Goal: Task Accomplishment & Management: Manage account settings

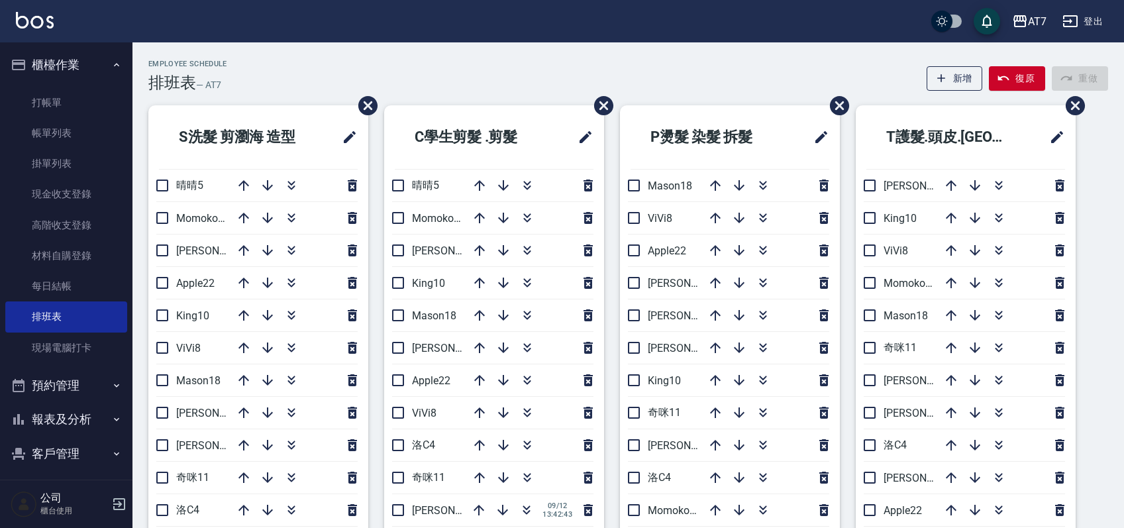
scroll to position [88, 0]
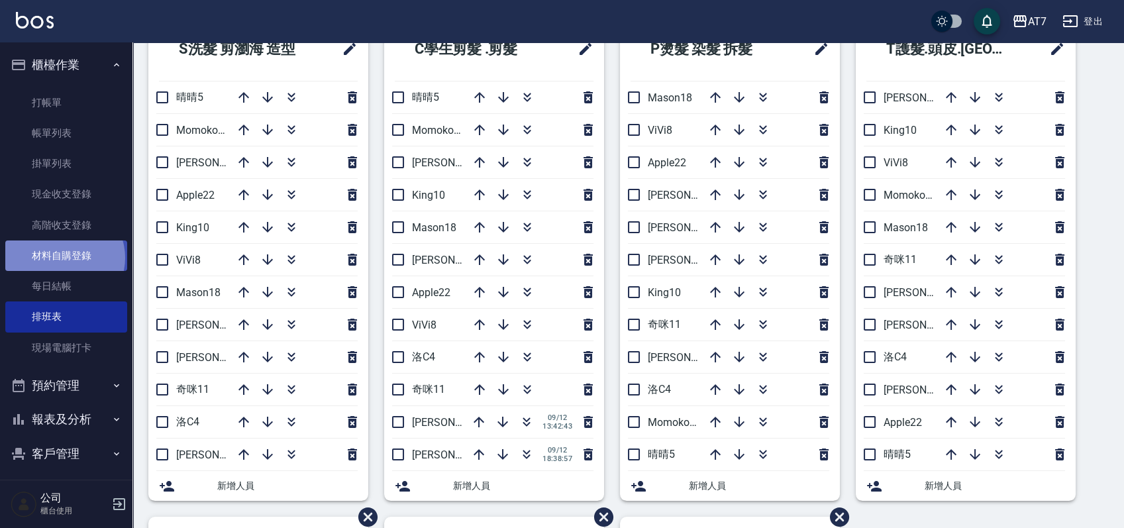
click at [64, 258] on link "材料自購登錄" at bounding box center [66, 255] width 122 height 30
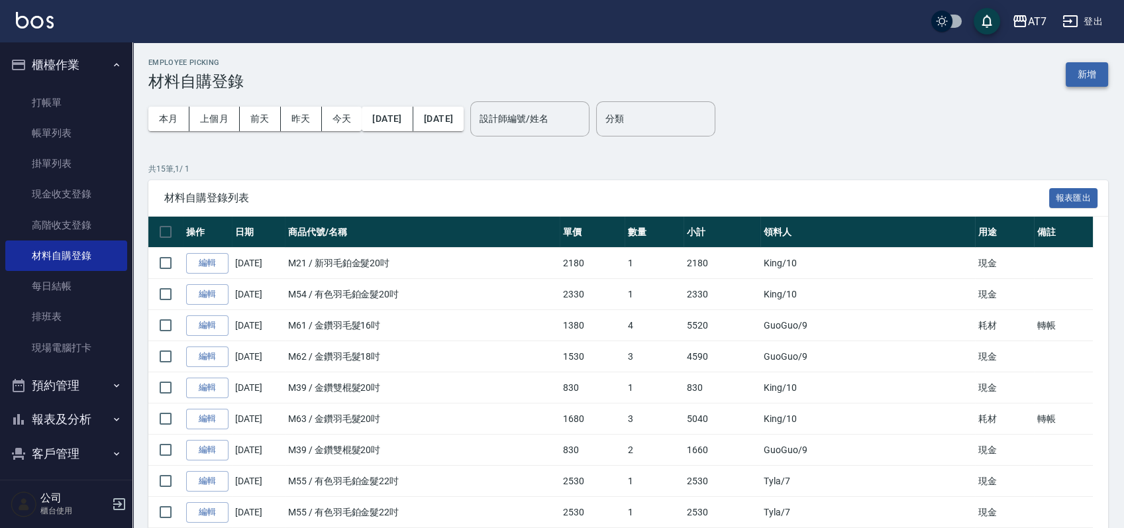
click at [1088, 74] on button "新增" at bounding box center [1087, 74] width 42 height 25
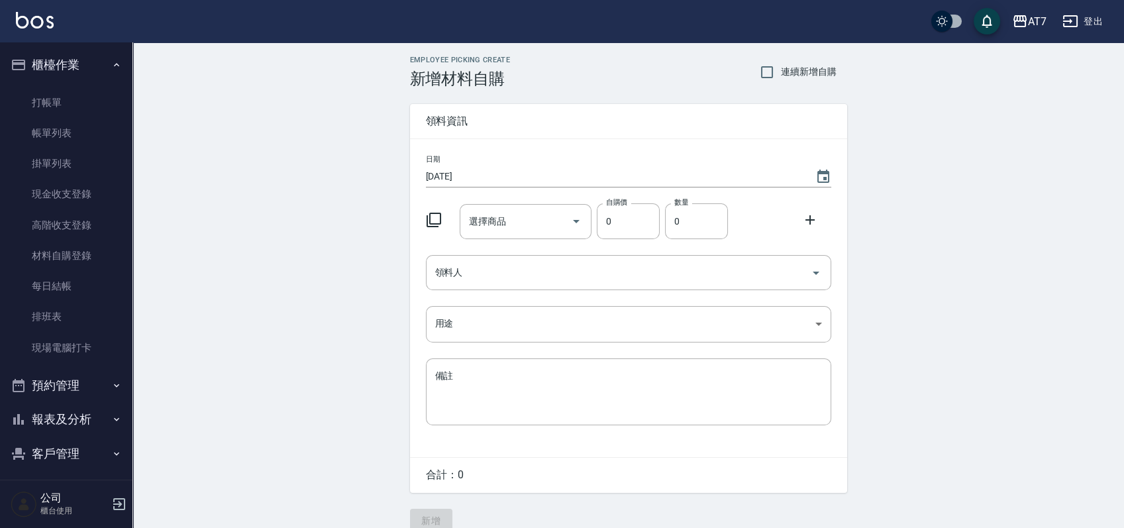
click at [435, 221] on icon at bounding box center [434, 220] width 16 height 16
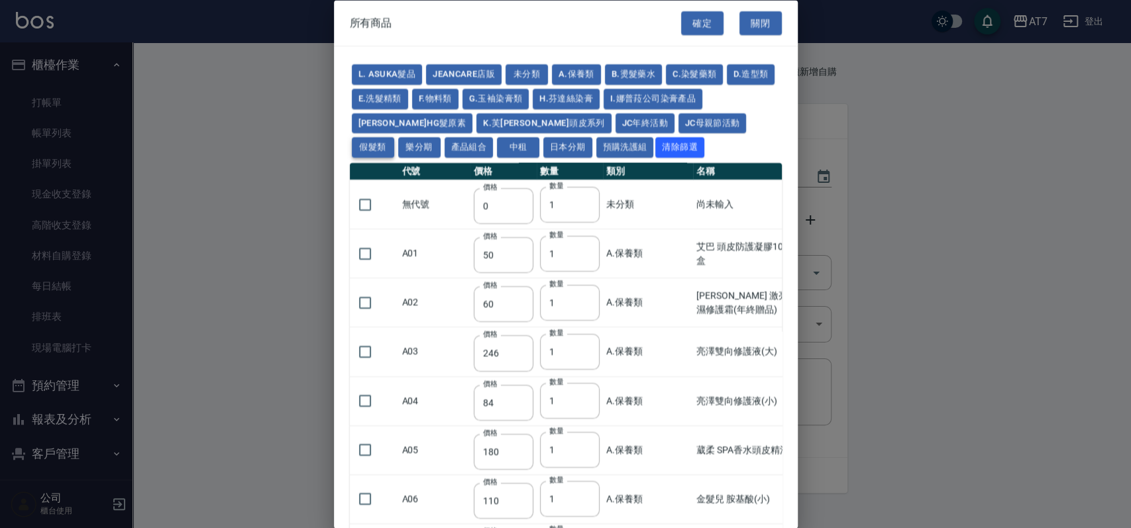
click at [394, 137] on button "假髮類" at bounding box center [373, 147] width 42 height 21
type input "62"
type input "64"
type input "800"
type input "80"
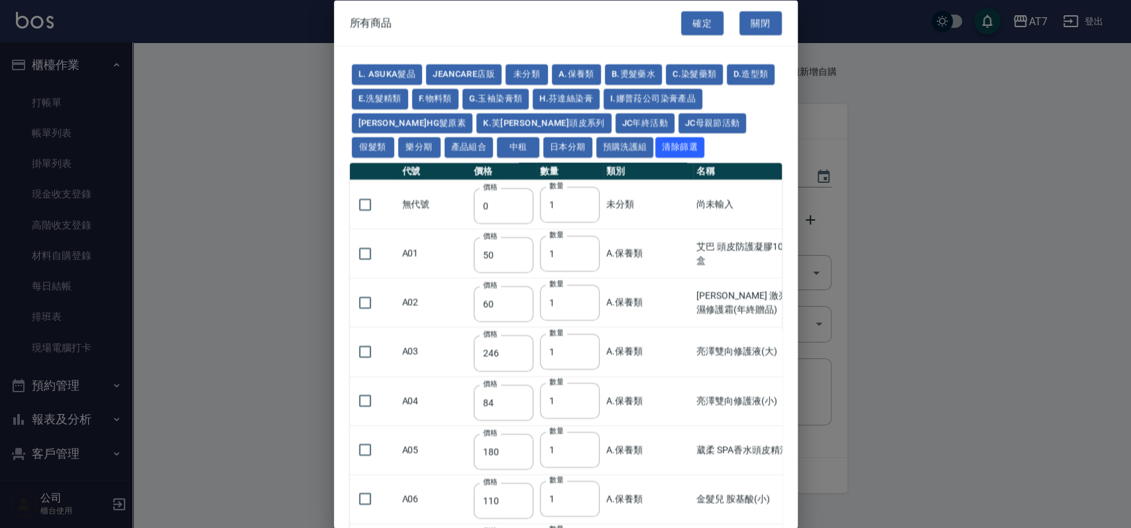
type input "350"
type input "25"
type input "400"
type input "100"
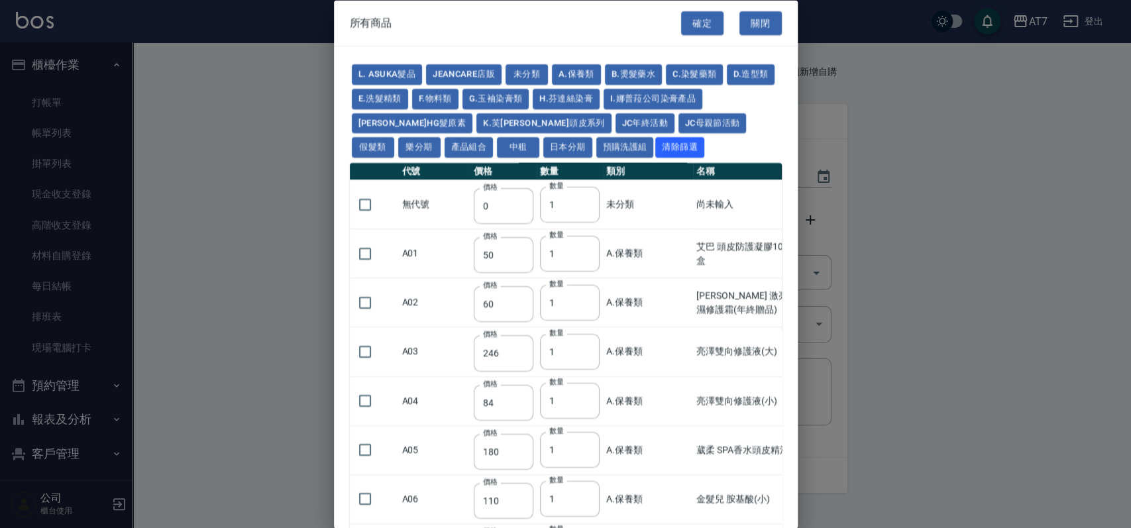
type input "880"
type input "930"
type input "980"
type input "1030"
type input "1130"
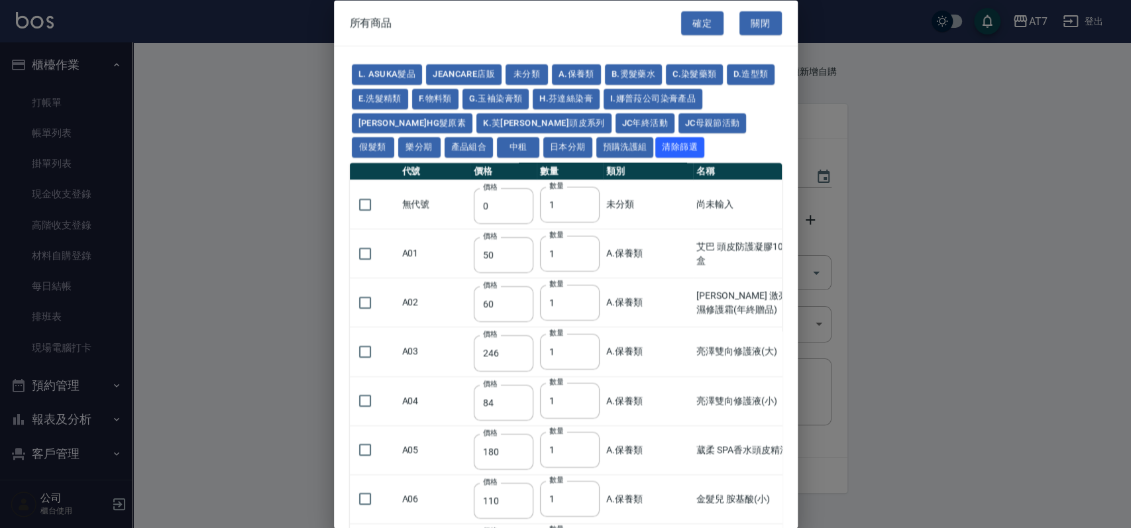
type input "1230"
type input "1330"
type input "1780"
type input "1980"
type input "2180"
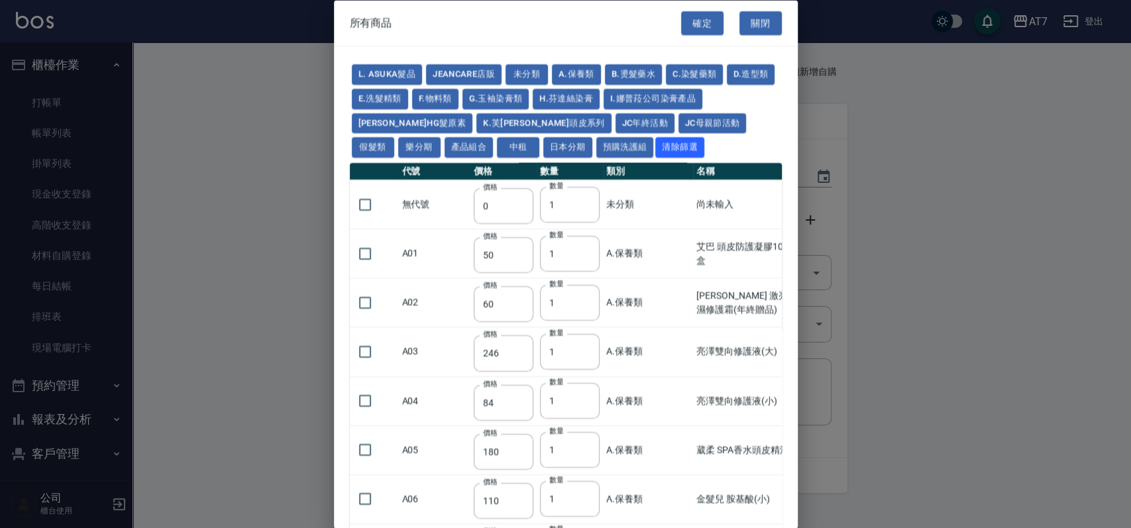
type input "2380"
type input "2580"
type input "2780"
type input "2980"
type input "1030"
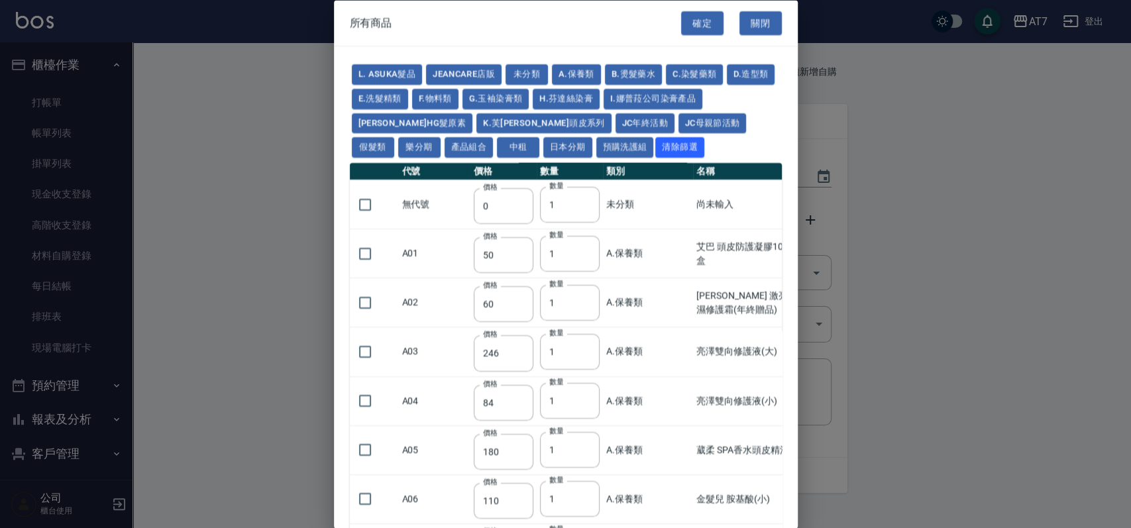
type input "1080"
type input "1130"
type input "1230"
type input "1280"
type input "1380"
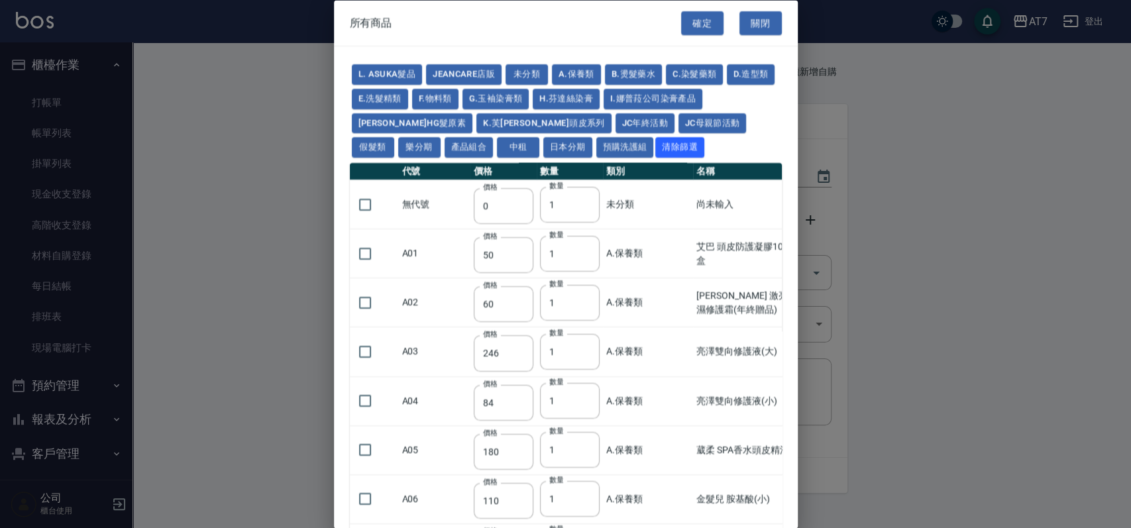
type input "2180"
type input "2380"
type input "2580"
type input "2780"
type input "2980"
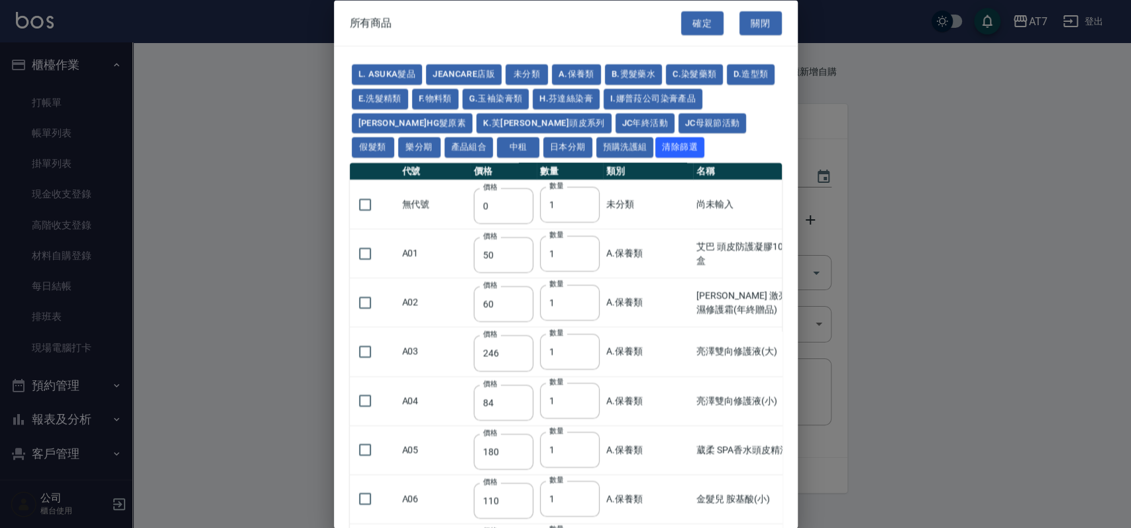
type input "730"
type input "780"
type input "830"
type input "930"
type input "980"
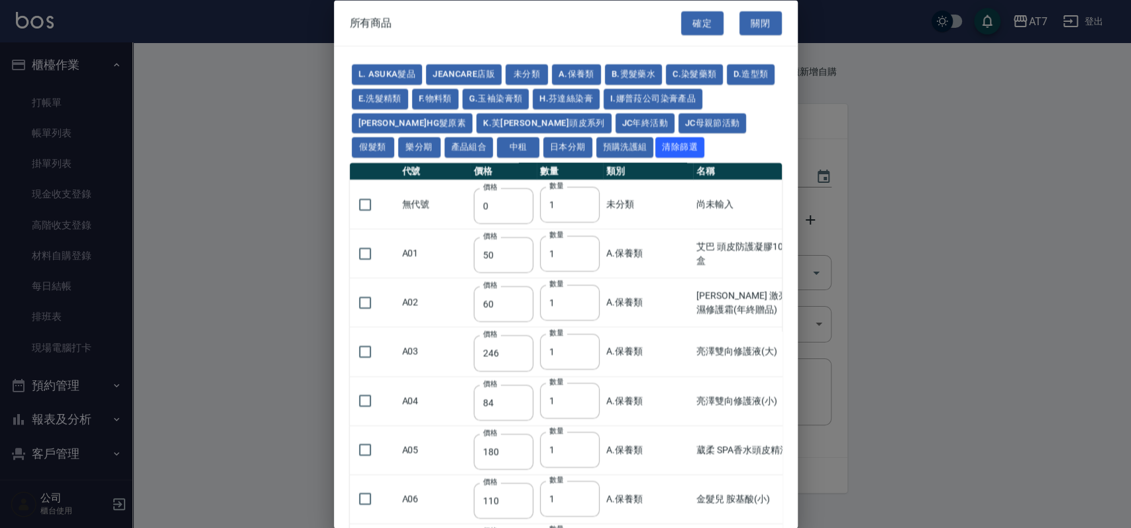
type input "560"
type input "775"
type input "580"
type input "2230"
type input "1180"
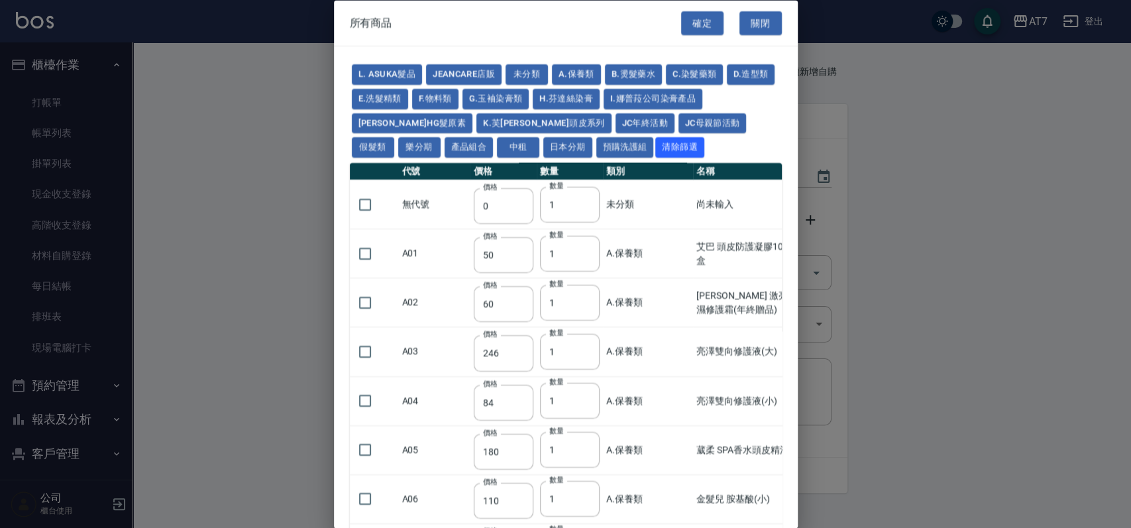
type input "1030"
type input "1080"
type input "1130"
type input "1180"
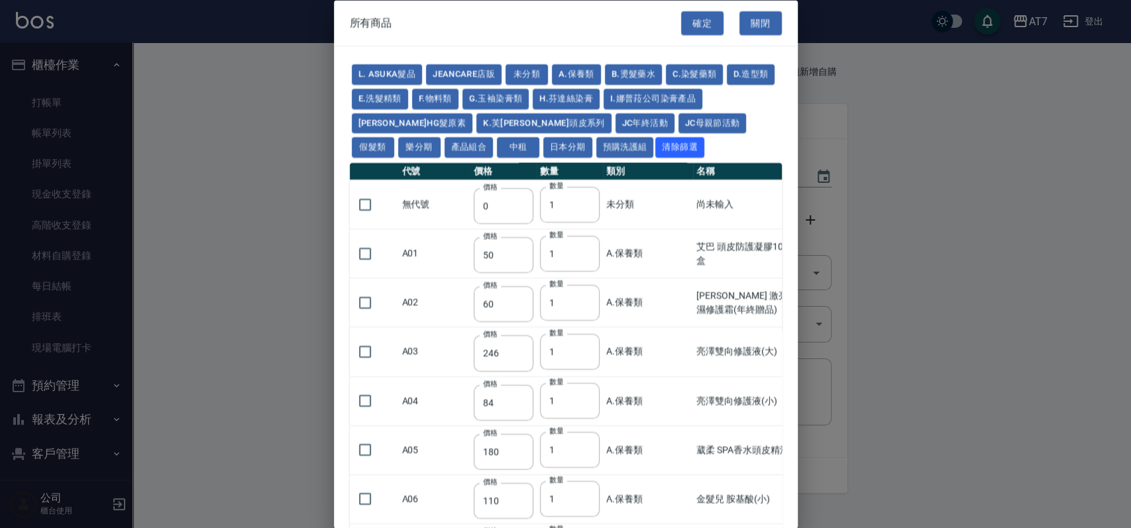
type input "1230"
type input "2130"
type input "2330"
type input "2530"
type input "930"
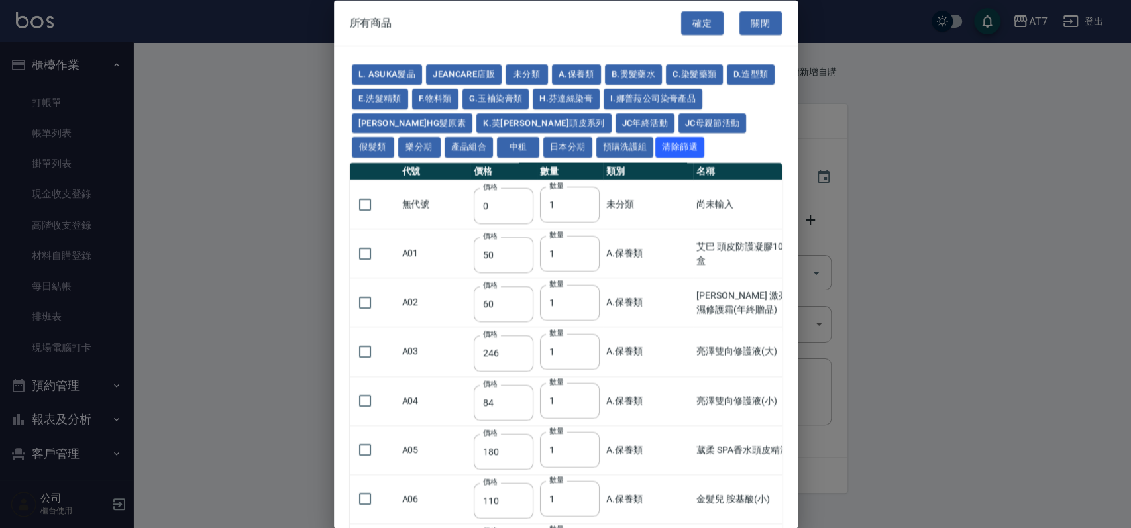
type input "170"
type input "1380"
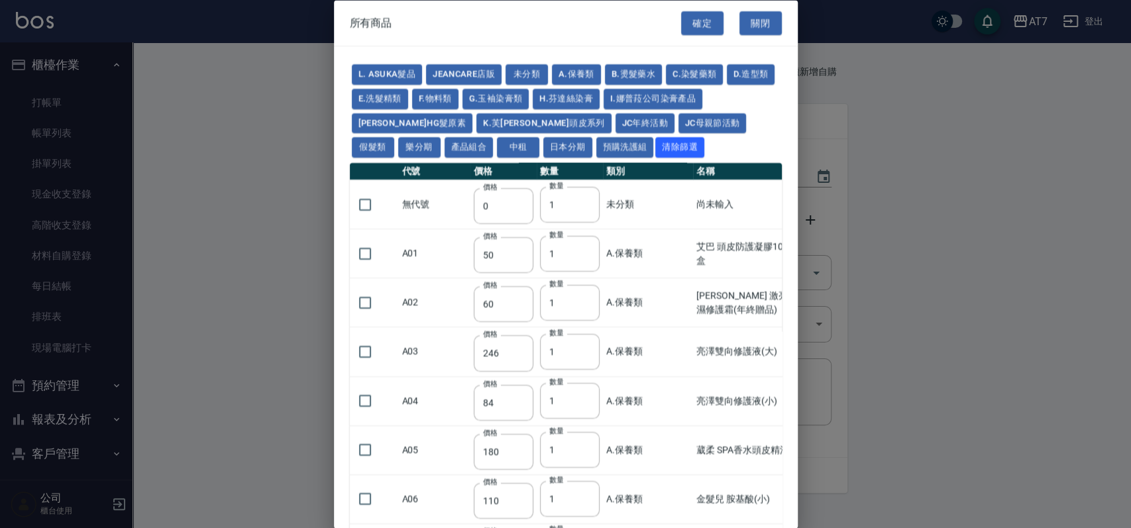
type input "1530"
type input "1680"
type input "1830"
type input "1980"
type input "2130"
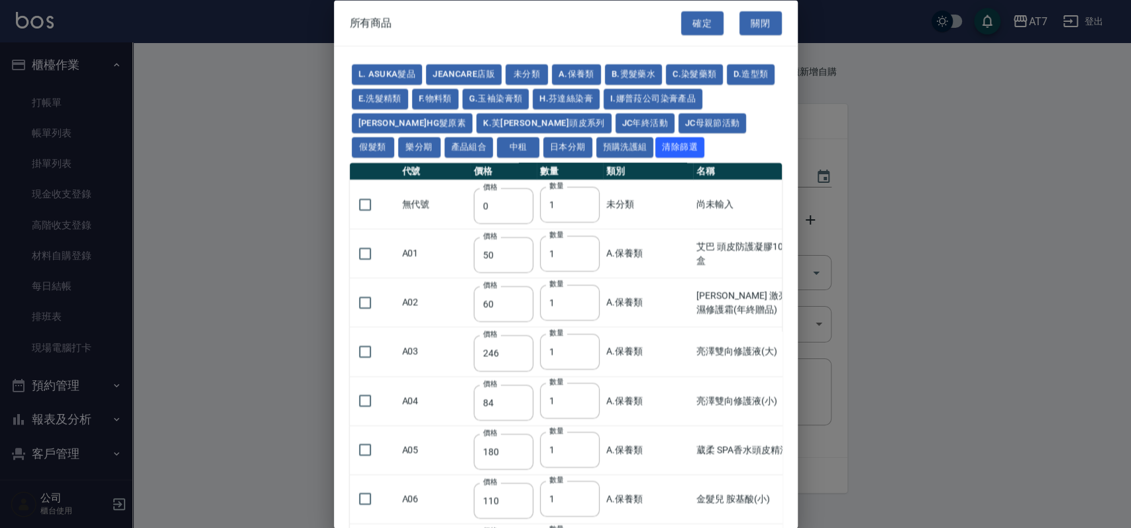
type input "1930"
type input "2730"
type input "2780"
type input "2980"
type input "2380"
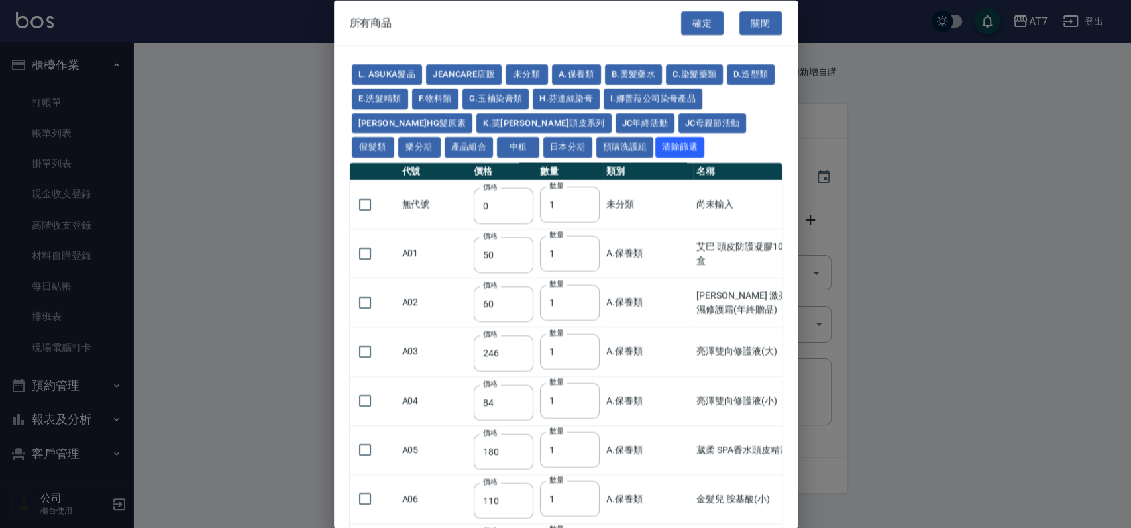
type input "2580"
type input "2780"
type input "2980"
type input "3180"
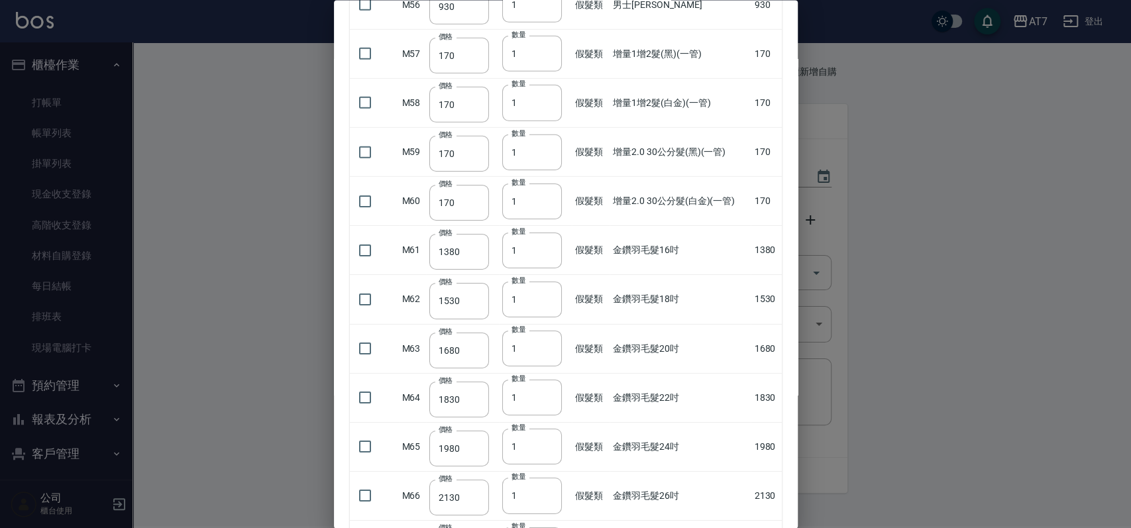
scroll to position [2826, 0]
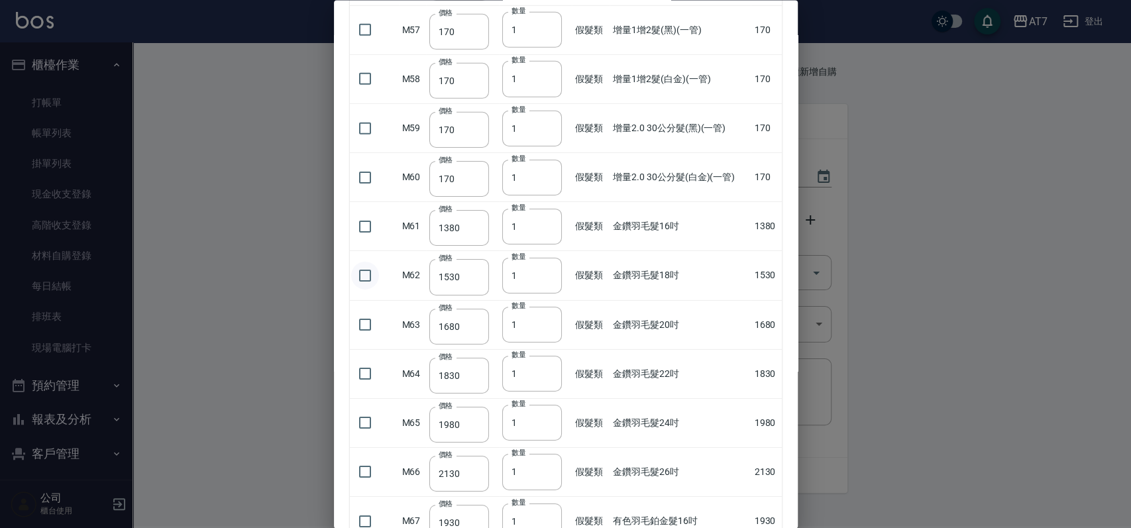
click at [360, 267] on input "checkbox" at bounding box center [365, 275] width 28 height 28
checkbox input "true"
click at [547, 268] on input "2" at bounding box center [532, 275] width 60 height 36
type input "3"
click at [547, 268] on input "3" at bounding box center [532, 275] width 60 height 36
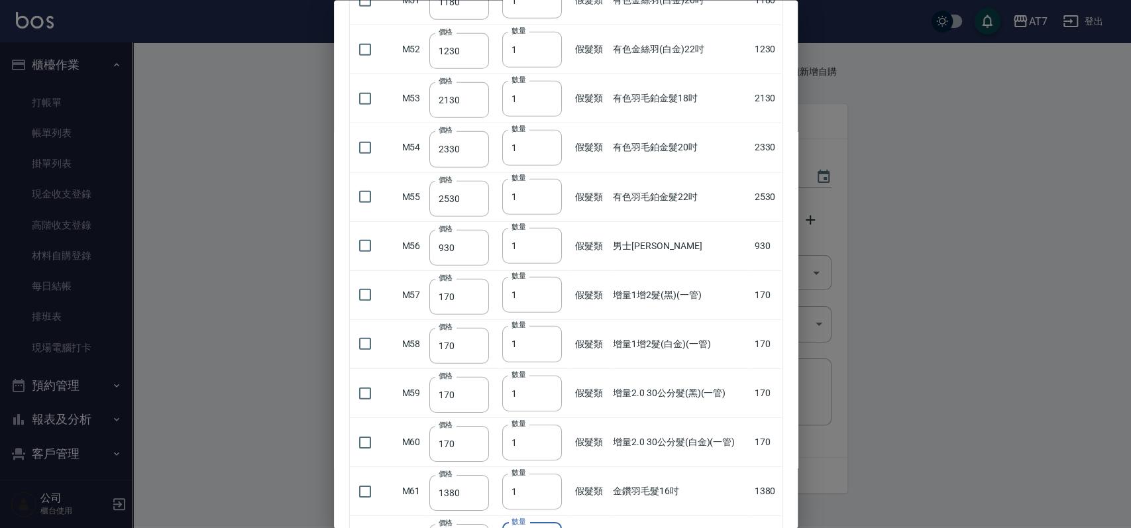
scroll to position [2473, 0]
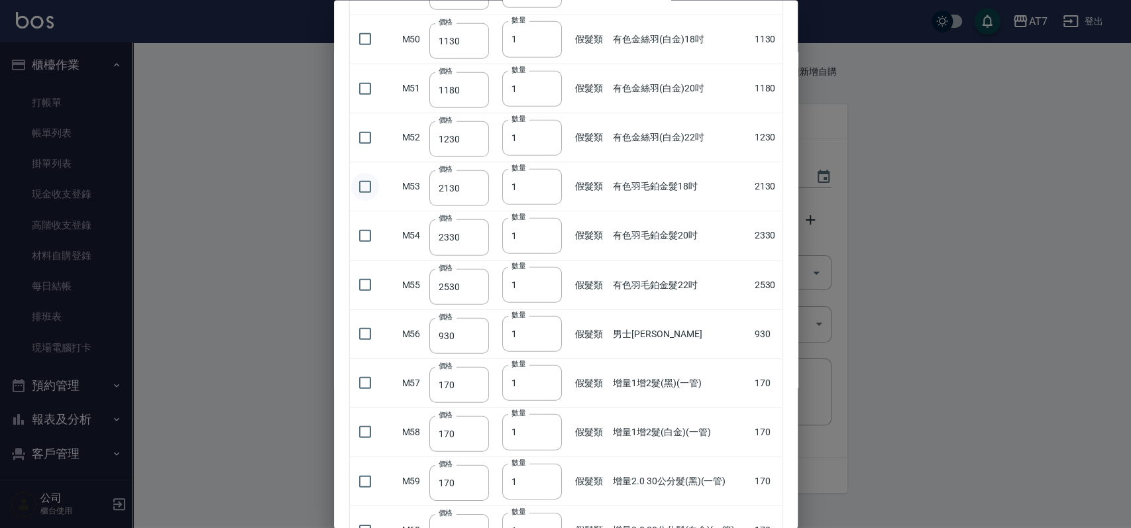
click at [366, 181] on input "checkbox" at bounding box center [365, 186] width 28 height 28
checkbox input "true"
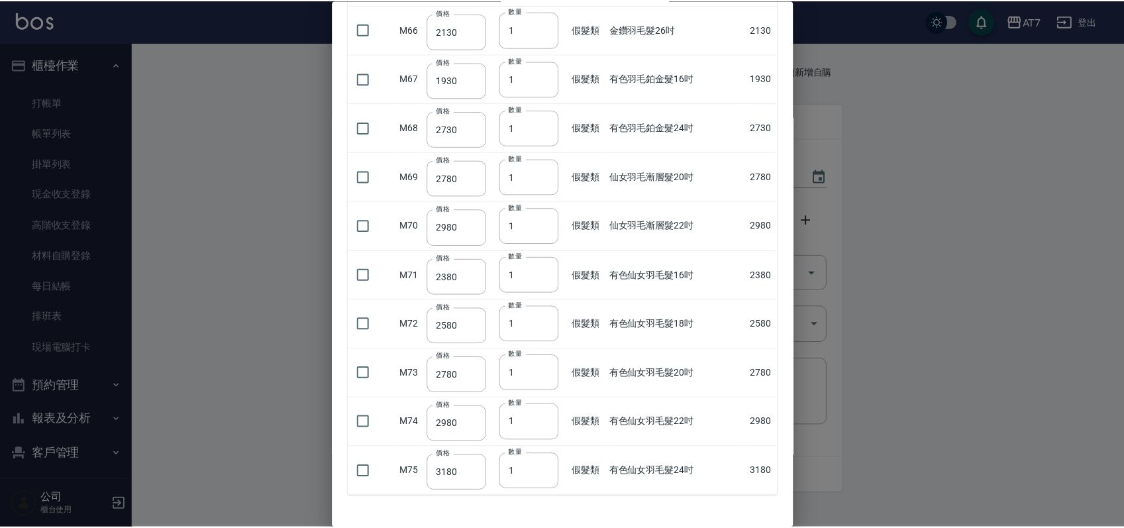
scroll to position [3312, 0]
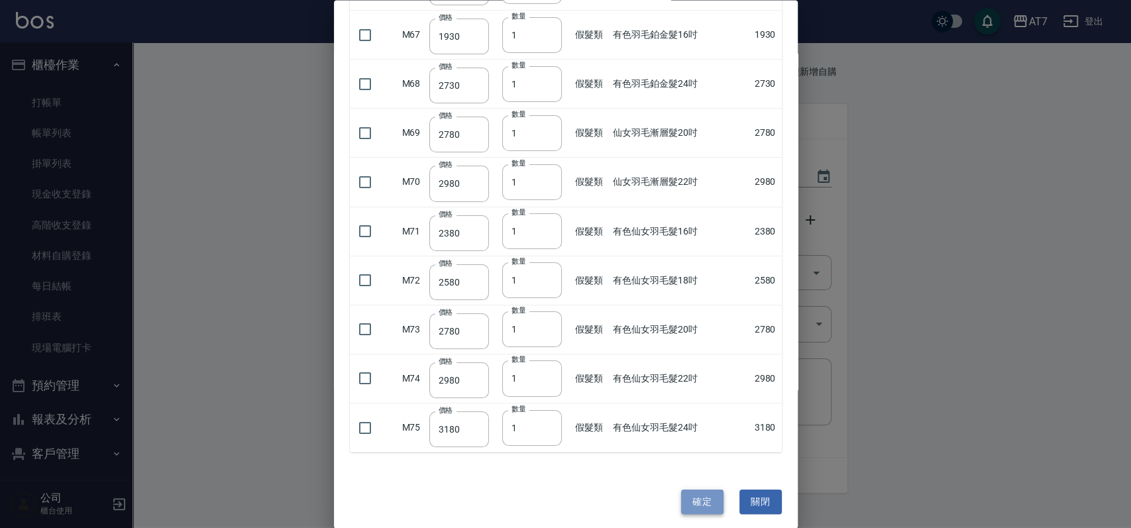
click at [697, 495] on button "確定" at bounding box center [702, 501] width 42 height 25
type input "金鑽羽毛髮18吋"
type input "1530"
type input "3"
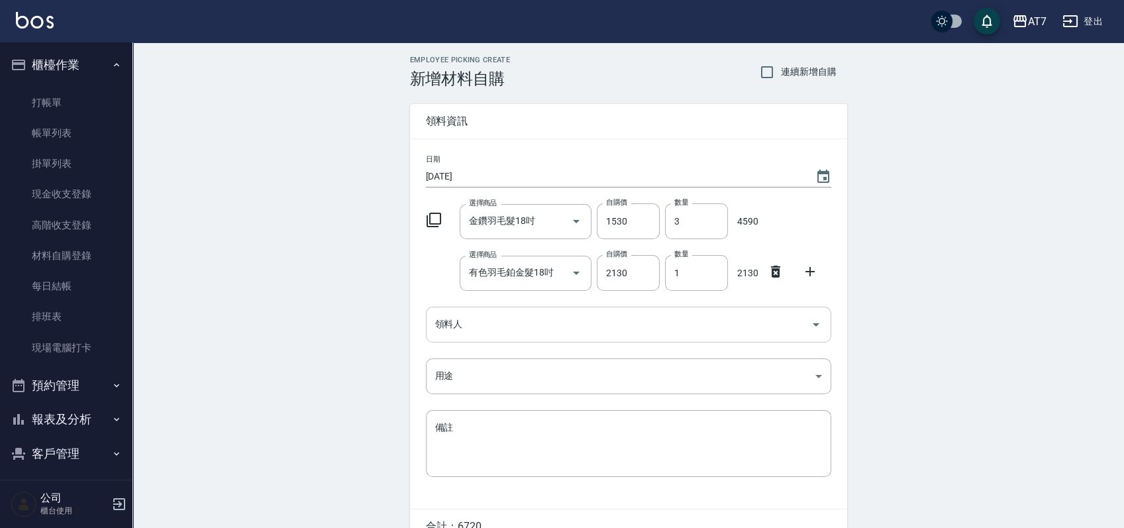
click at [709, 335] on input "領料人" at bounding box center [619, 324] width 374 height 23
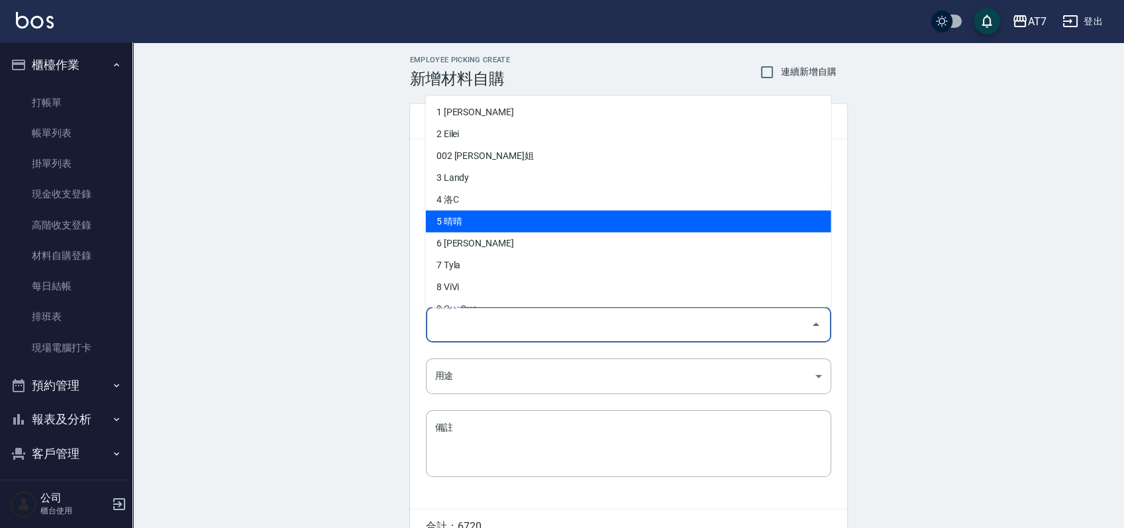
scroll to position [88, 0]
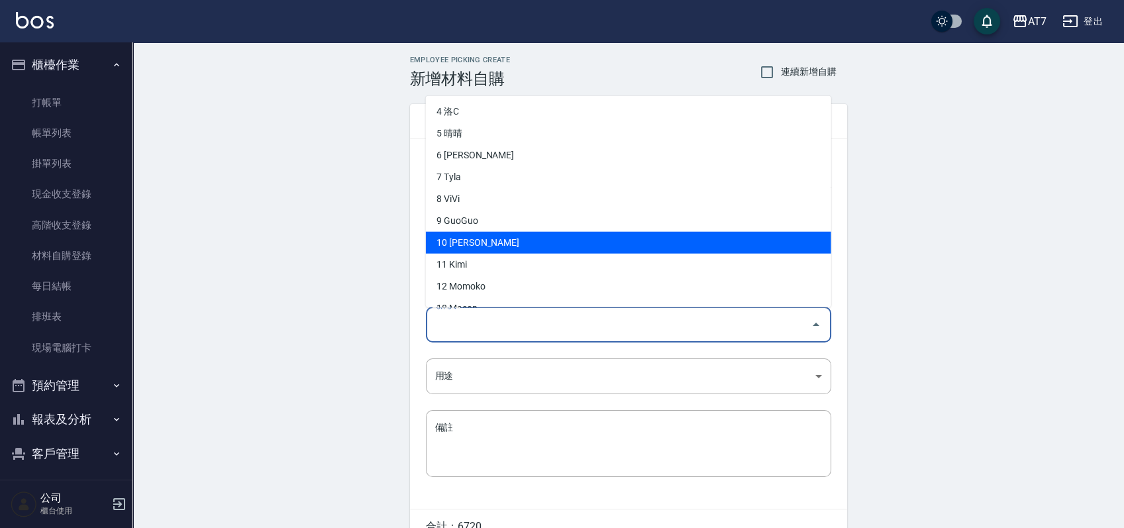
click at [549, 237] on li "10 King" at bounding box center [628, 243] width 405 height 22
type input "King"
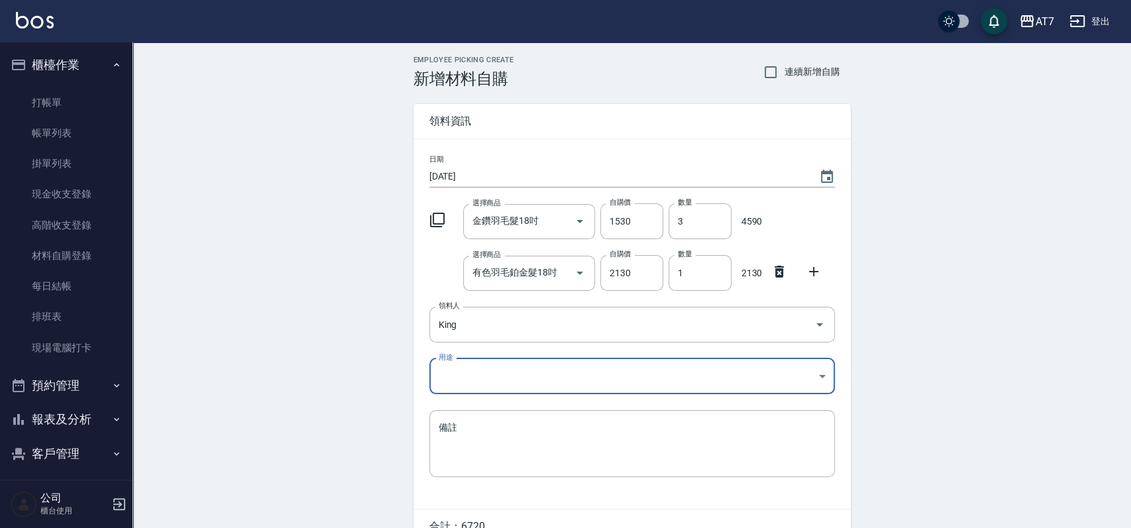
click at [585, 378] on body "AT7 登出 櫃檯作業 打帳單 帳單列表 掛單列表 現金收支登錄 高階收支登錄 材料自購登錄 每日結帳 排班表 現場電腦打卡 預約管理 預約管理 單日預約紀錄…" at bounding box center [565, 298] width 1131 height 597
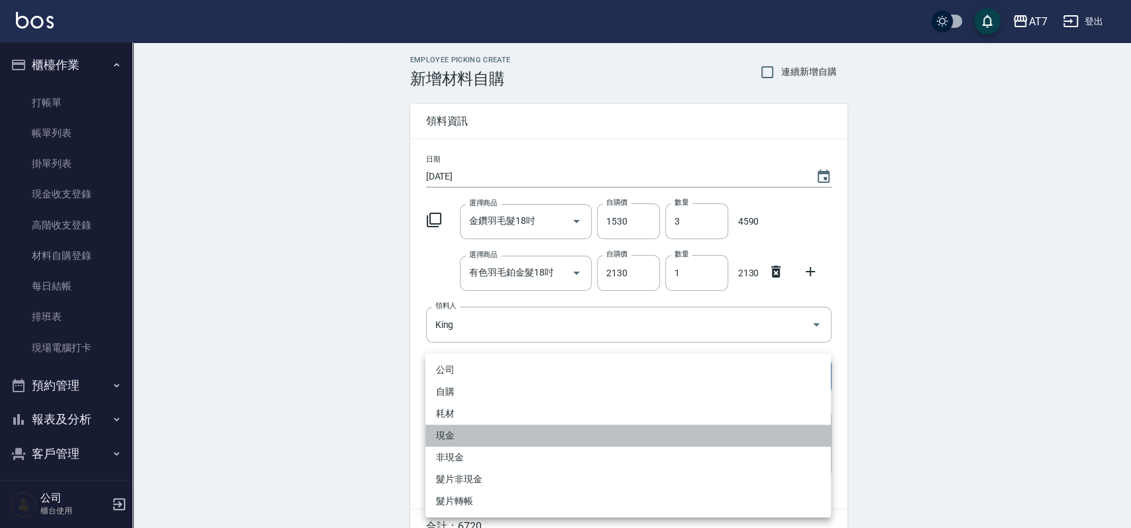
click at [496, 429] on li "現金" at bounding box center [627, 436] width 405 height 22
type input "現金"
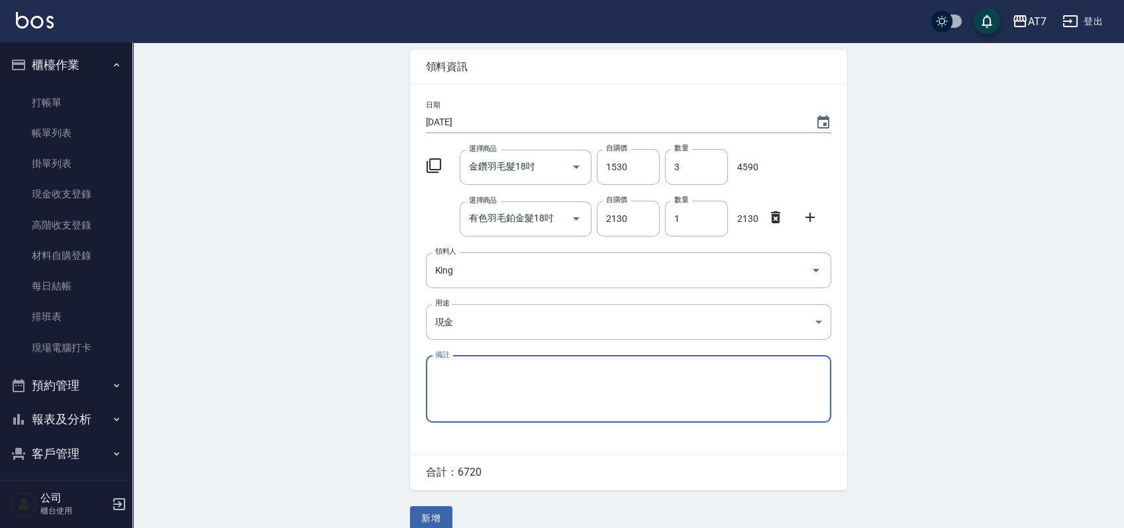
scroll to position [70, 0]
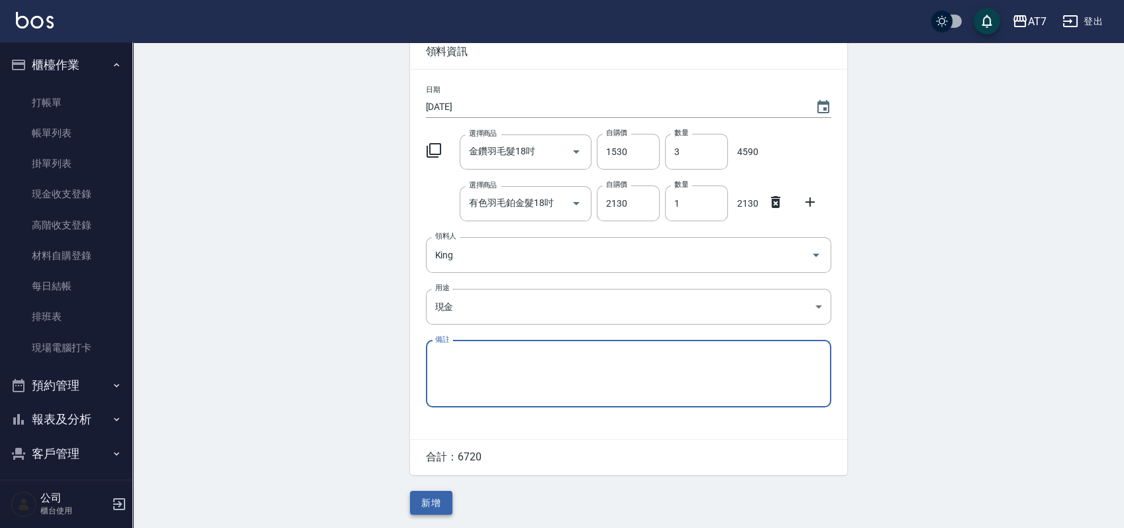
click at [438, 506] on button "新增" at bounding box center [431, 503] width 42 height 25
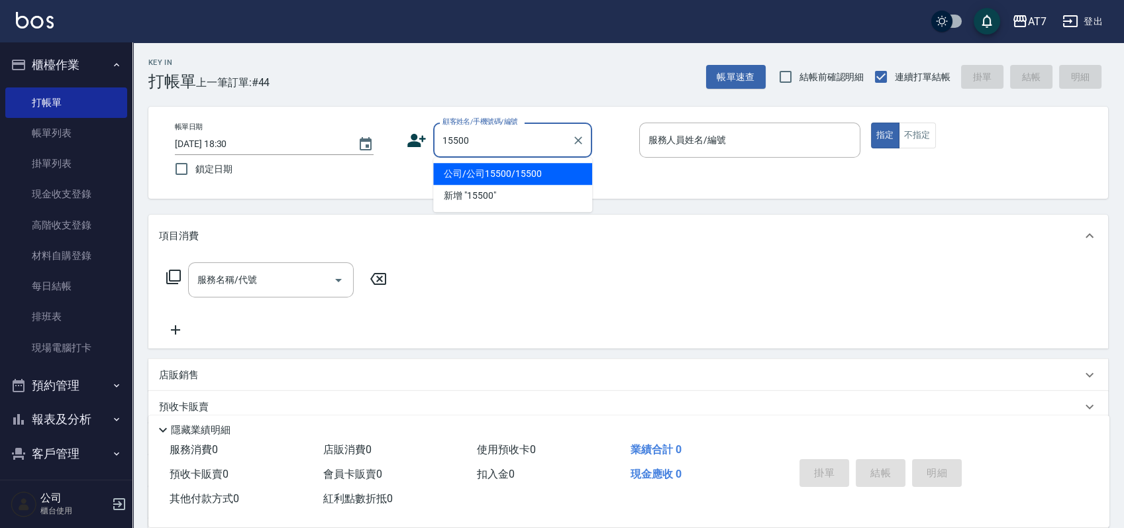
type input "公司/公司15500/15500"
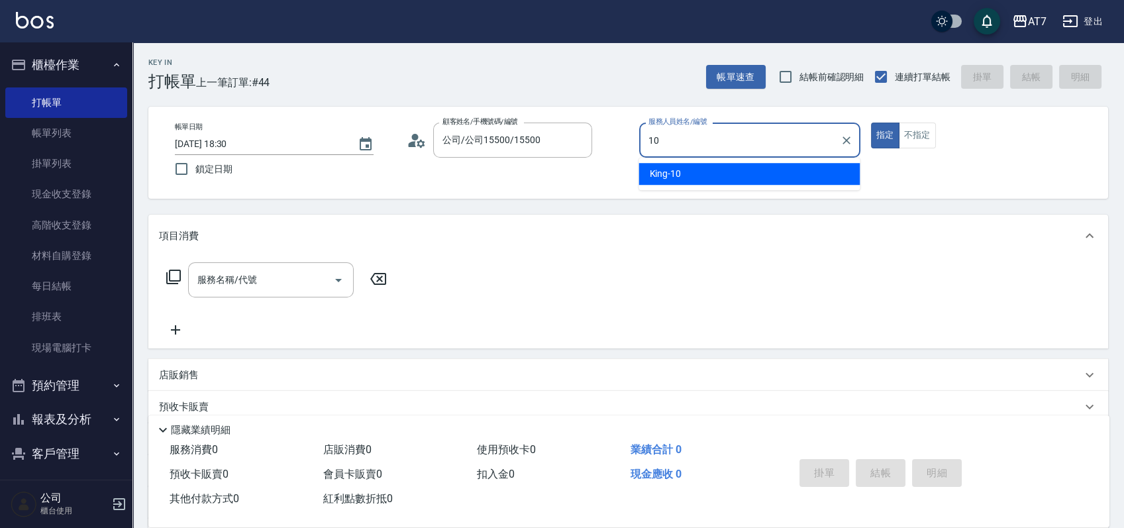
type input "King-10"
type button "true"
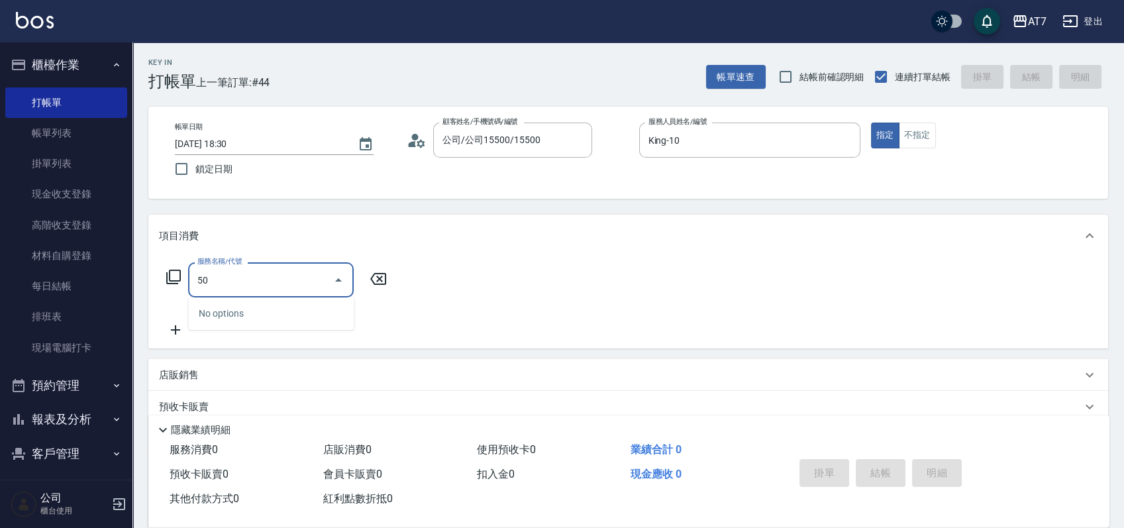
type input "501"
type input "30"
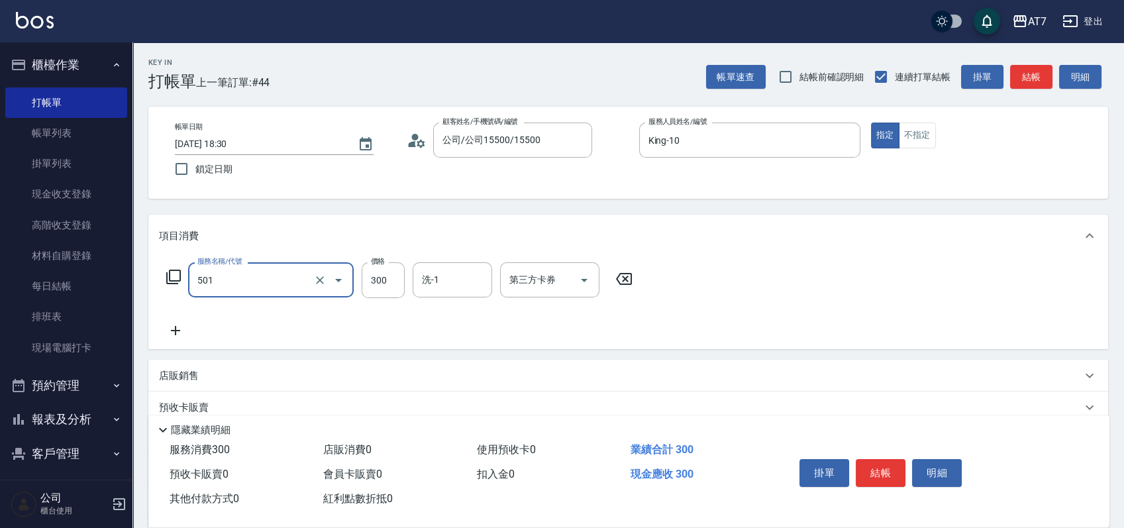
type input "洗髮(互助)(501)"
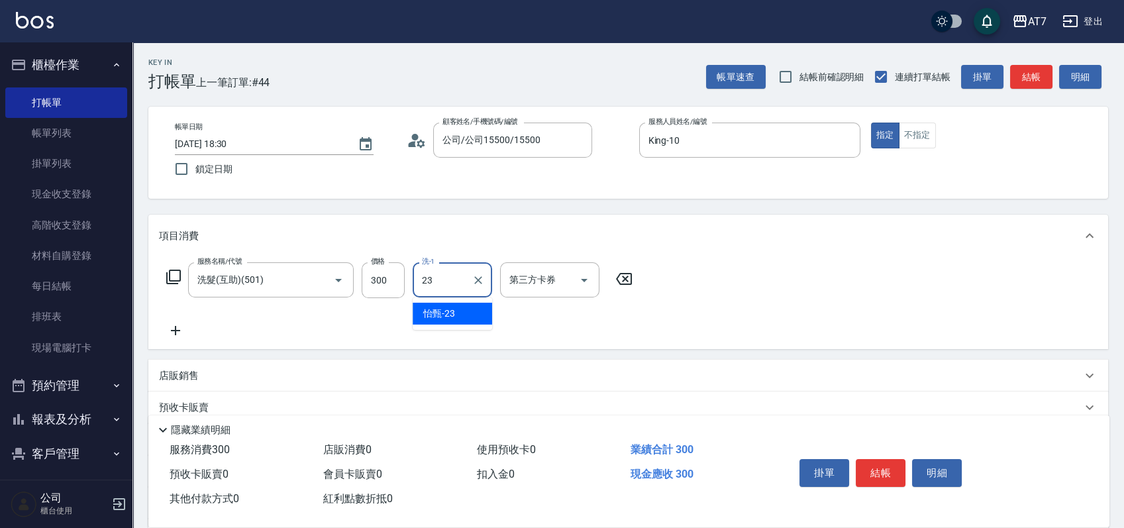
type input "怡甄-23"
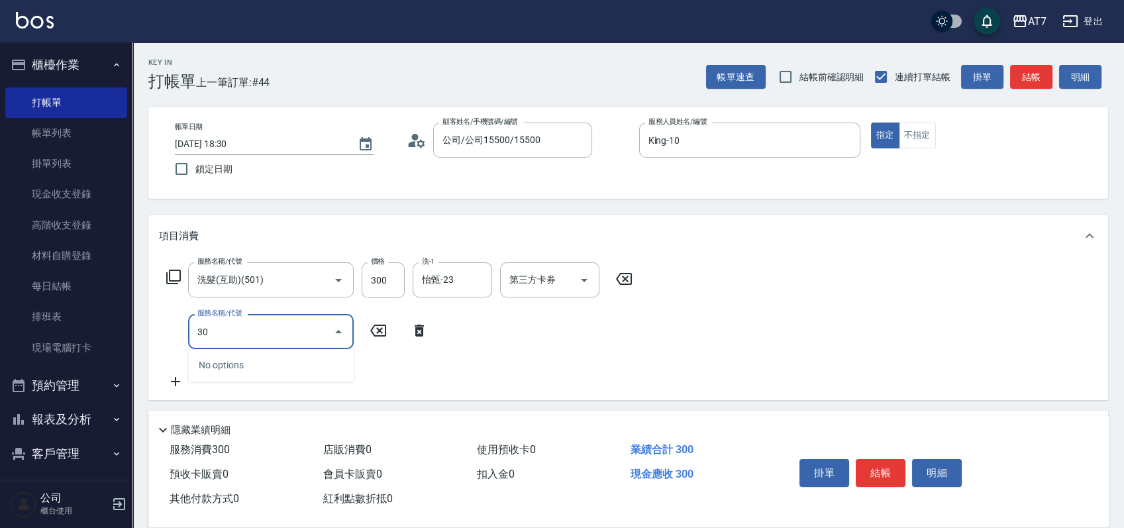
type input "301"
type input "60"
type input "學生剪髮(301)"
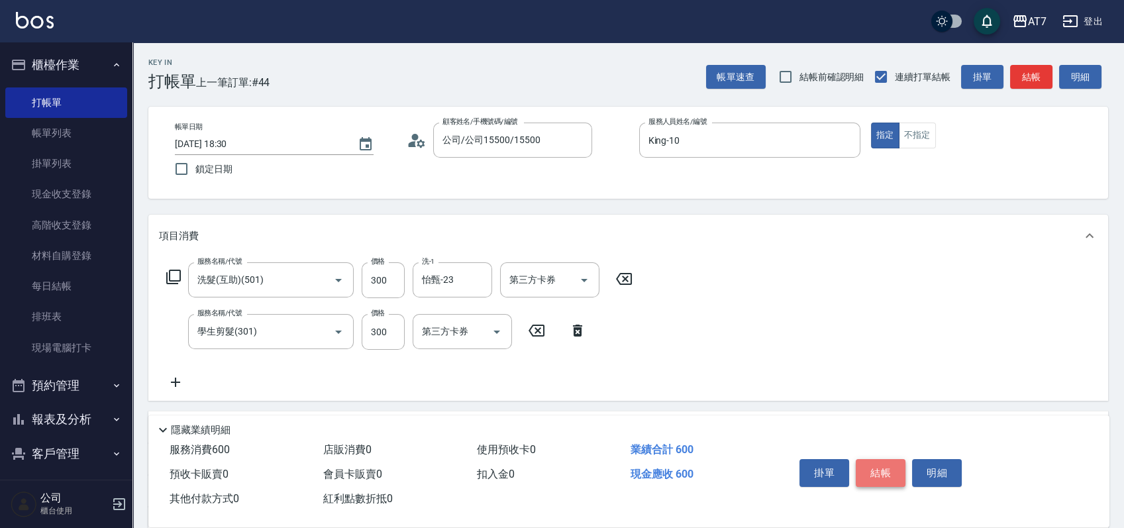
click at [885, 468] on button "結帳" at bounding box center [881, 473] width 50 height 28
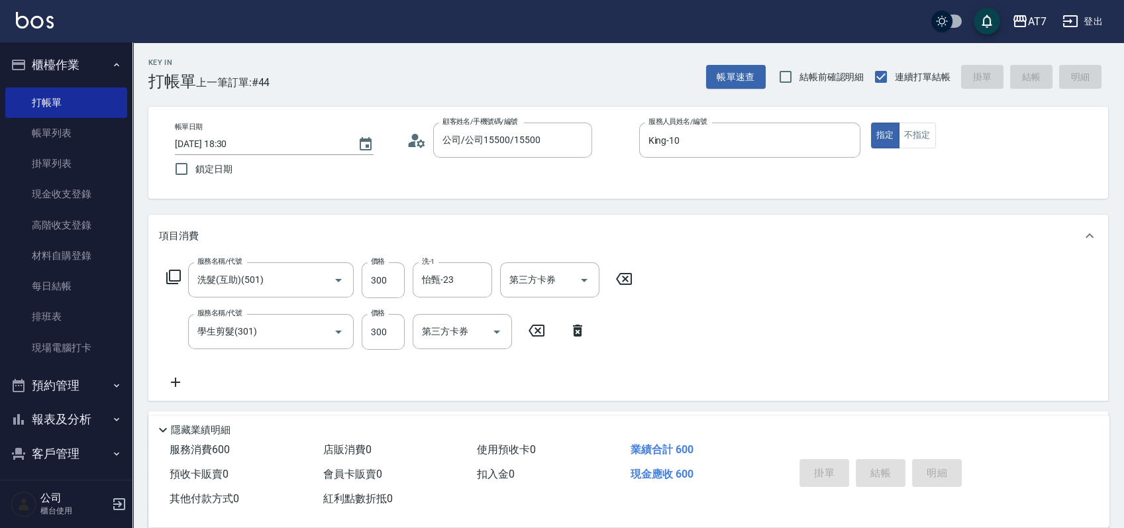
type input "2025/09/12 19:44"
type input "0"
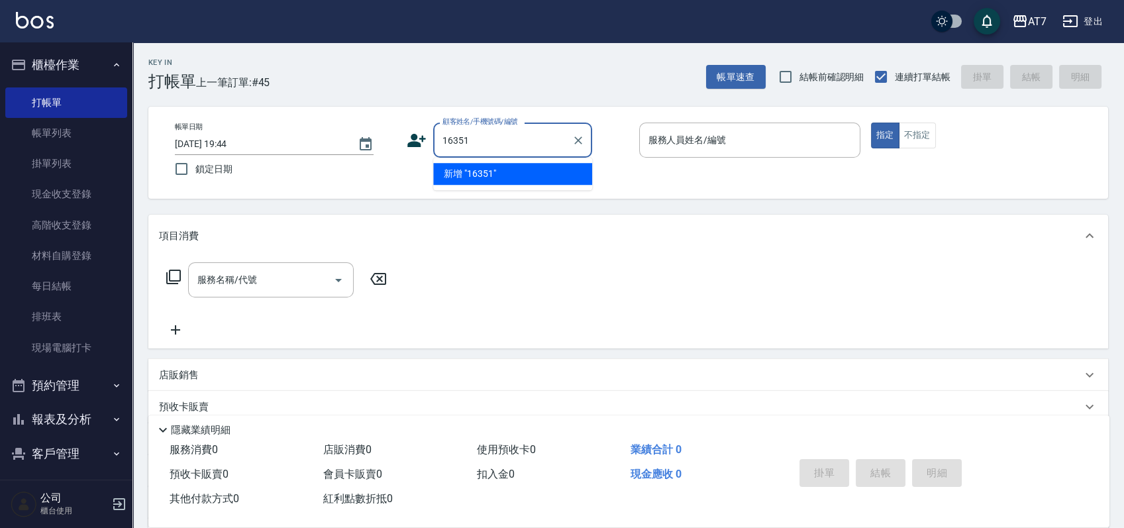
type input "16351"
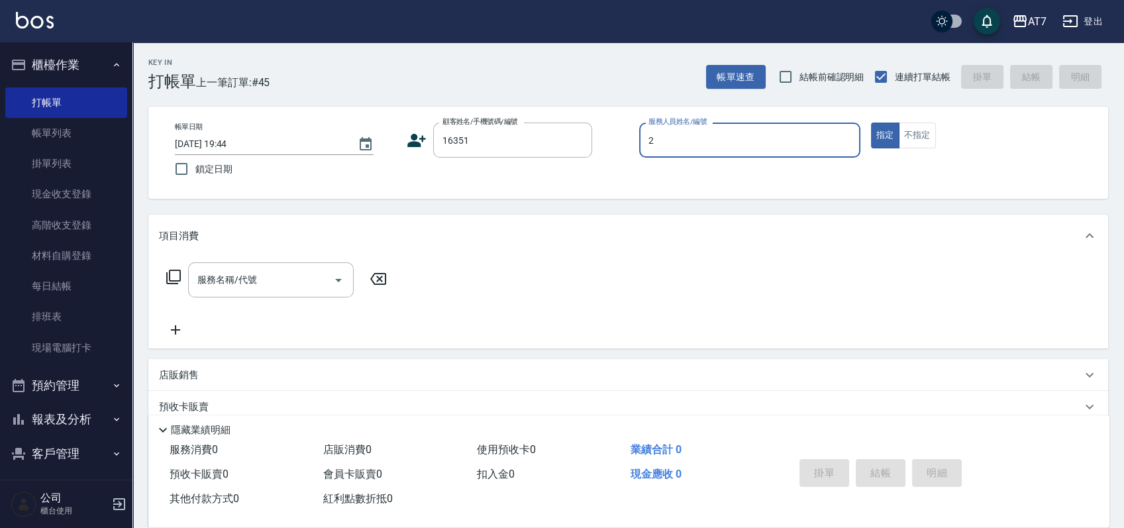
type input "伊蕾-2"
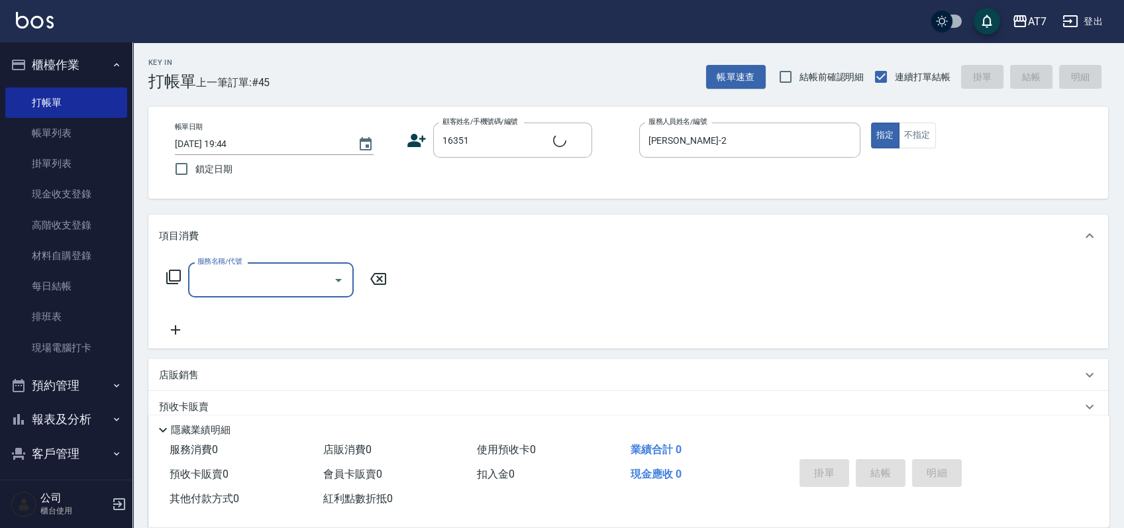
type input "3"
type input "公司/公司16351/16351"
type input "302"
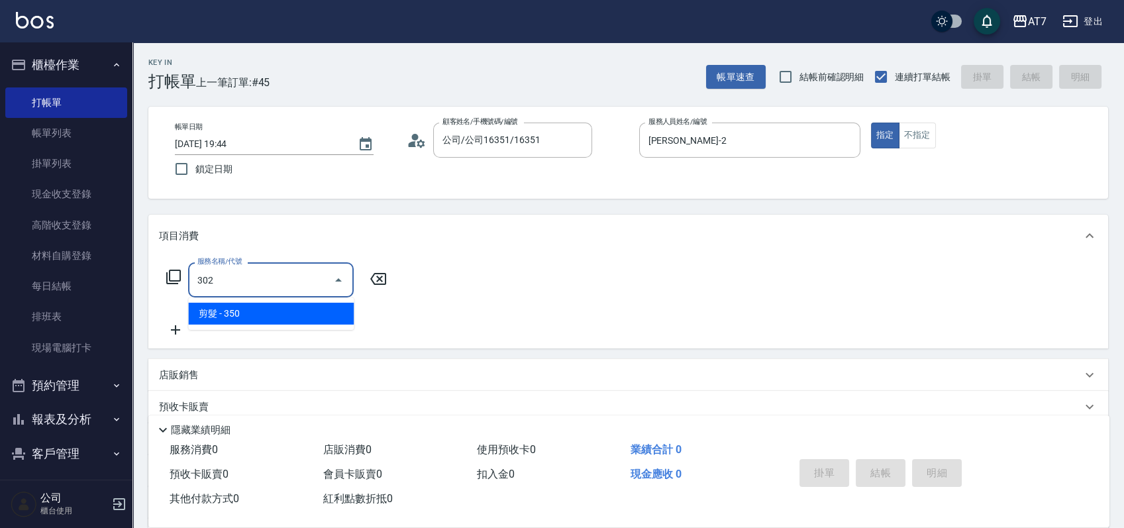
type input "30"
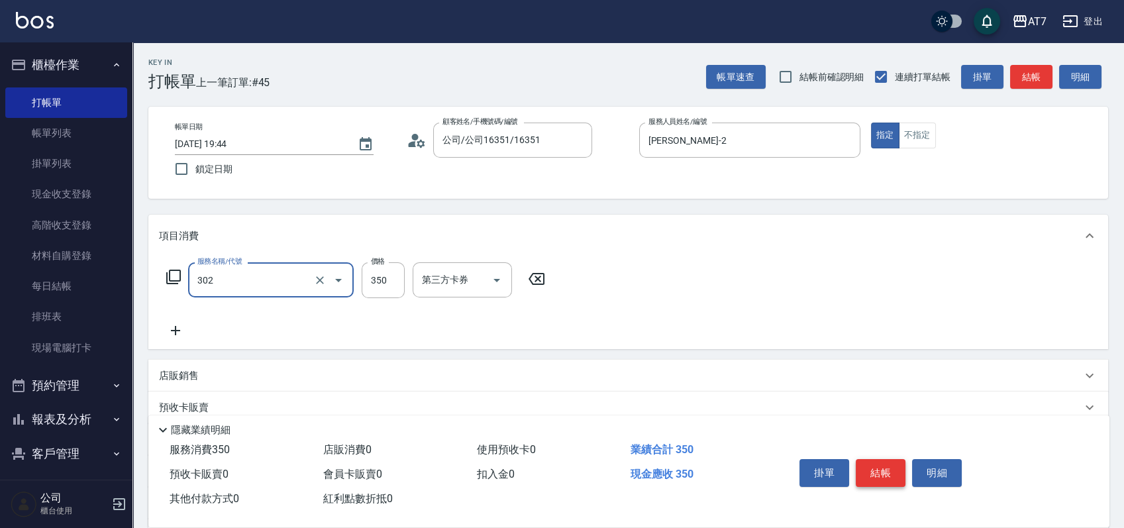
type input "剪髮(302)"
click at [885, 468] on button "結帳" at bounding box center [881, 473] width 50 height 28
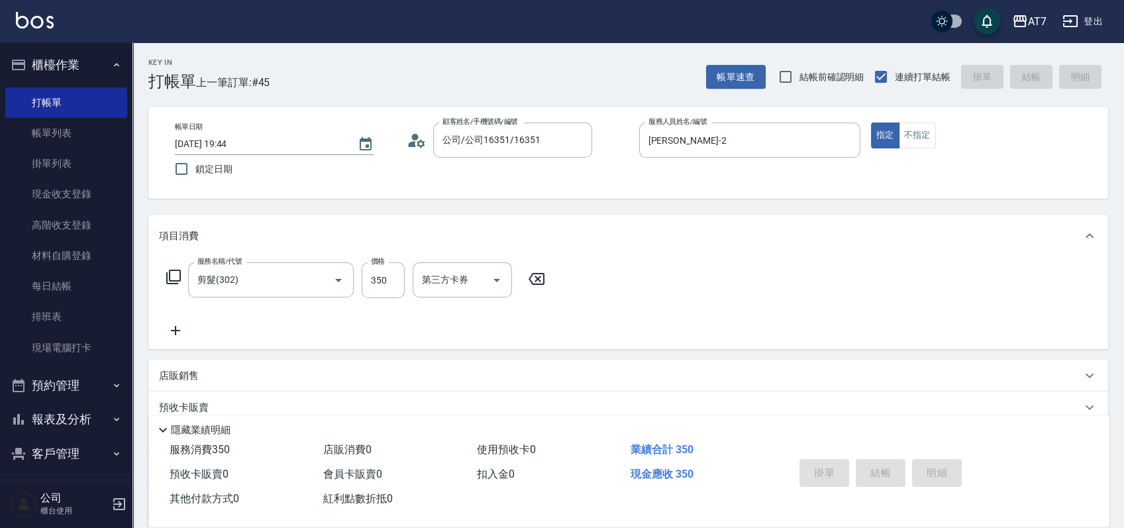
type input "0"
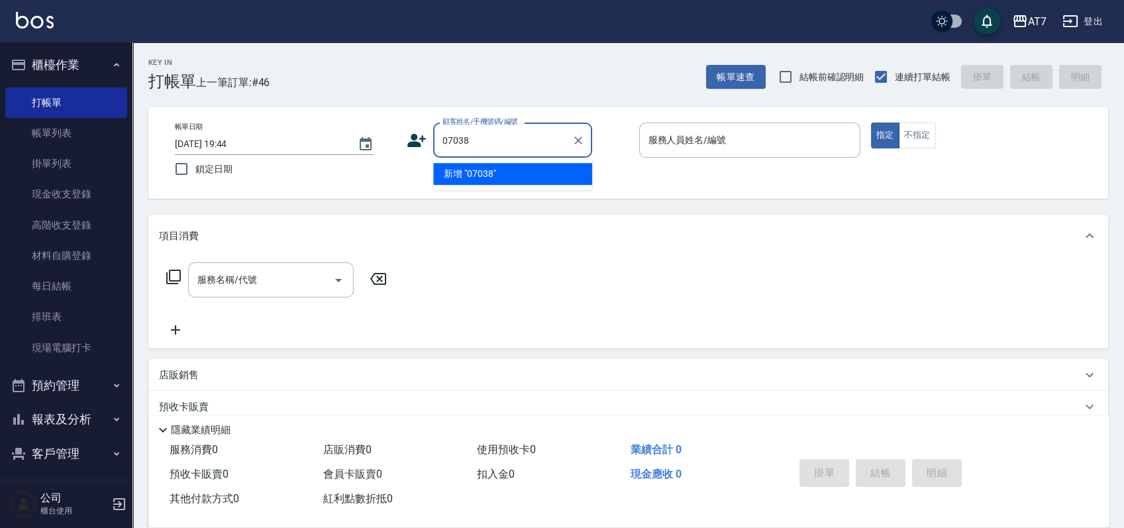
type input "07038"
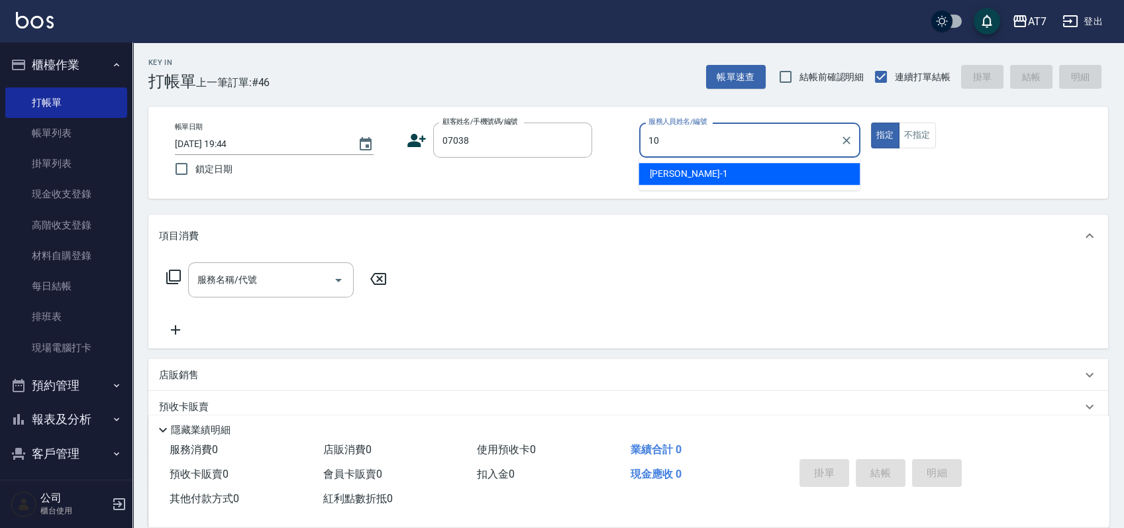
type input "King-10"
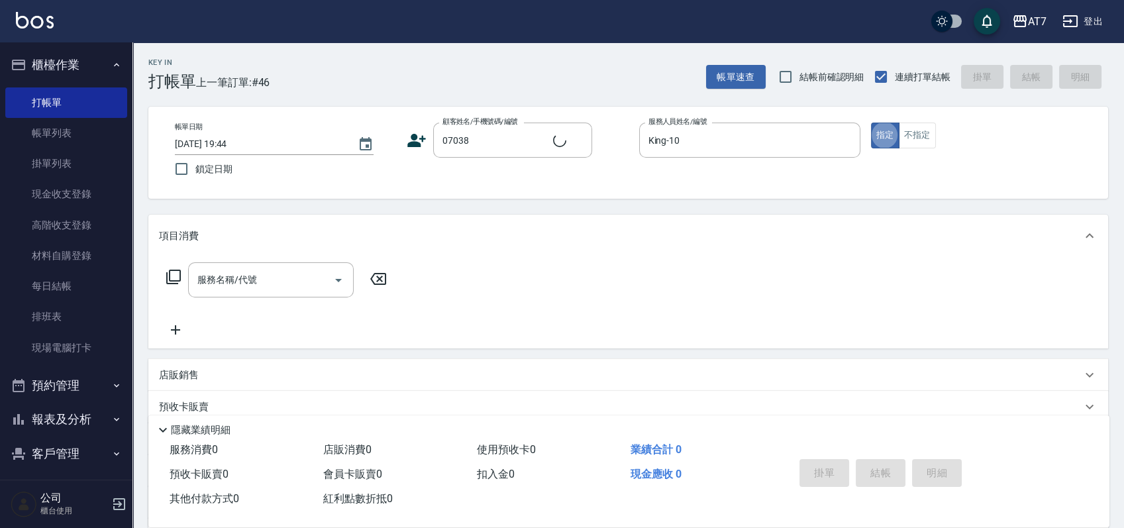
type input "公司/公司07038/07038"
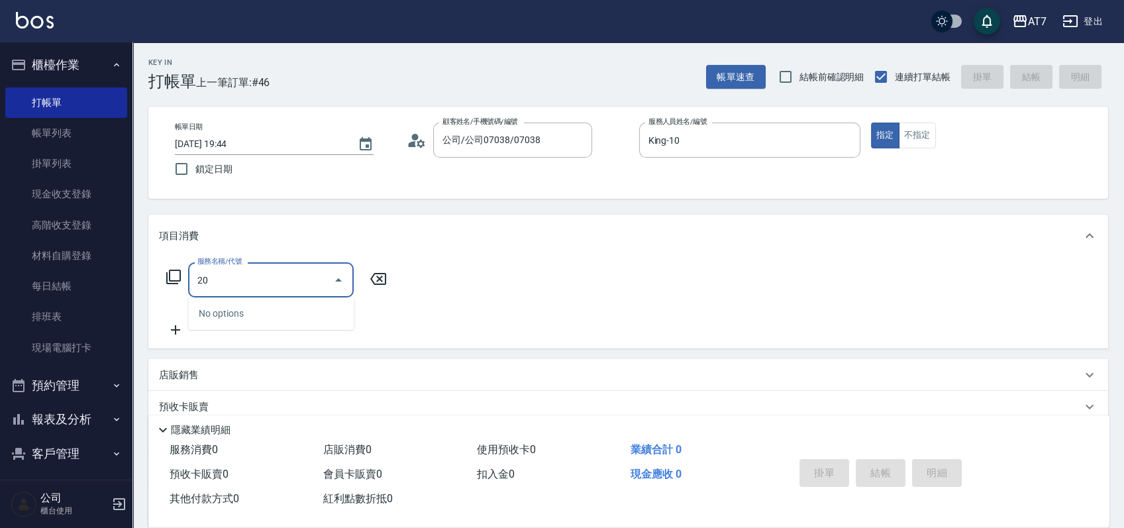
type input "201"
type input "150"
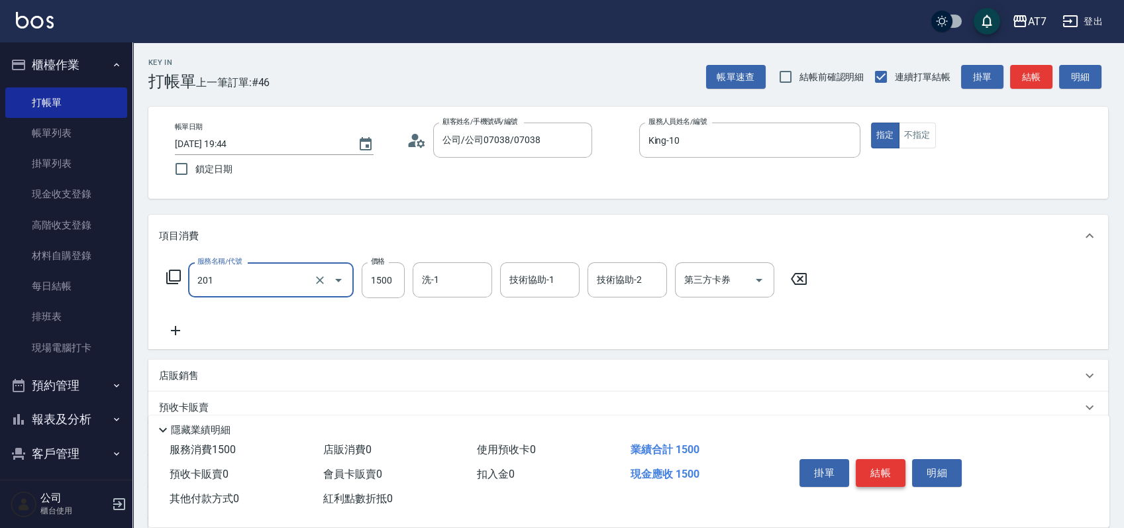
type input "燙-互助(201)"
type input "1"
type input "0"
type input "168"
type input "10"
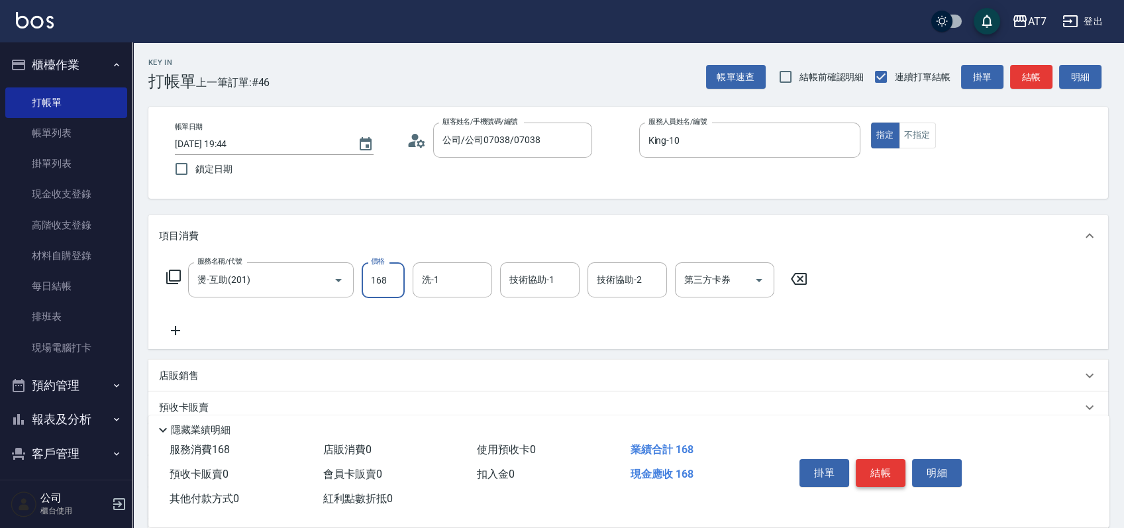
type input "1680"
type input "160"
type input "1680"
type input "杜莎莎-6"
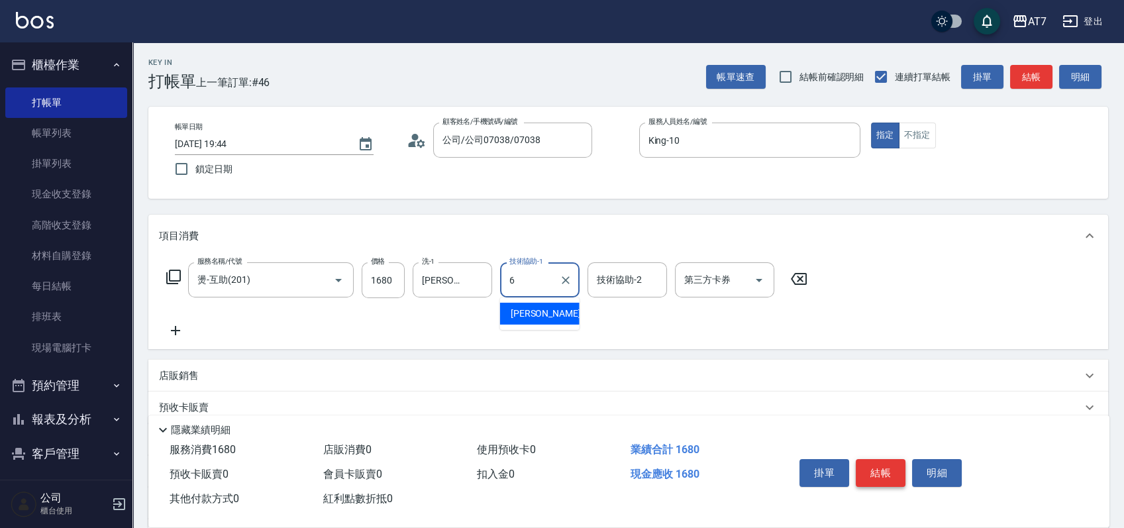
type input "杜莎莎-6"
click at [885, 468] on button "結帳" at bounding box center [881, 473] width 50 height 28
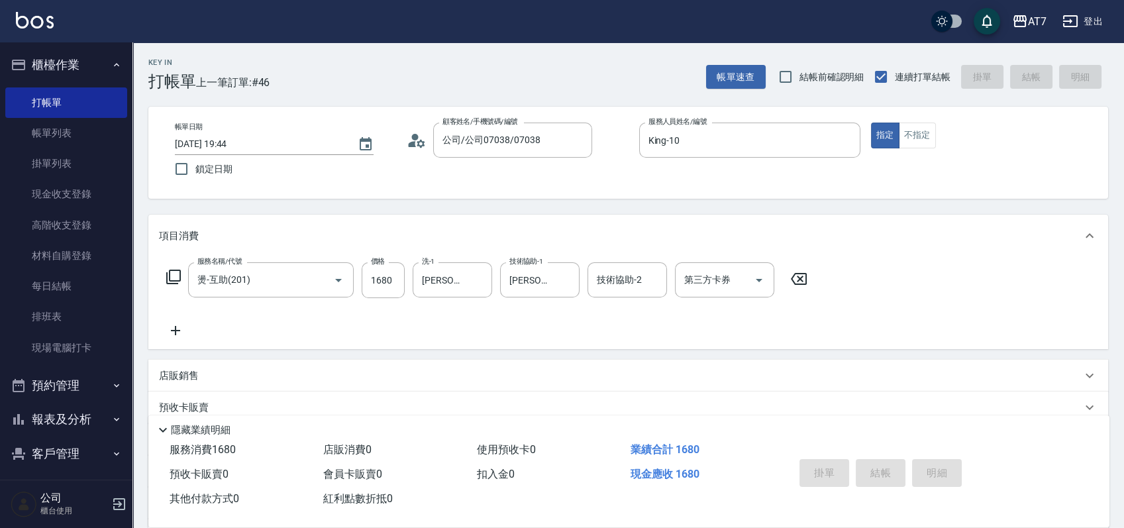
type input "0"
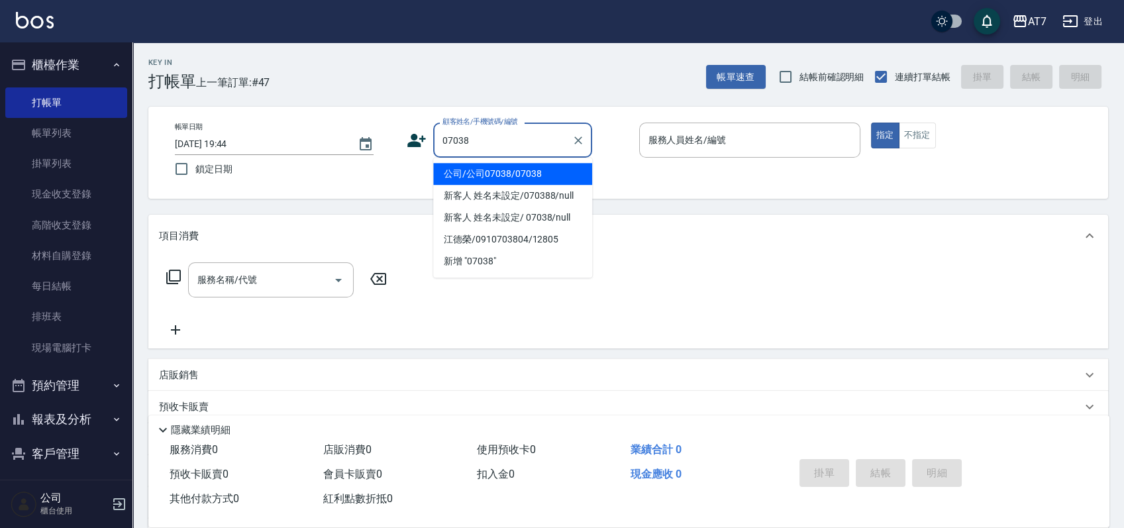
type input "公司/公司07038/07038"
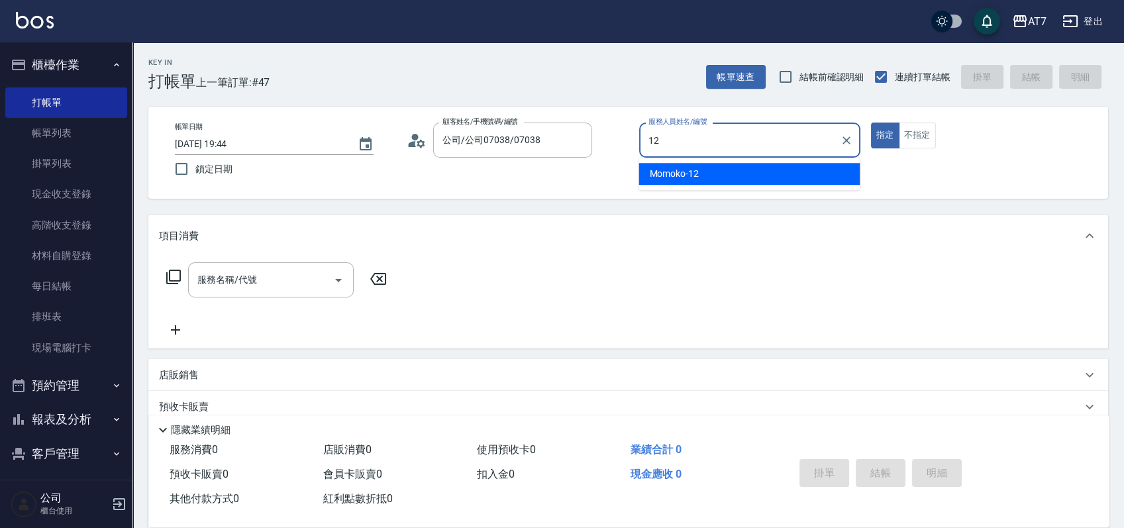
type input "Momoko-12"
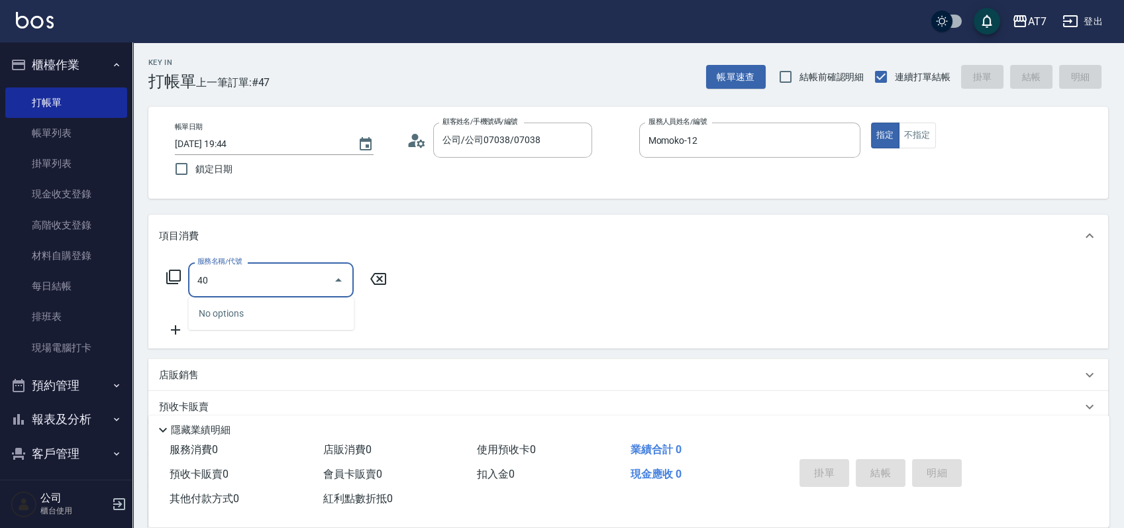
type input "401"
type input "150"
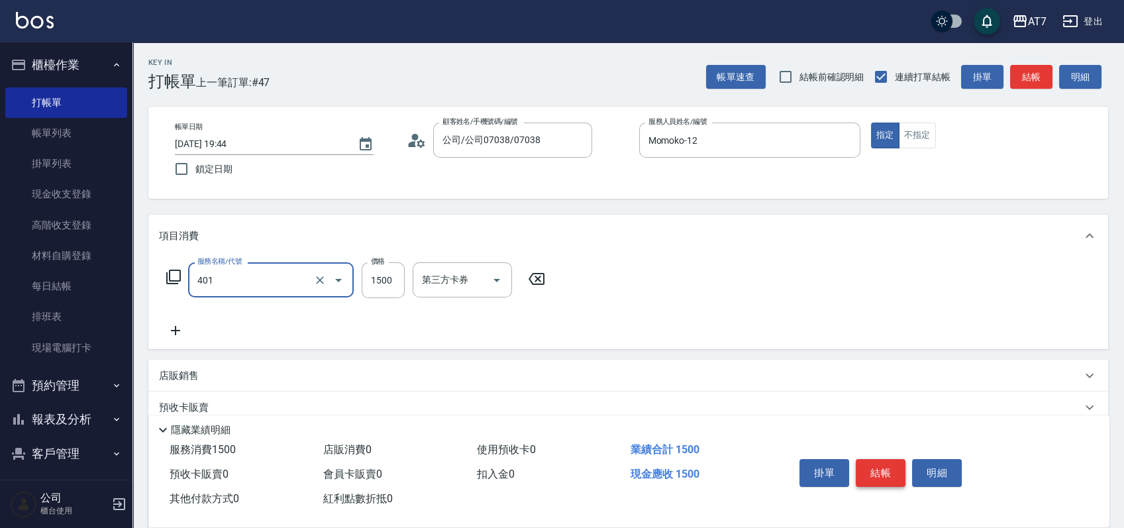
type input "染髮(互助)(401)"
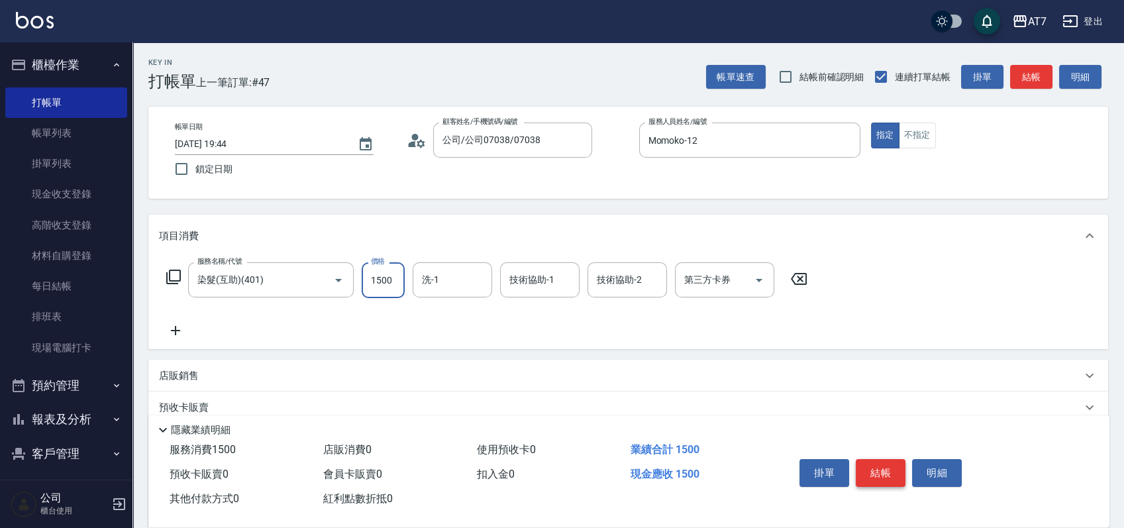
type input "1"
type input "0"
type input "168"
type input "160"
type input "1680"
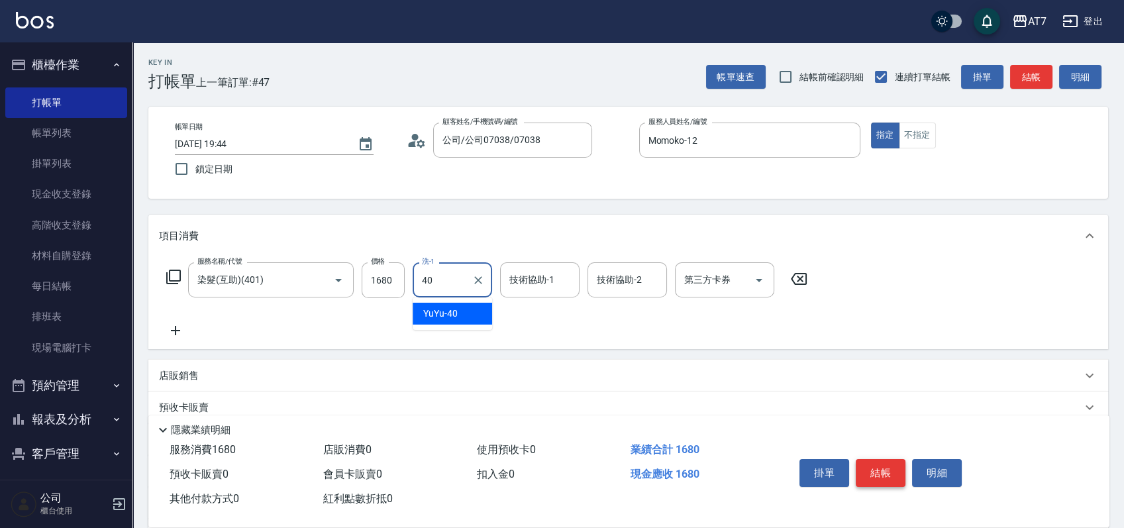
type input "YuYu-40"
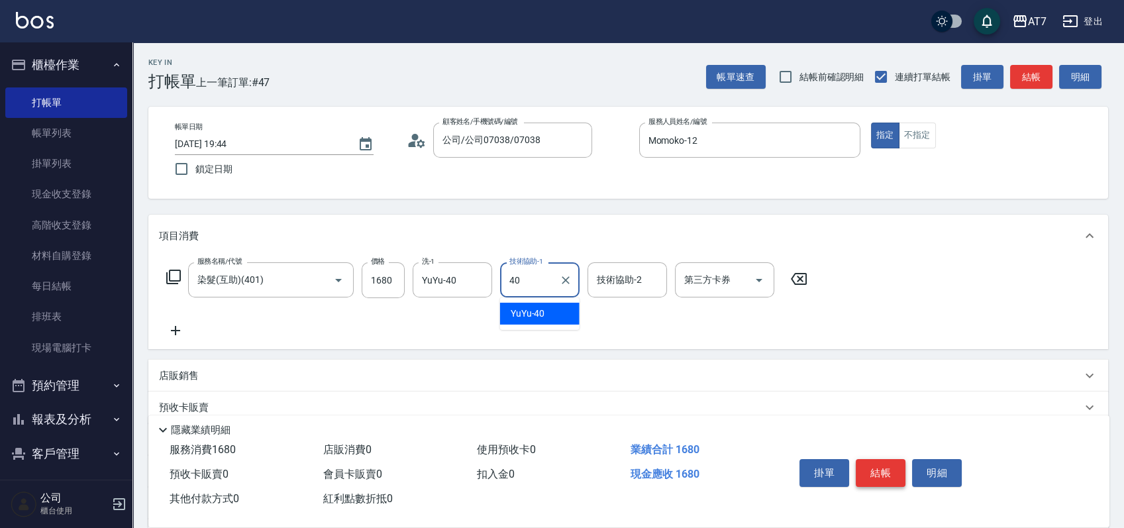
type input "YuYu-40"
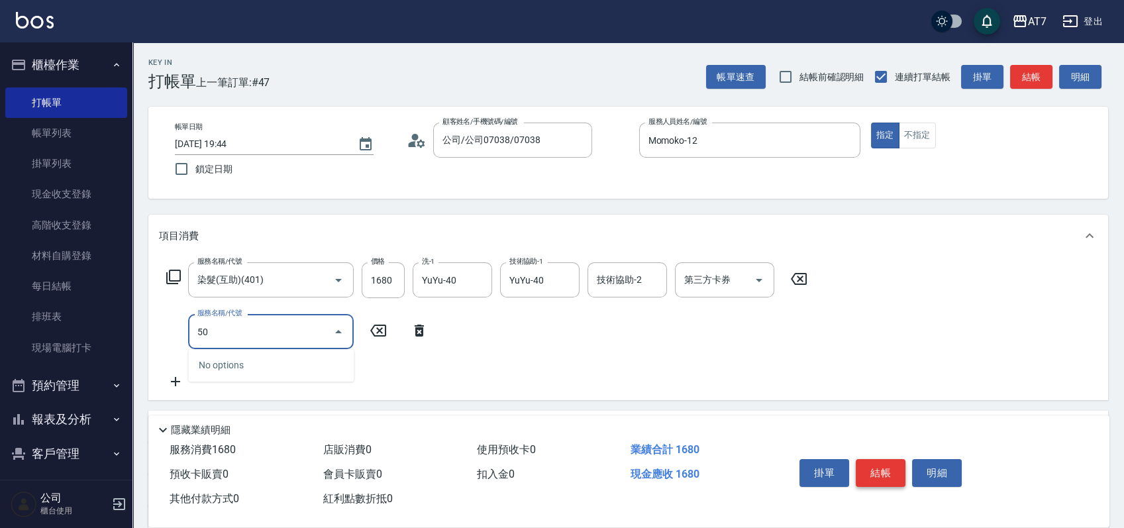
type input "504"
type input "170"
type input "潤絲(504)"
type input "5"
type input "160"
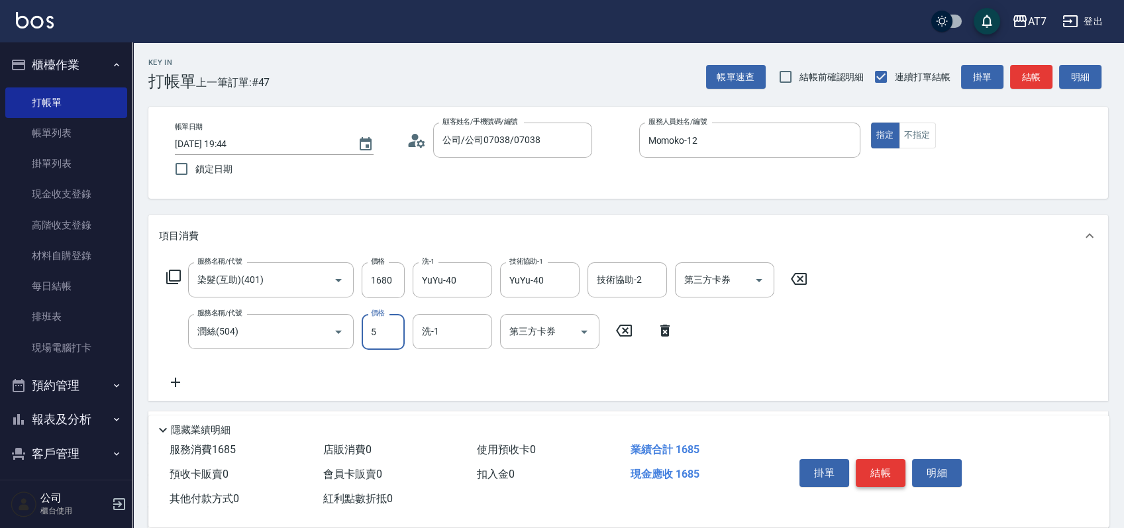
type input "50"
type input "170"
type input "50"
type input "YuYu-40"
click at [885, 468] on button "結帳" at bounding box center [881, 473] width 50 height 28
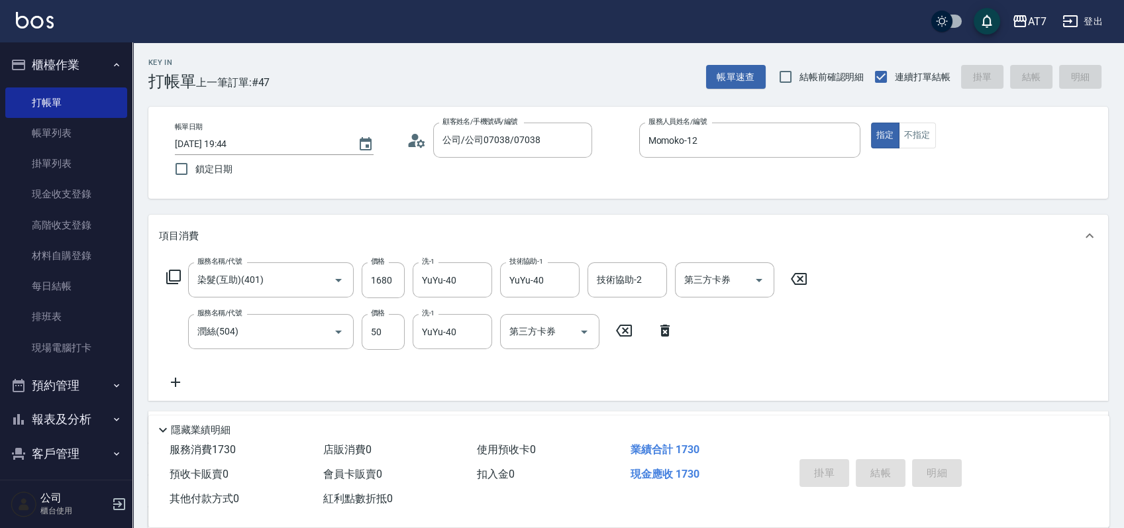
type input "2025/09/12 19:45"
type input "0"
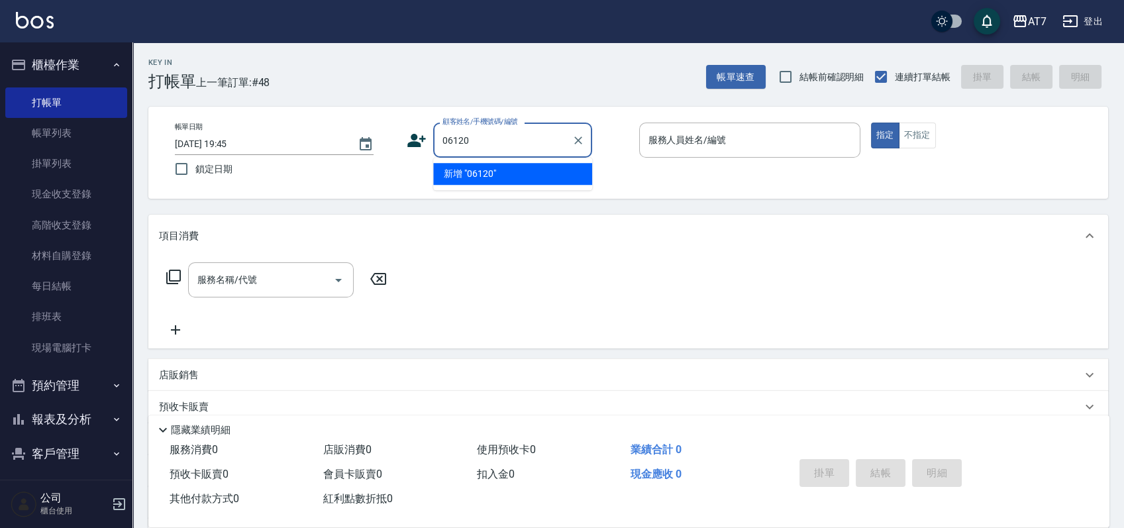
type input "06120"
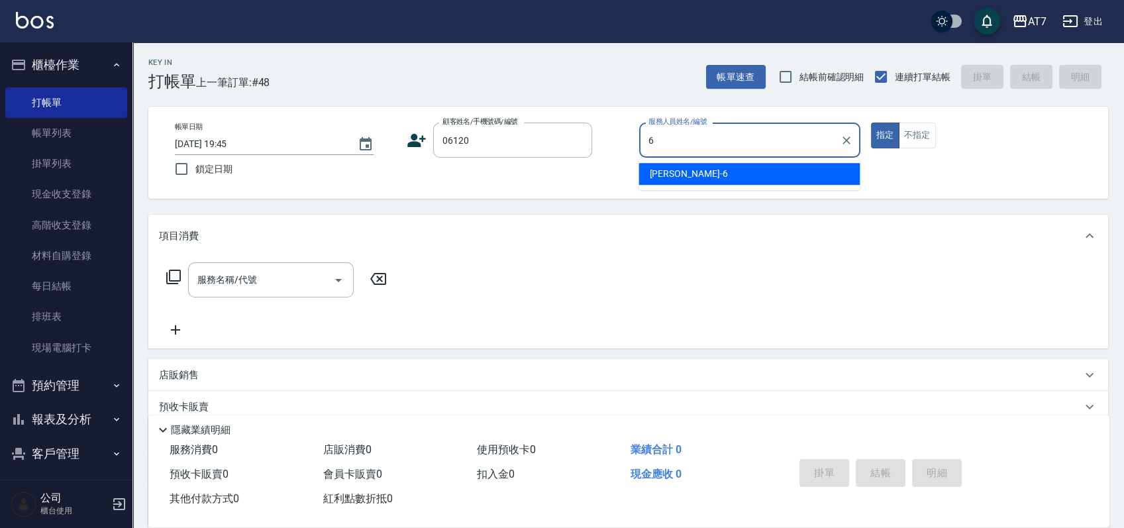
type input "杜莎莎-6"
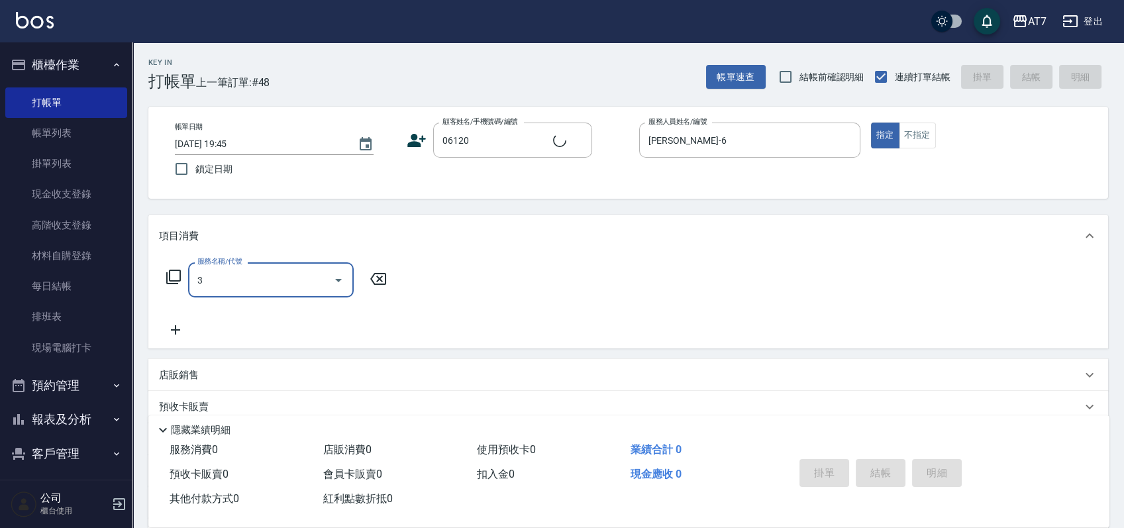
type input "30"
type input "公司單/06120-1/06120"
type input "303"
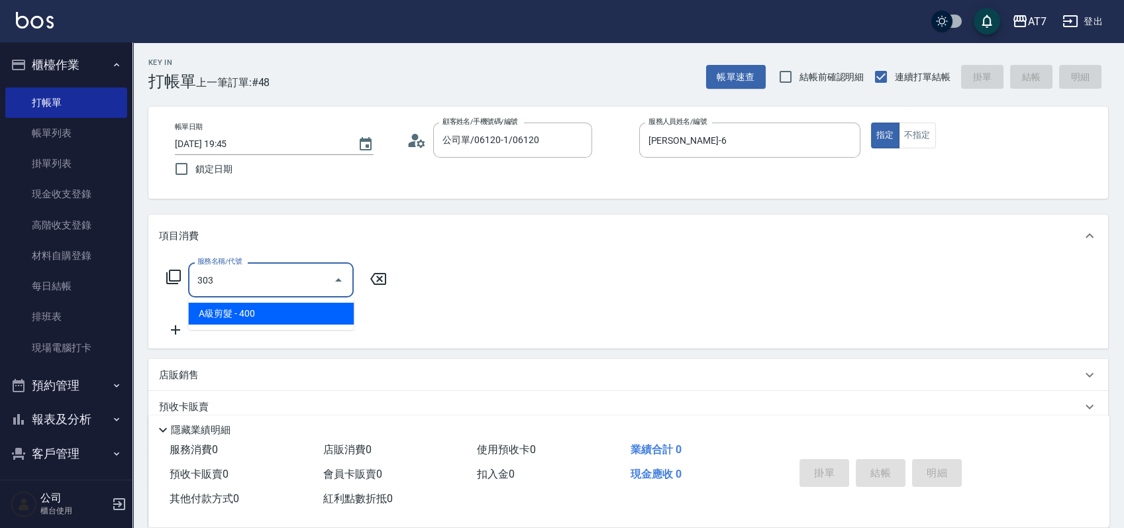
type input "40"
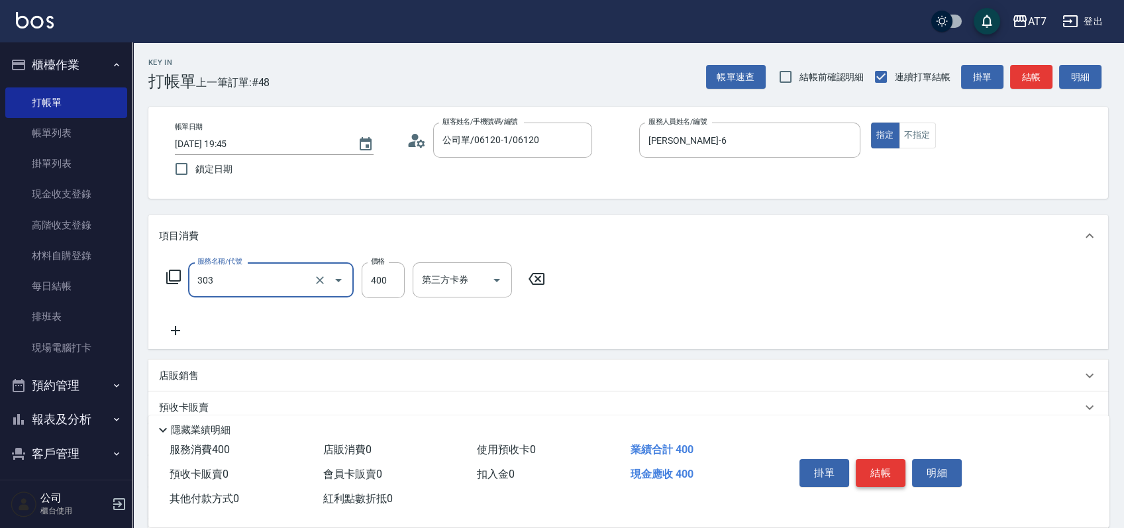
type input "A級剪髮(303)"
click at [885, 468] on button "結帳" at bounding box center [881, 473] width 50 height 28
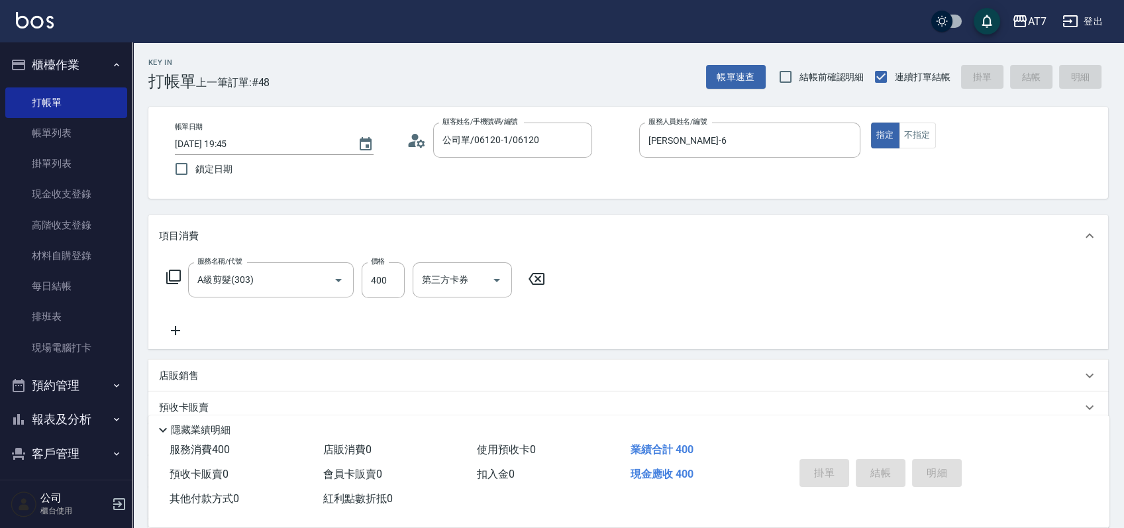
type input "0"
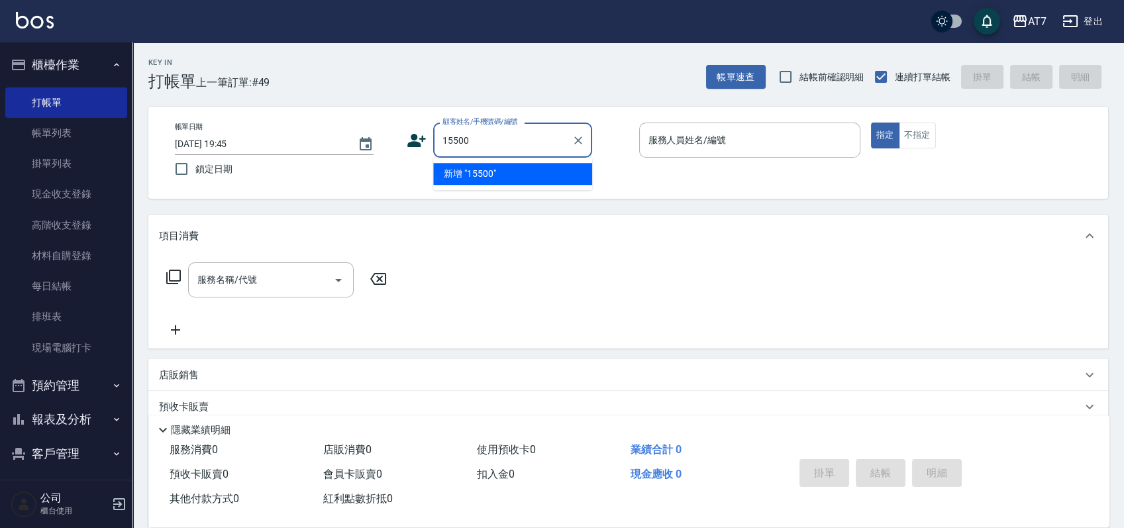
type input "15500"
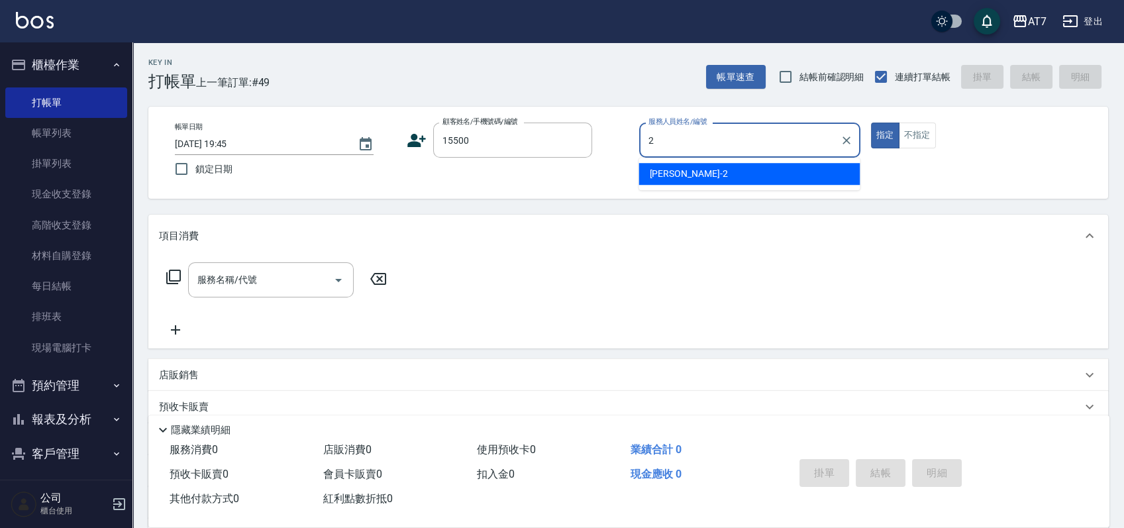
type input "伊蕾-2"
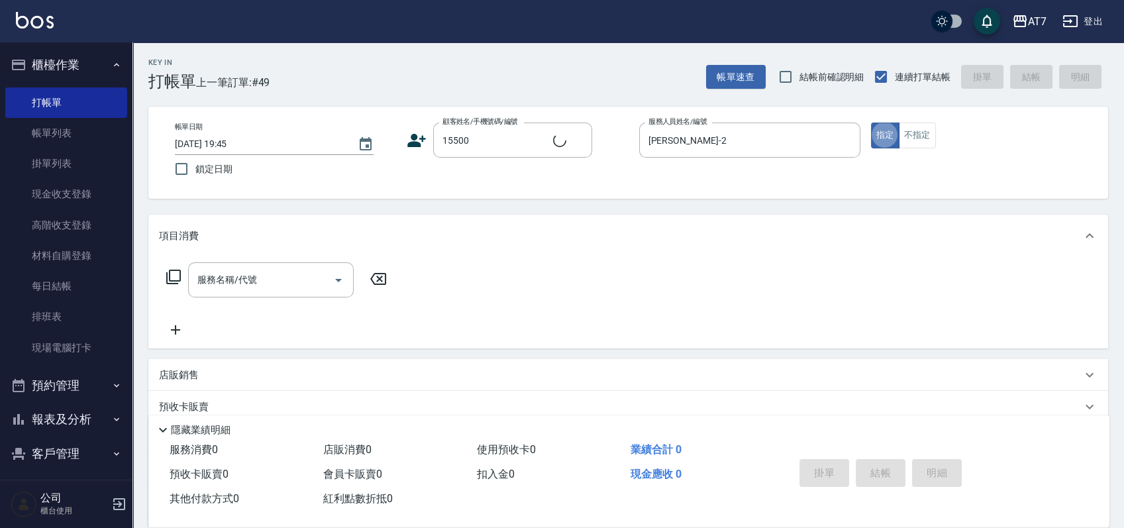
type input "公司/公司15500/15500"
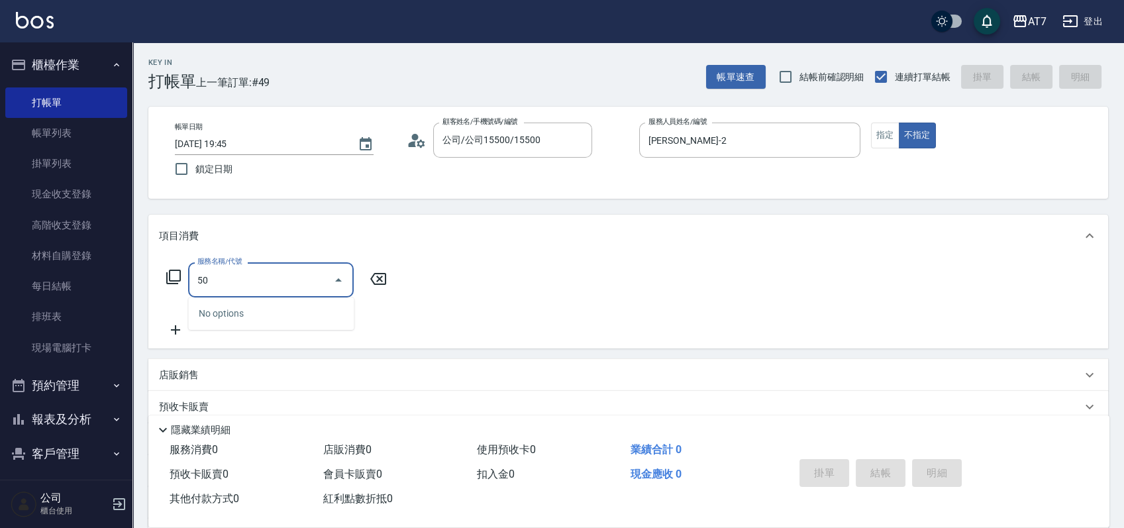
type input "500"
type input "30"
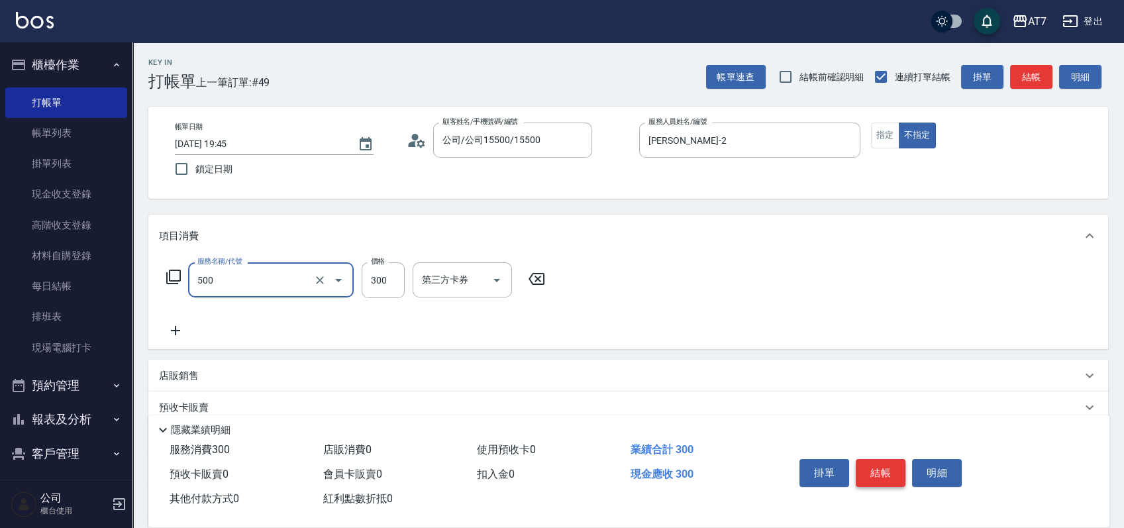
type input "洗髮(500)"
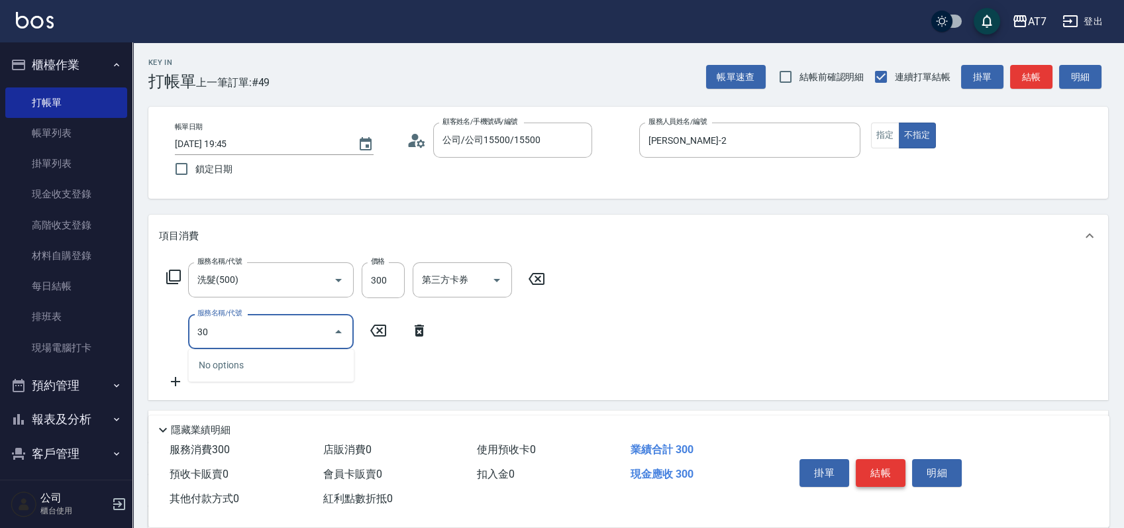
type input "301"
type input "60"
type input "學生剪髮(301)"
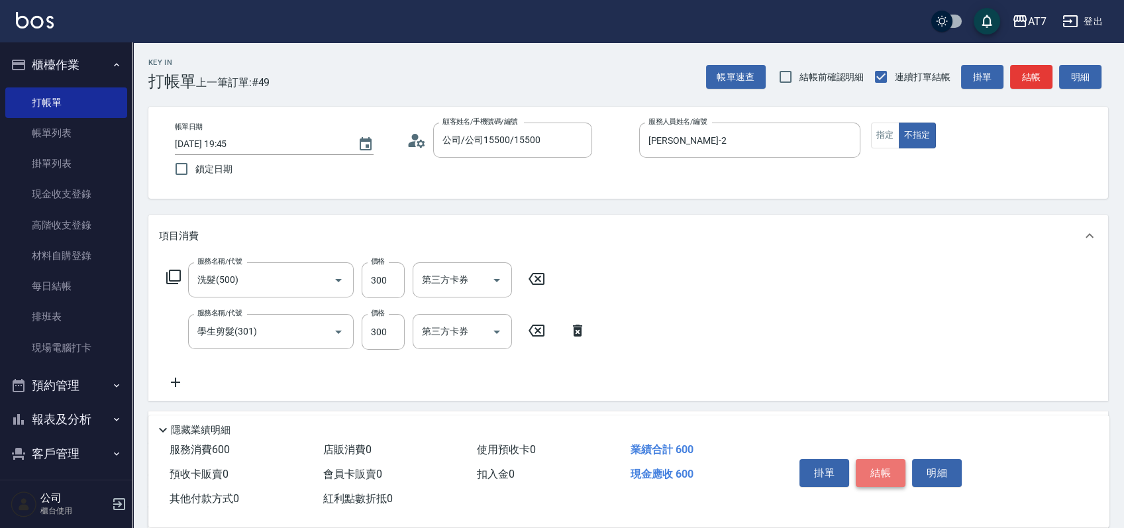
click at [885, 468] on button "結帳" at bounding box center [881, 473] width 50 height 28
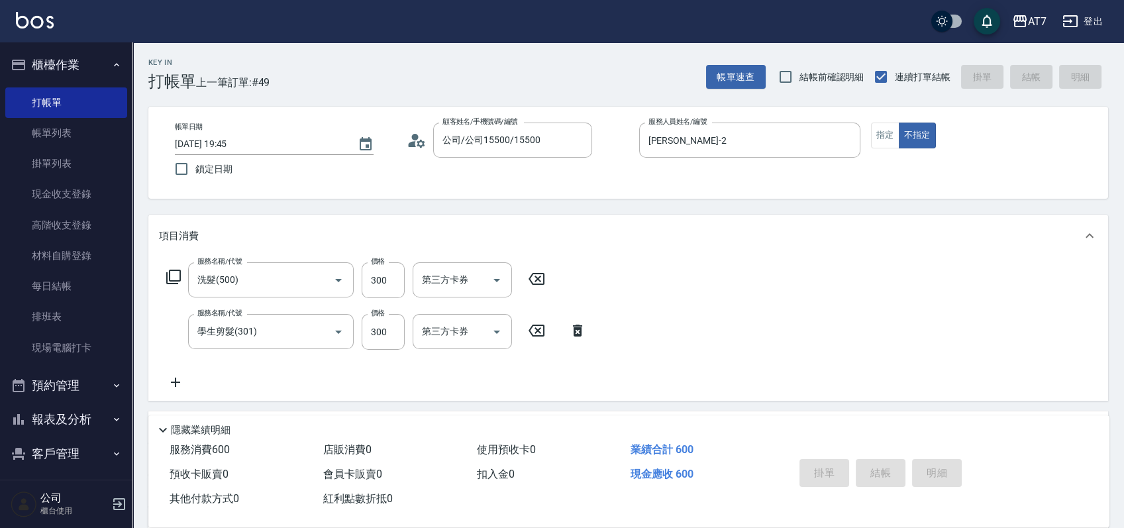
type input "2025/09/12 19:46"
type input "0"
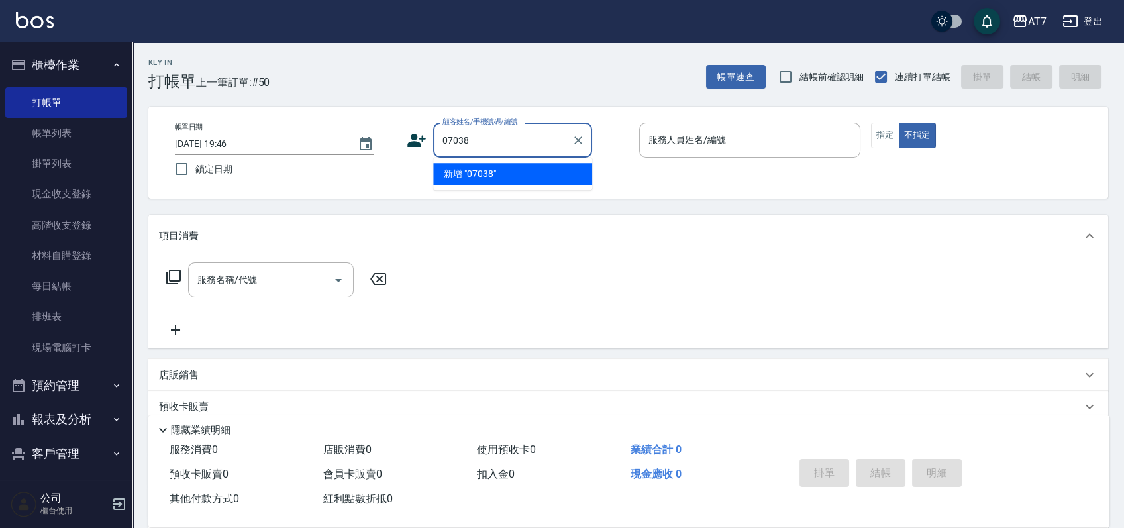
type input "07038"
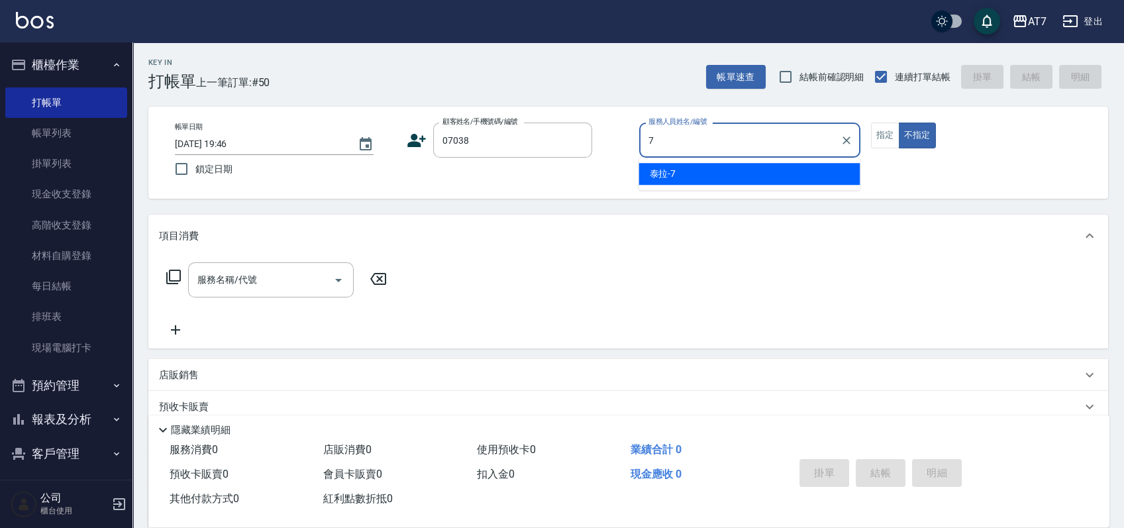
type input "7"
type button "false"
type input "公司/公司07038/07038"
type input "泰拉-7"
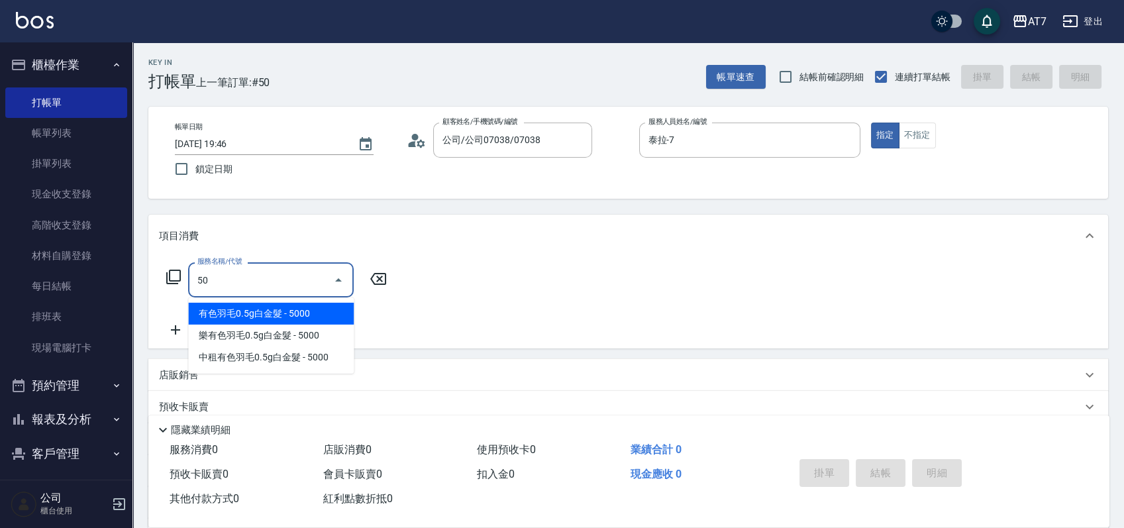
type input "501"
type input "30"
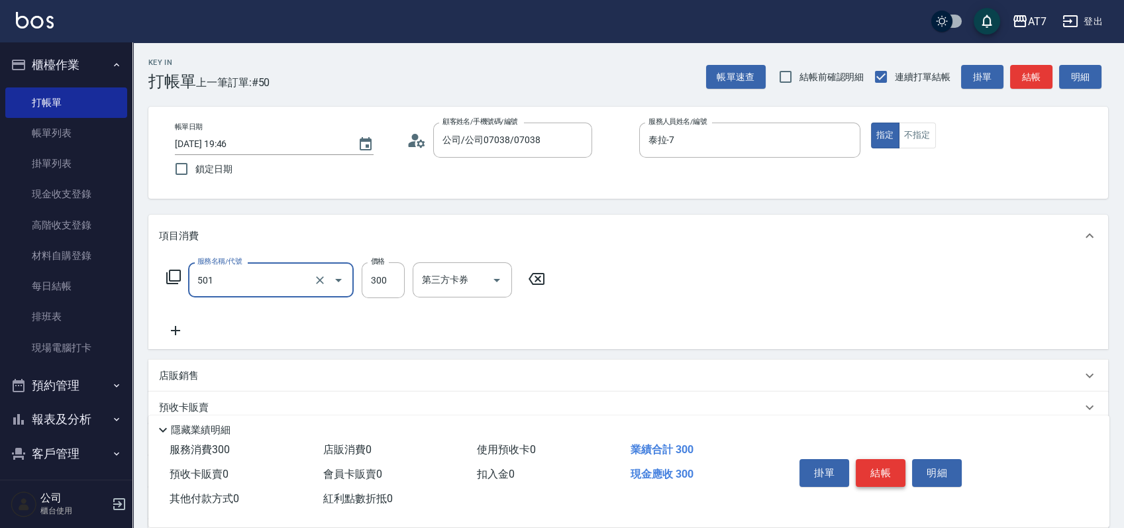
type input "洗髮(互助)(501)"
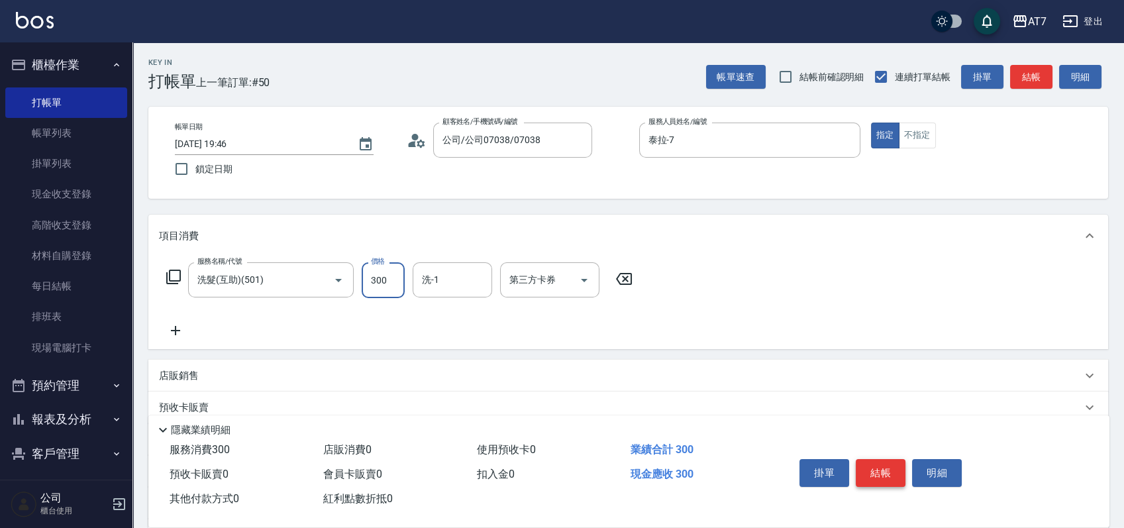
type input "0"
type input "25"
type input "20"
type input "250"
type input "Ruby-42"
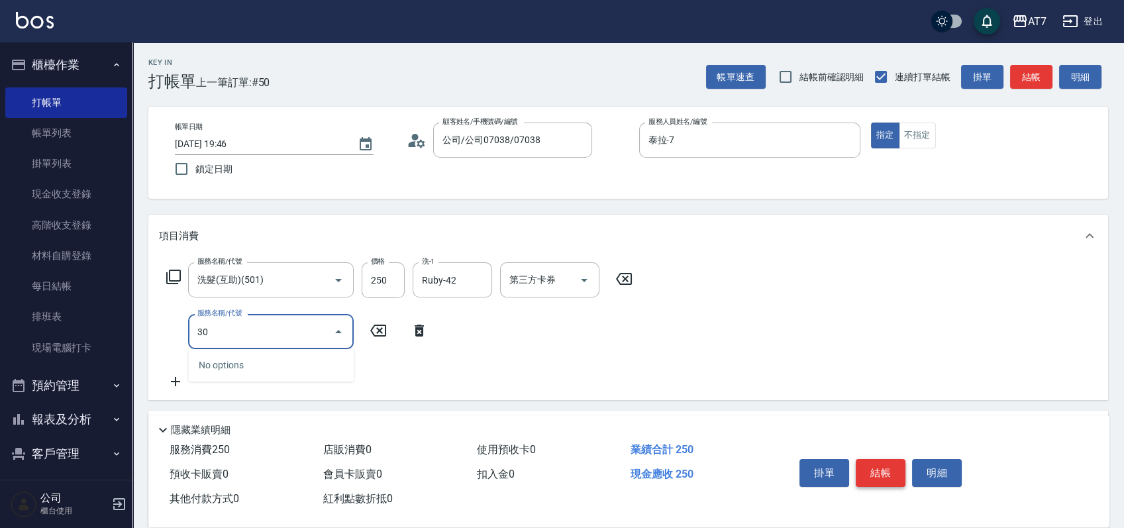
type input "302"
type input "60"
type input "剪髮(302)"
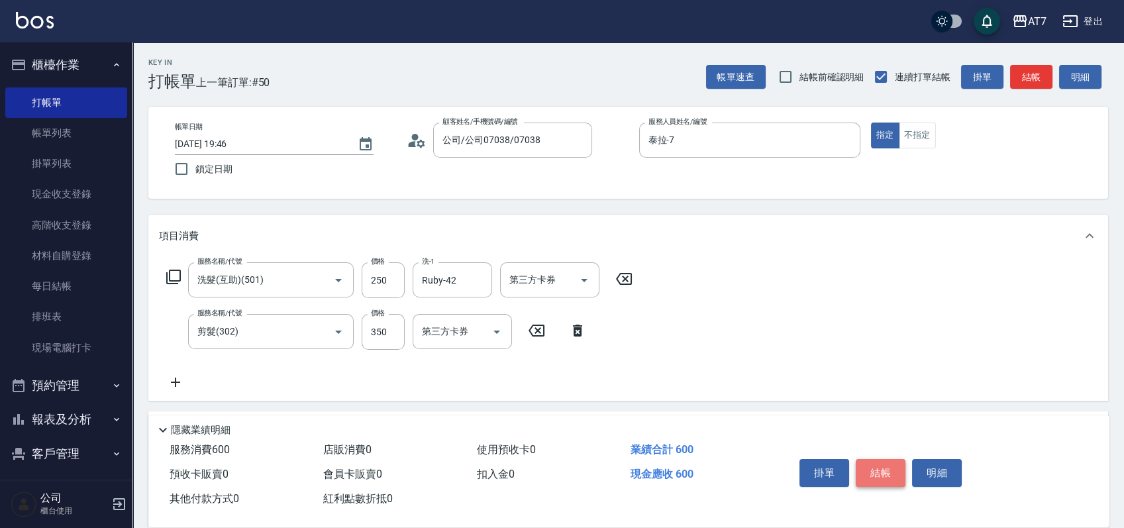
click at [885, 468] on button "結帳" at bounding box center [881, 473] width 50 height 28
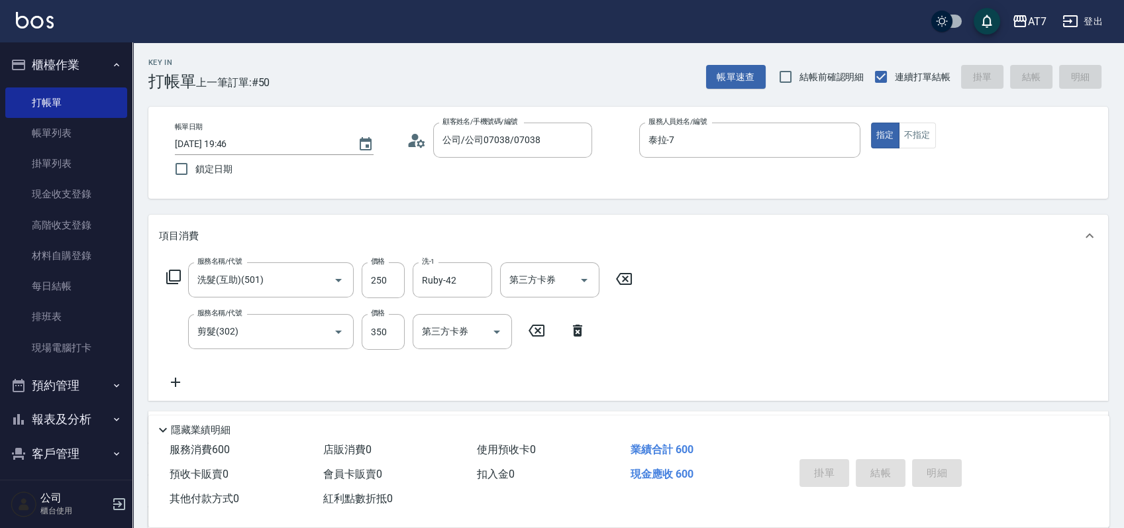
type input "0"
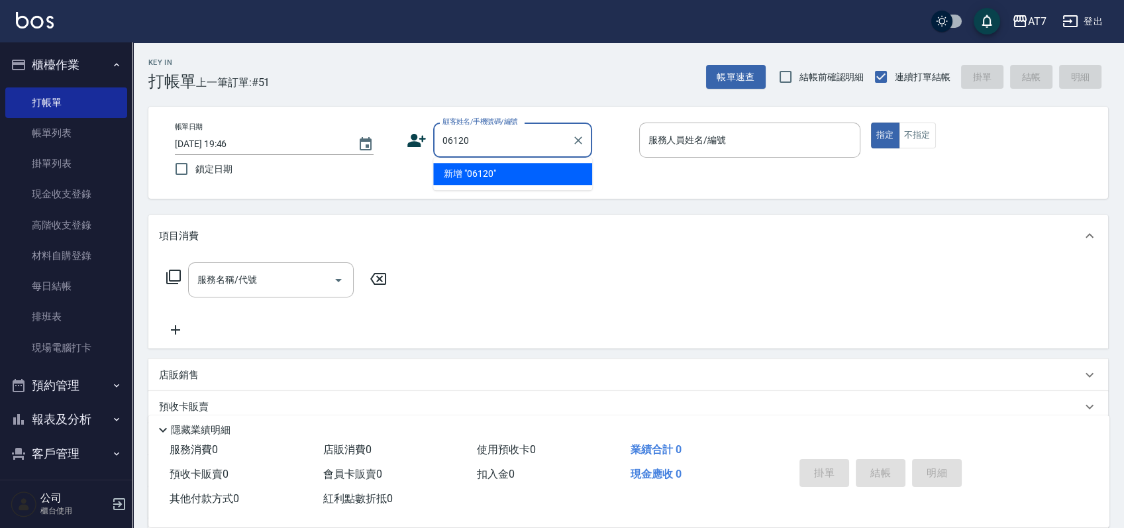
type input "06120"
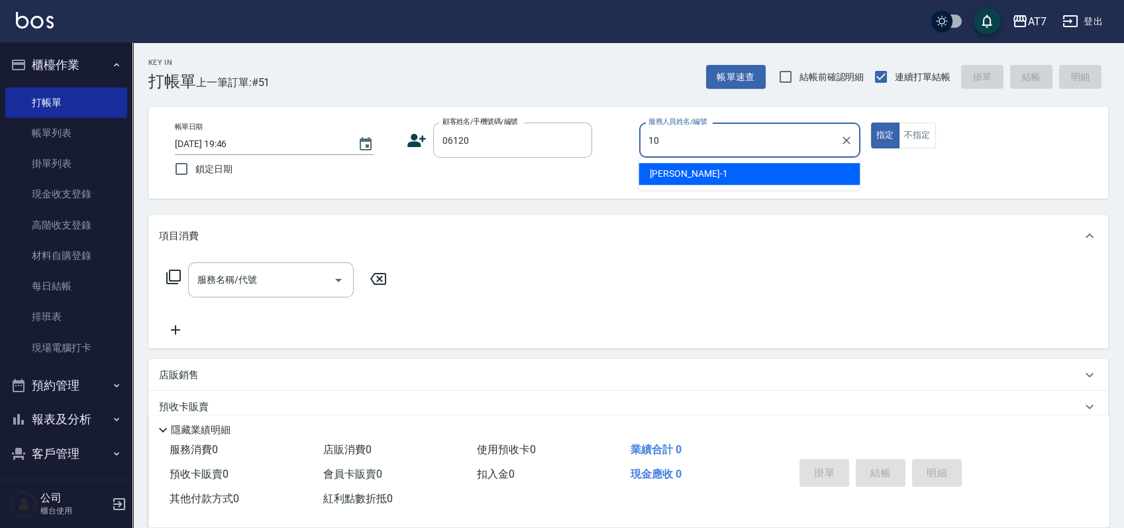
type input "King-10"
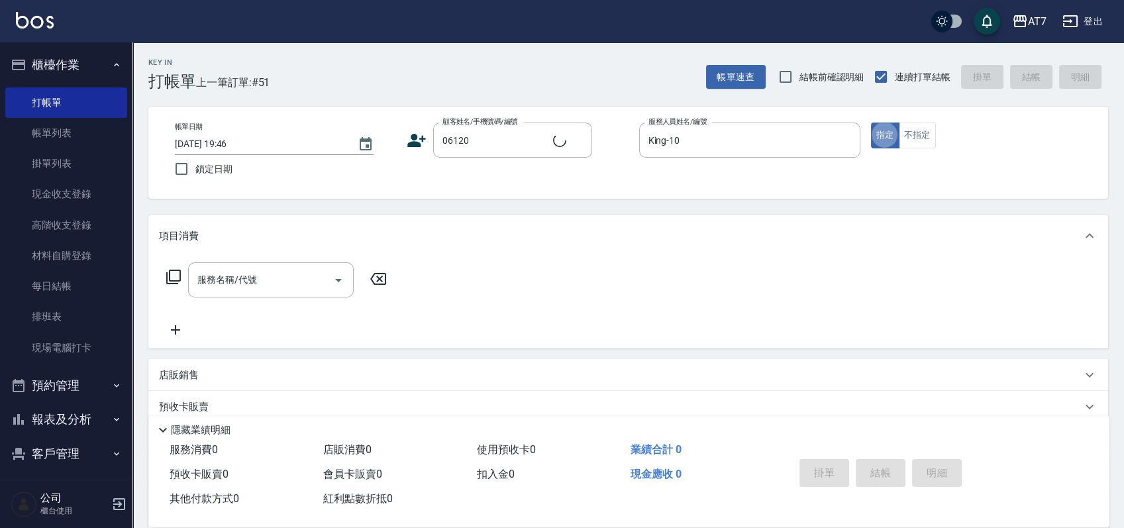
type input "公司單/06120-1/06120"
click at [578, 138] on icon "Clear" at bounding box center [578, 140] width 13 height 13
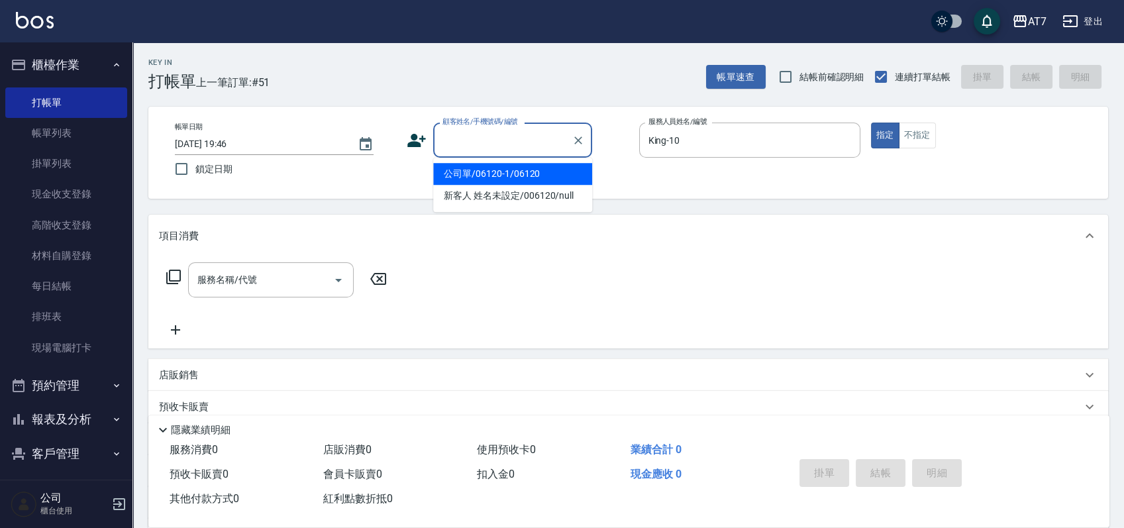
click at [491, 140] on input "顧客姓名/手機號碼/編號" at bounding box center [502, 139] width 127 height 23
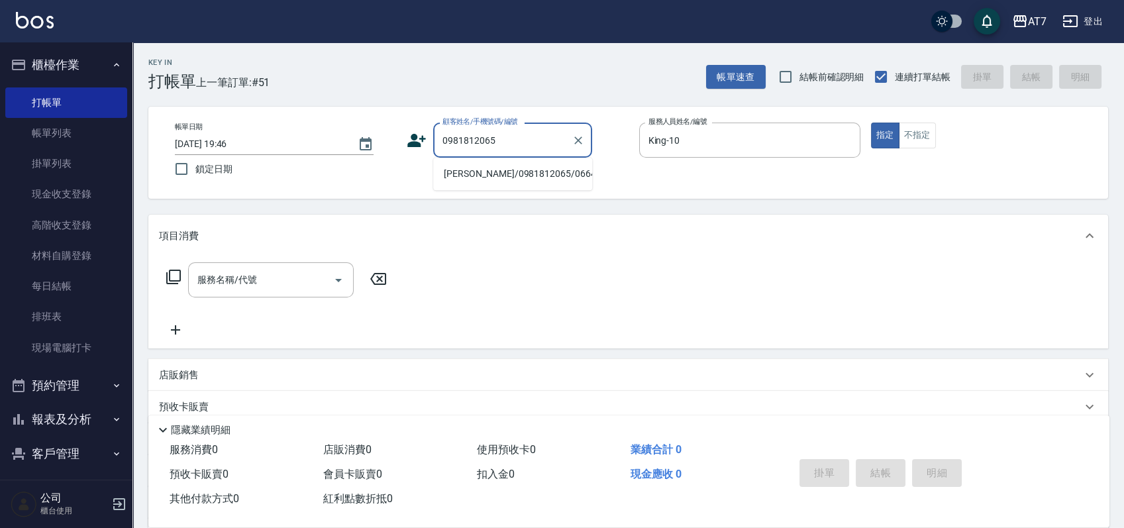
type input "陳冠廷/0981812065/06647"
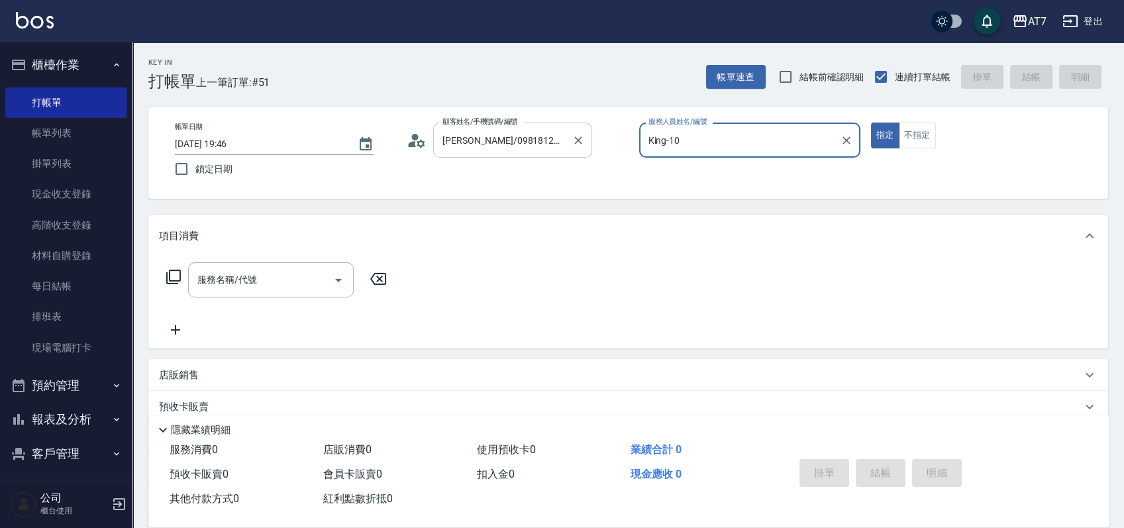
click at [871, 123] on button "指定" at bounding box center [885, 136] width 28 height 26
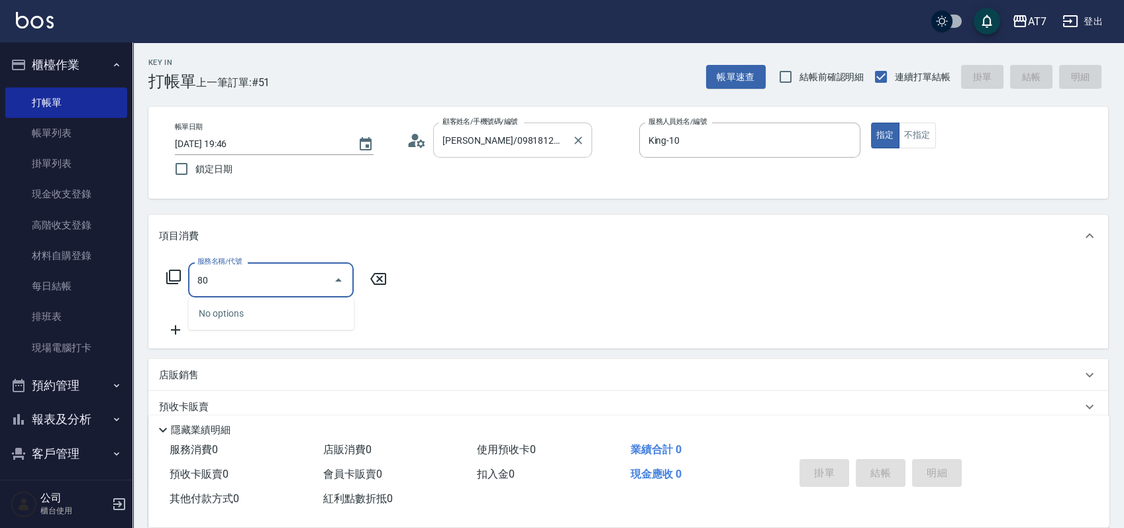
type input "803"
type input "60"
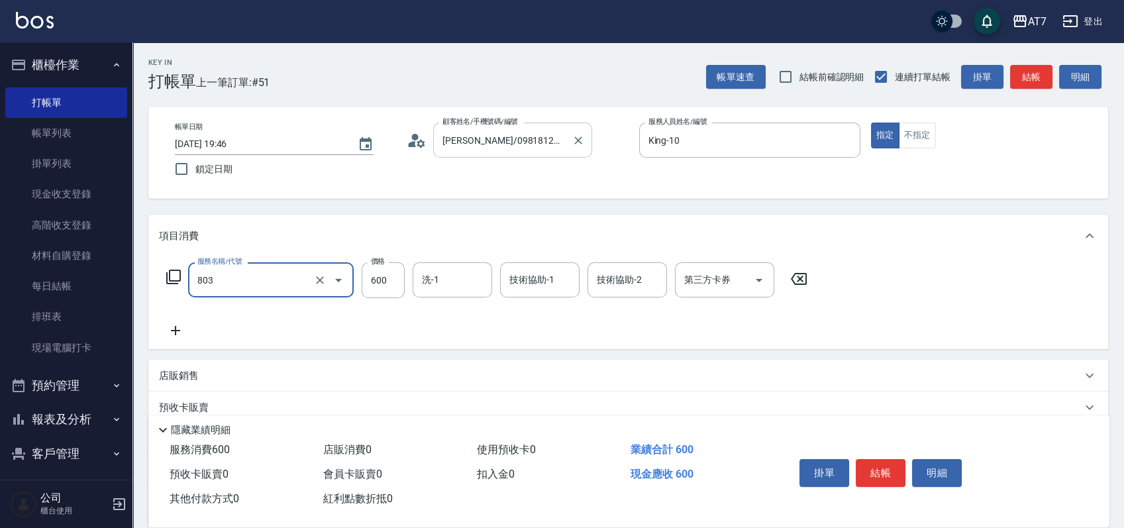
type input "髮原素去角質(互助)(803)"
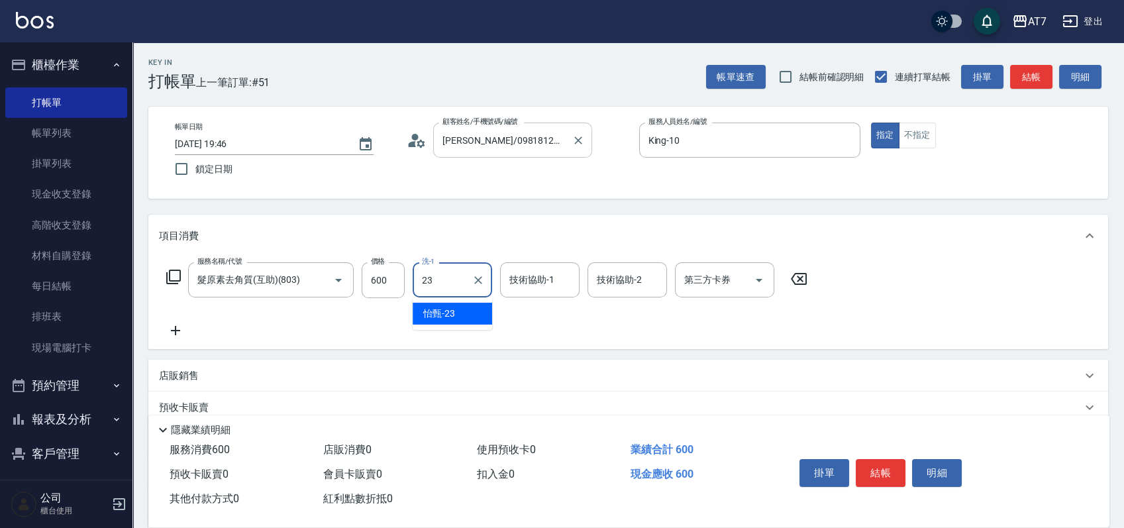
type input "怡甄-23"
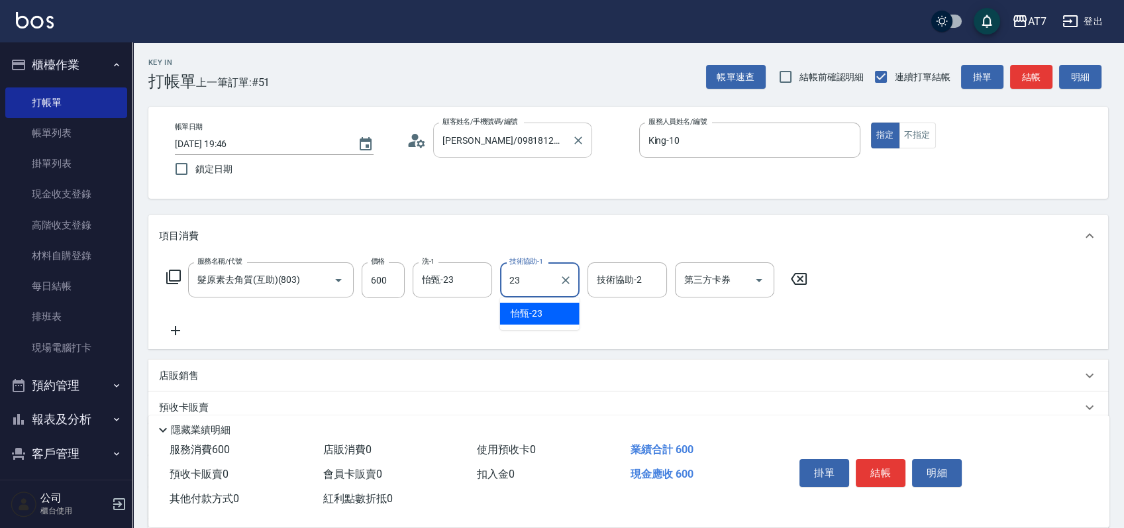
type input "怡甄-23"
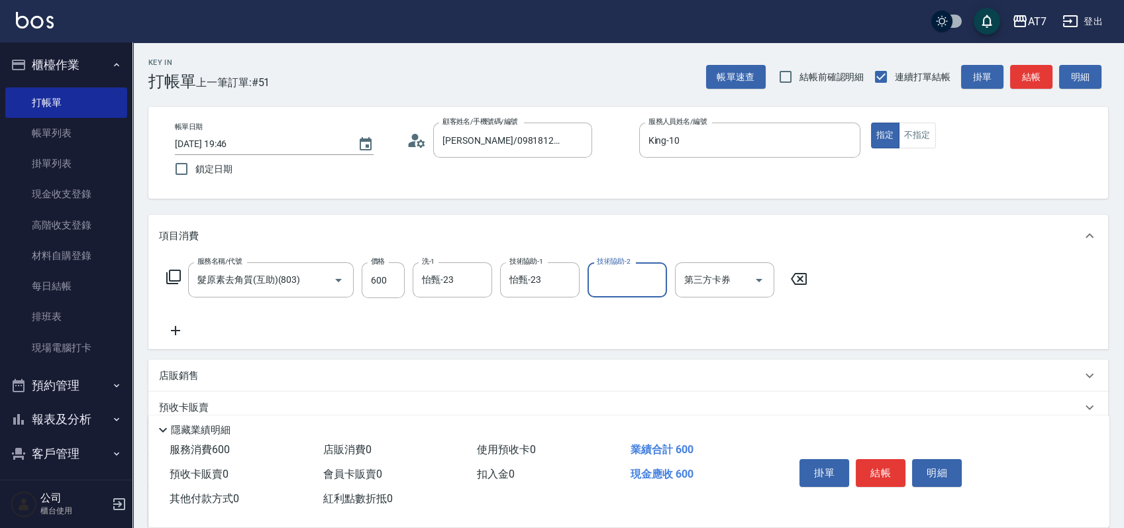
click at [678, 374] on div "店販銷售" at bounding box center [620, 376] width 923 height 14
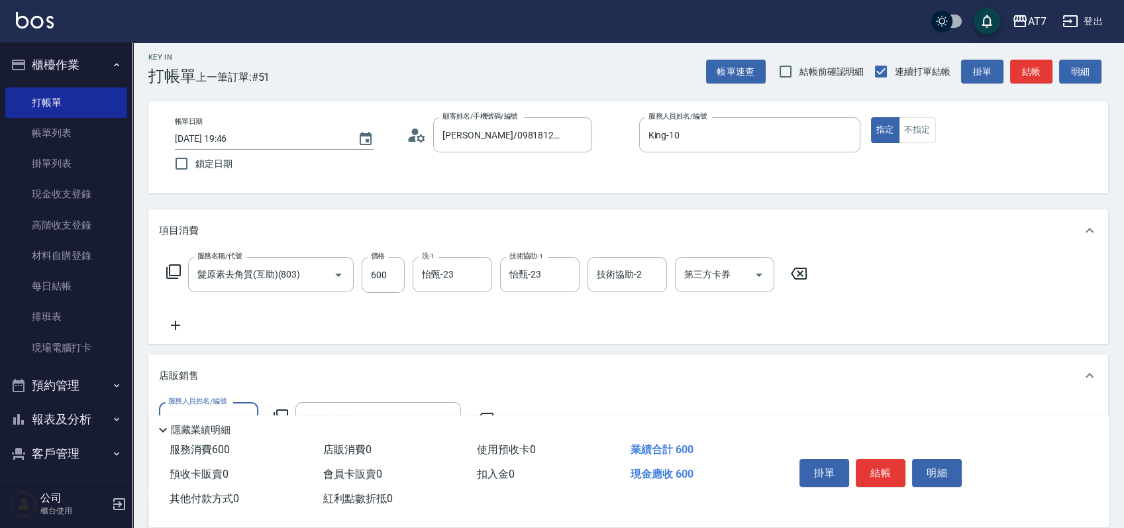
scroll to position [176, 0]
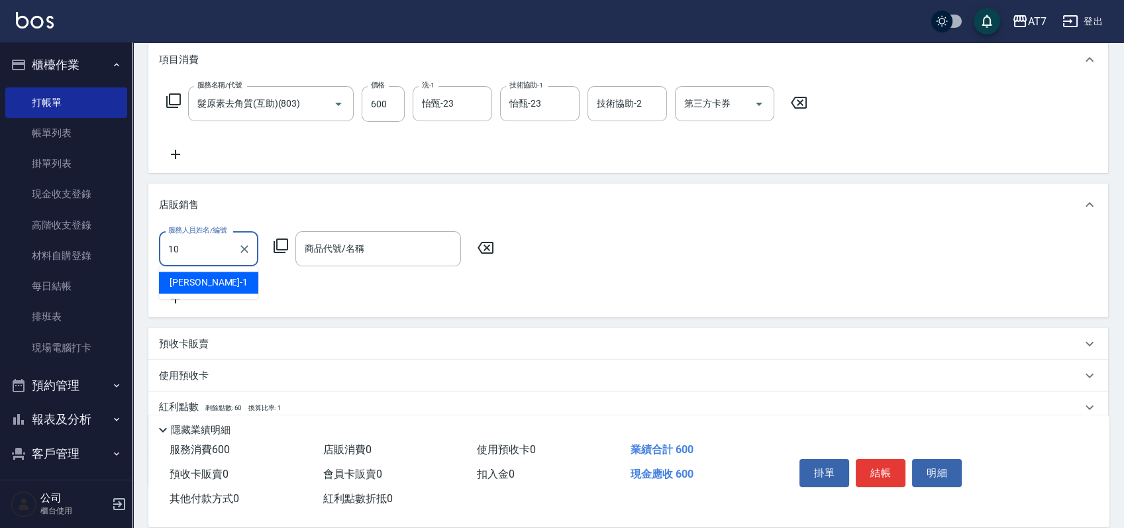
type input "King-10"
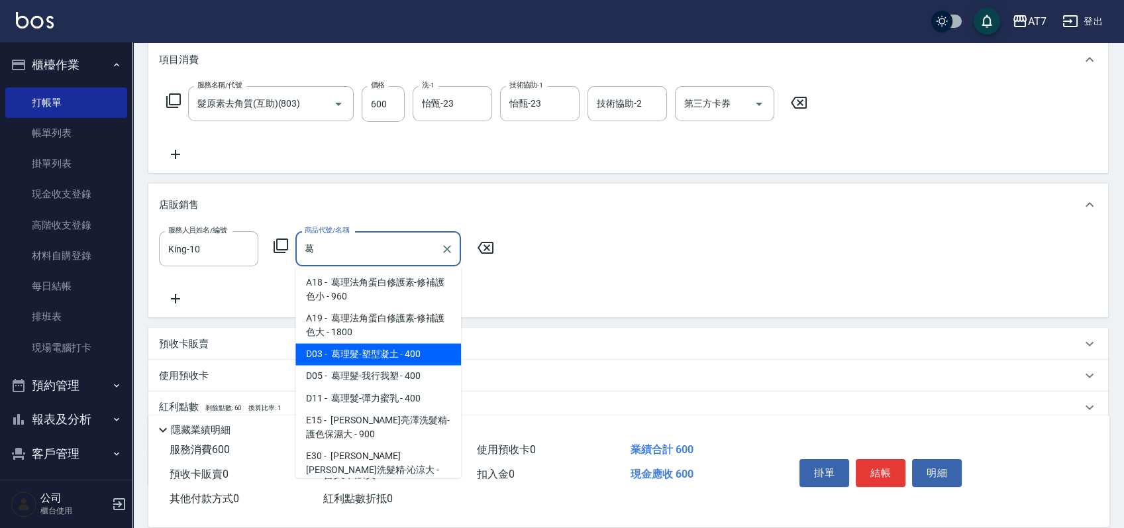
type input "葛理髮-塑型凝土"
type input "100"
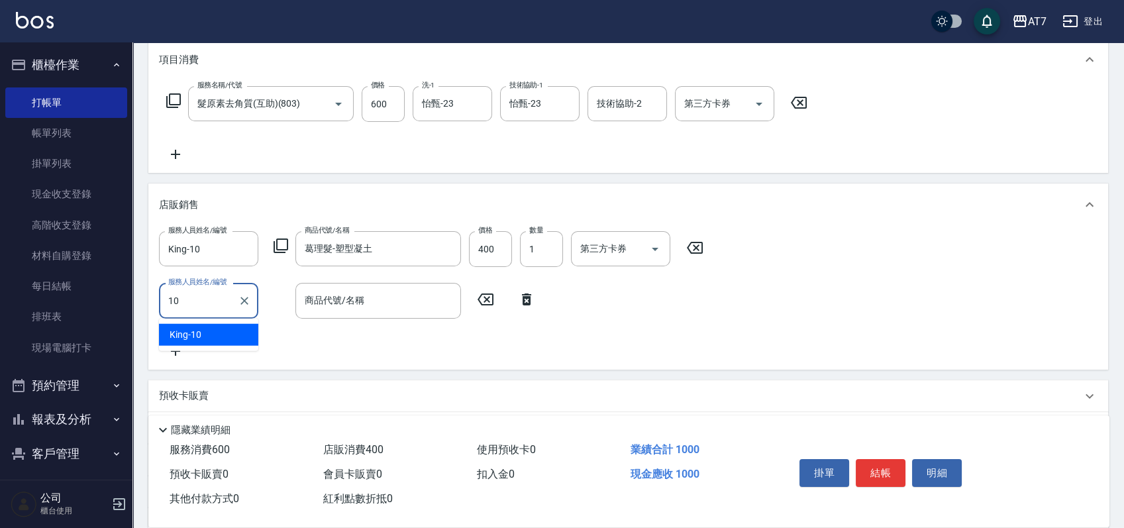
type input "King-10"
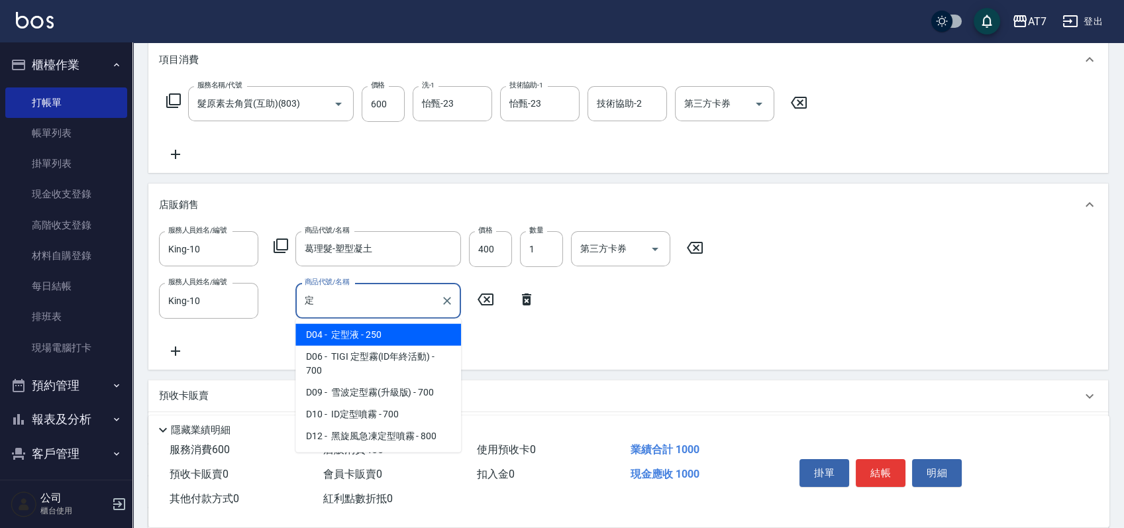
type input "定型液"
type input "120"
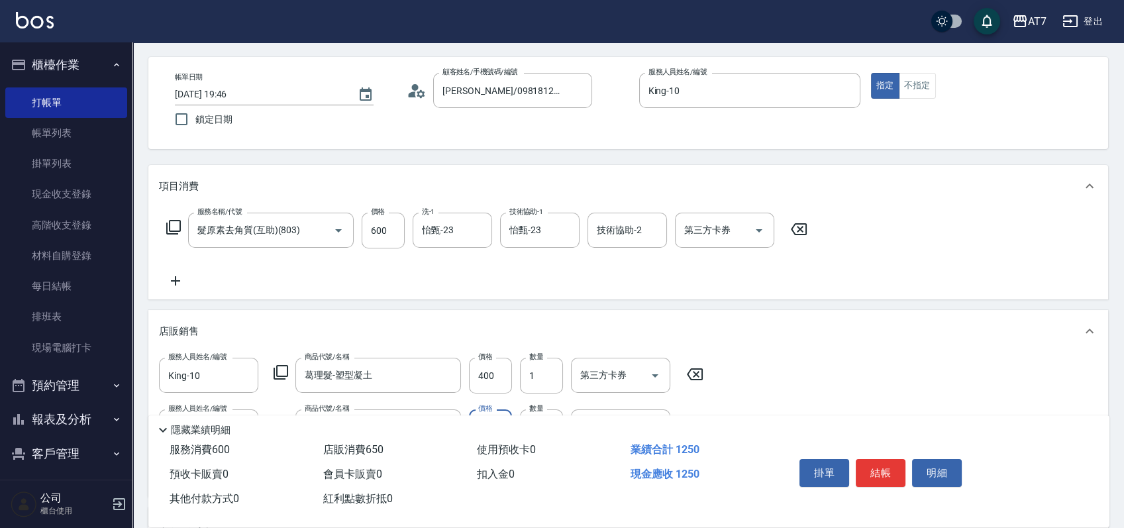
scroll to position [0, 0]
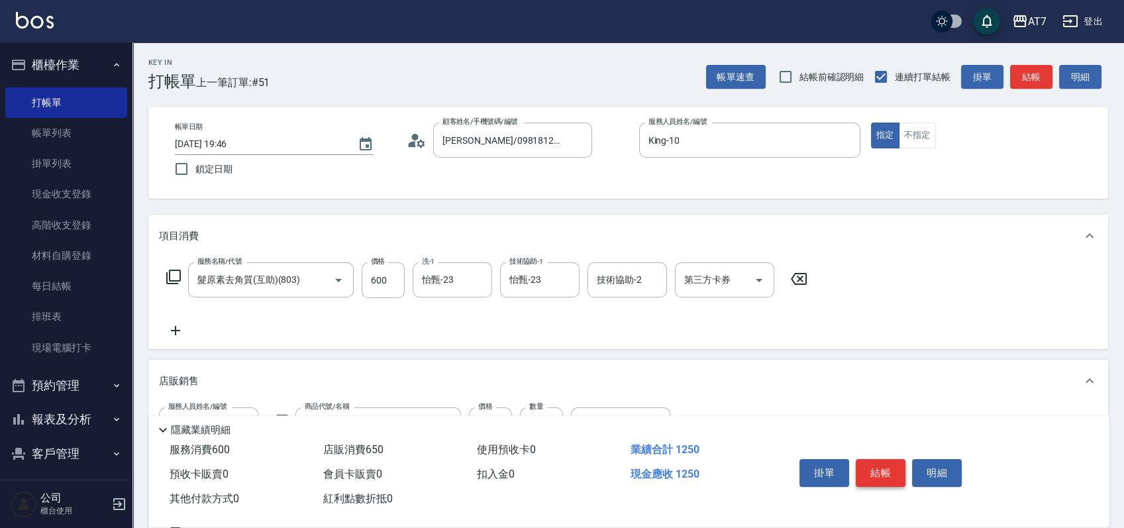
click at [883, 464] on button "結帳" at bounding box center [881, 473] width 50 height 28
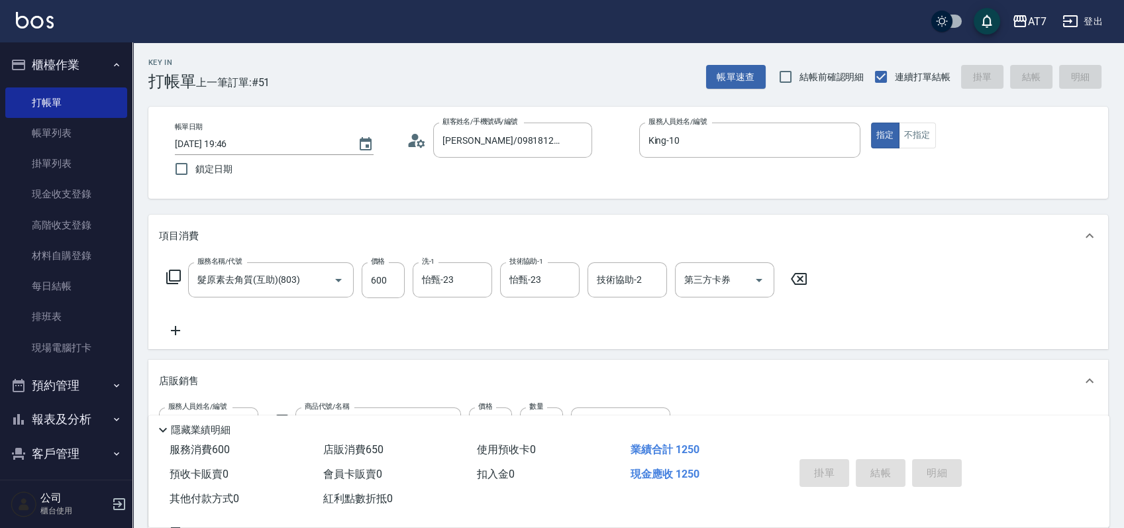
type input "2025/09/12 19:47"
type input "0"
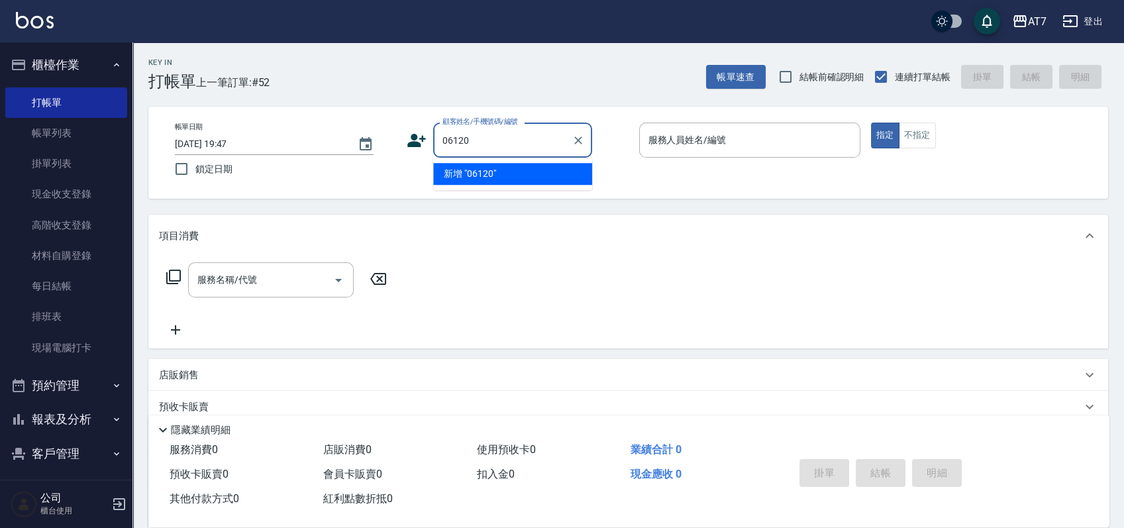
type input "06120"
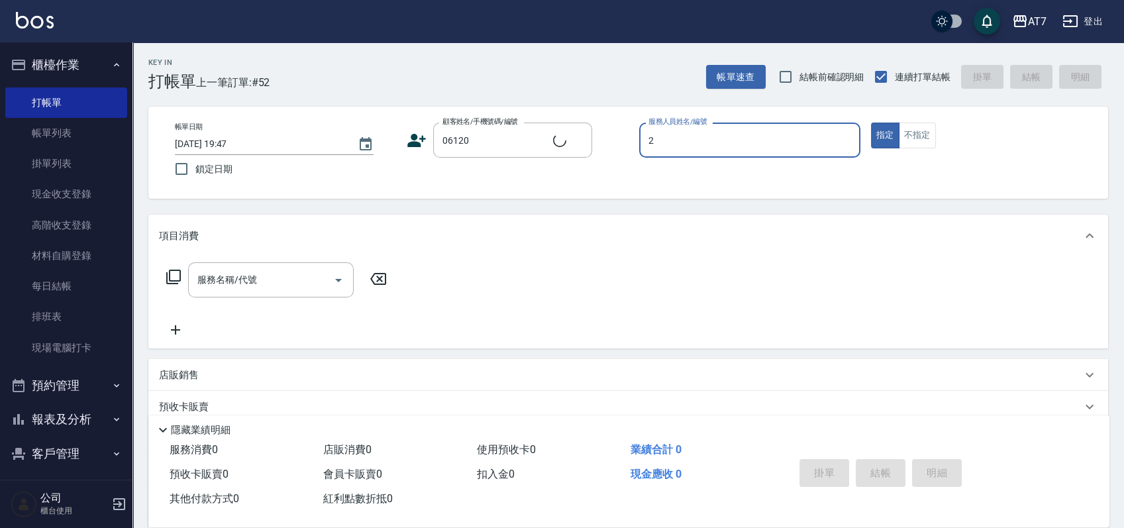
type input "22"
type input "公司單/06120-1/06120"
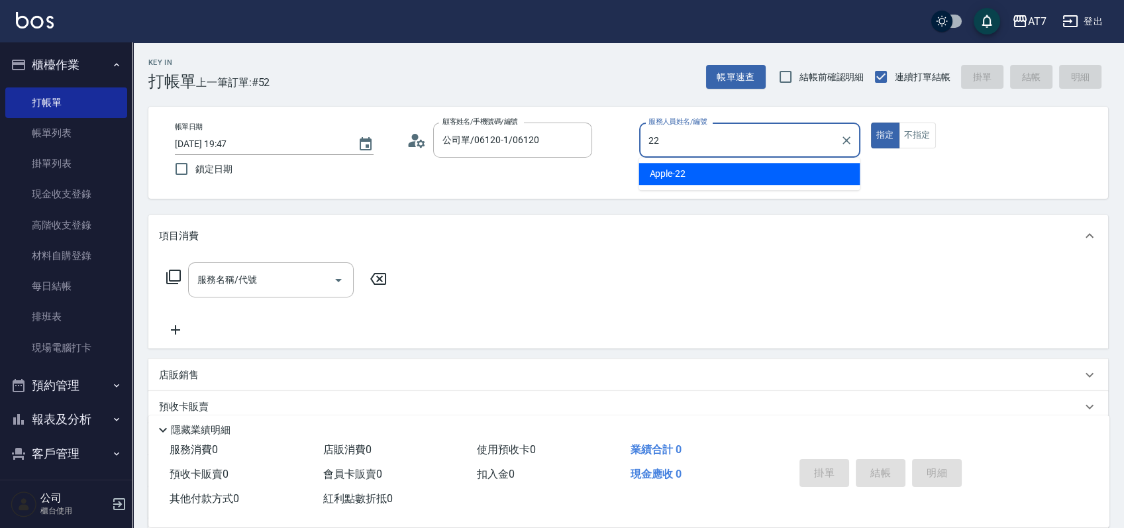
type input "Apple-22"
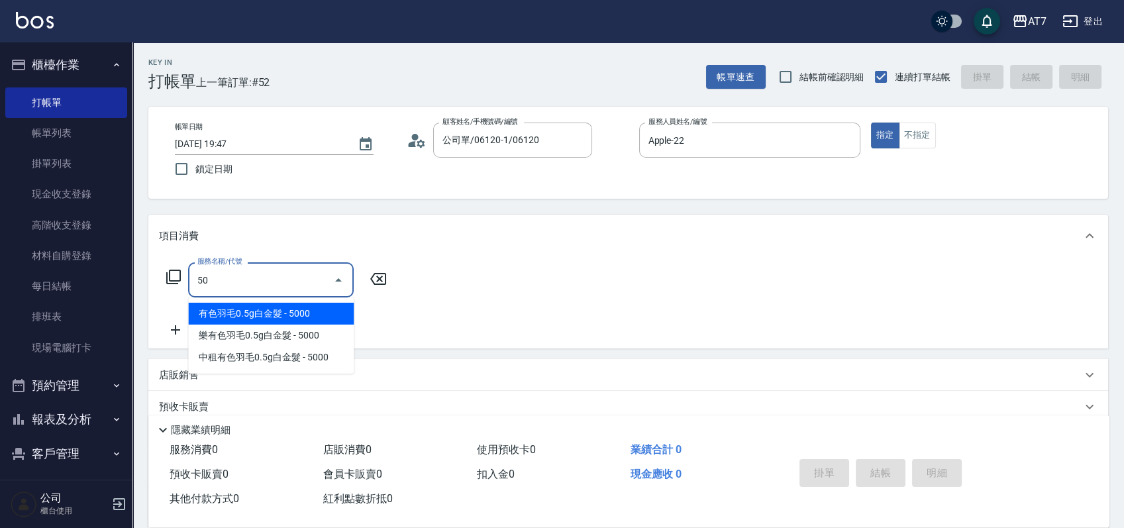
type input "501"
type input "30"
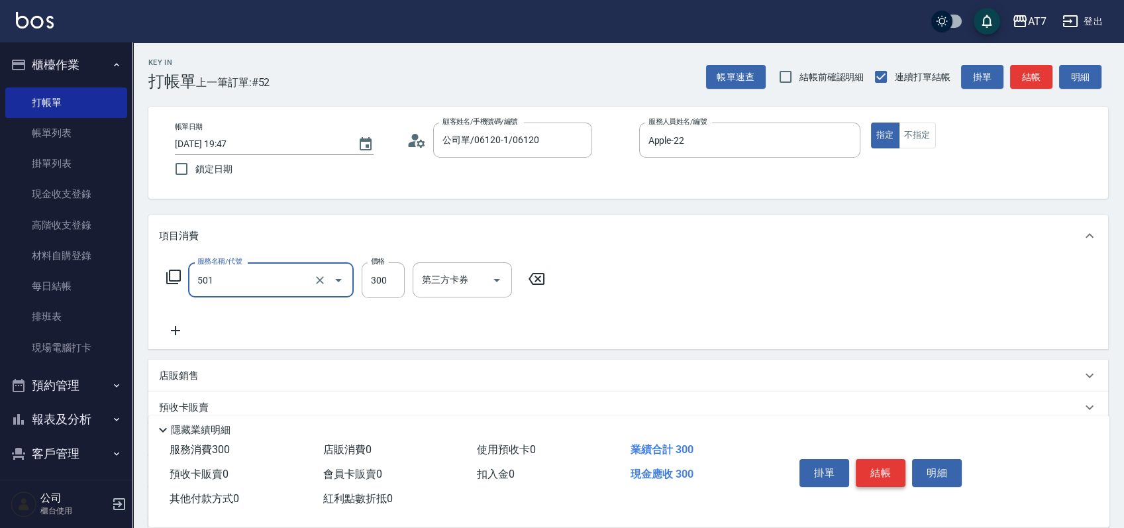
type input "洗髮(互助)(501)"
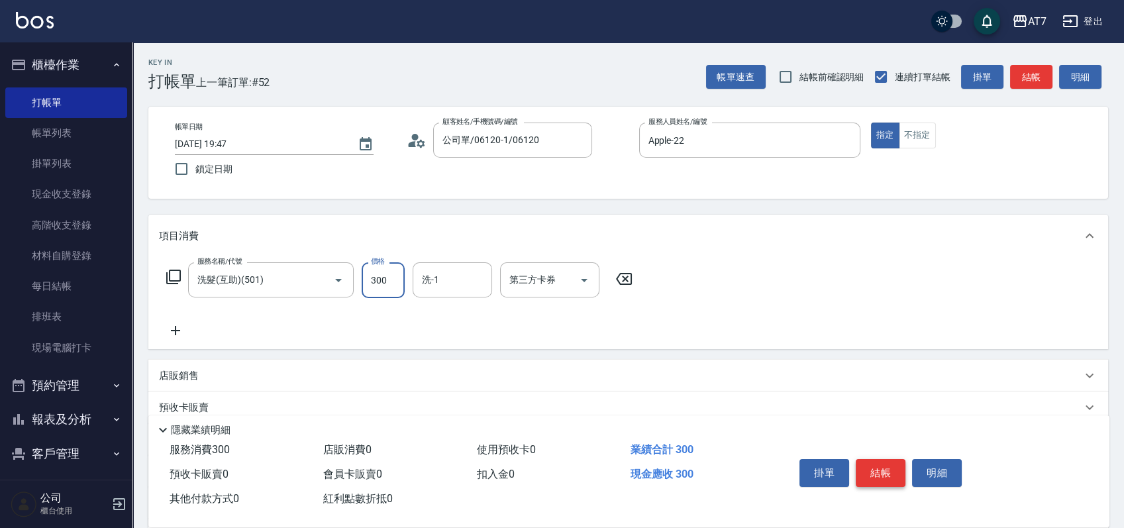
type input "0"
type input "25"
type input "20"
type input "250"
type input "YuYu-40"
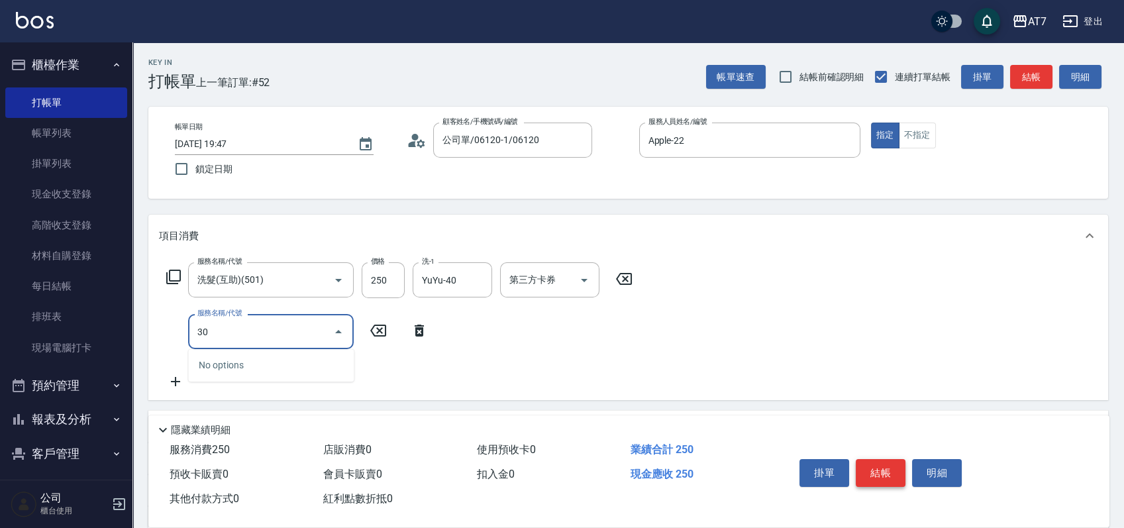
type input "301"
type input "50"
type input "學生剪髮(301)"
click at [883, 464] on button "結帳" at bounding box center [881, 473] width 50 height 28
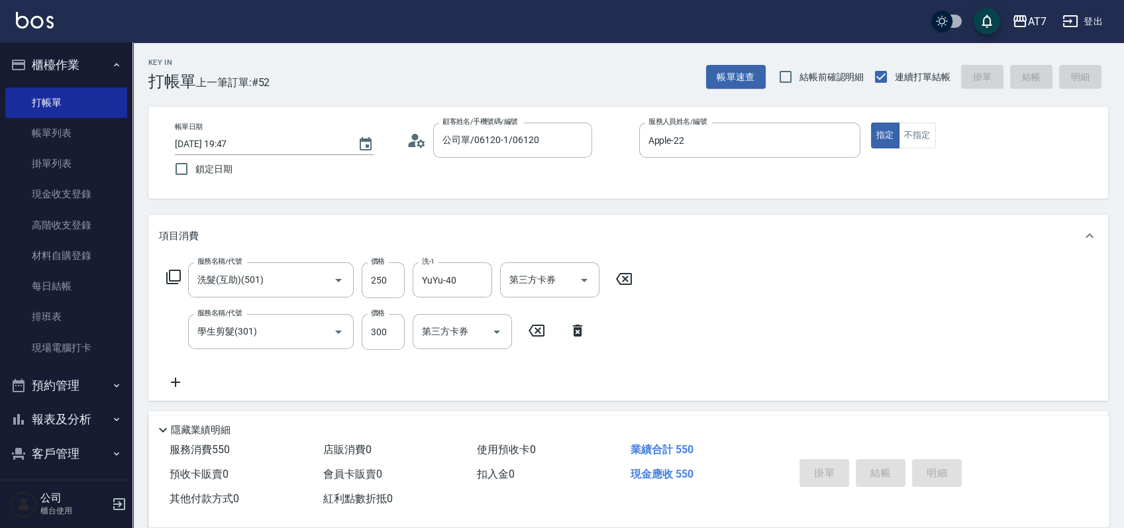
type input "0"
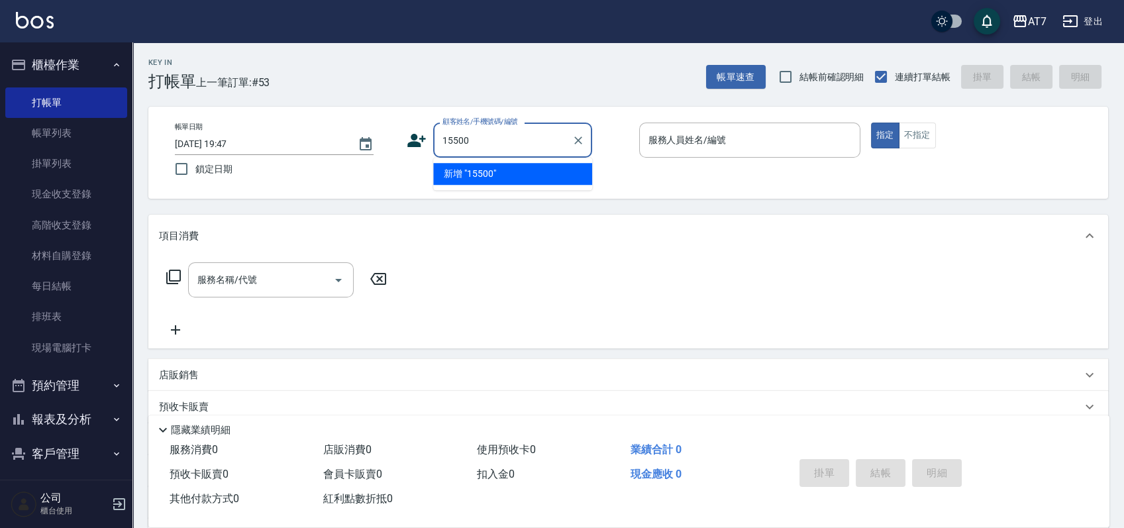
type input "15500"
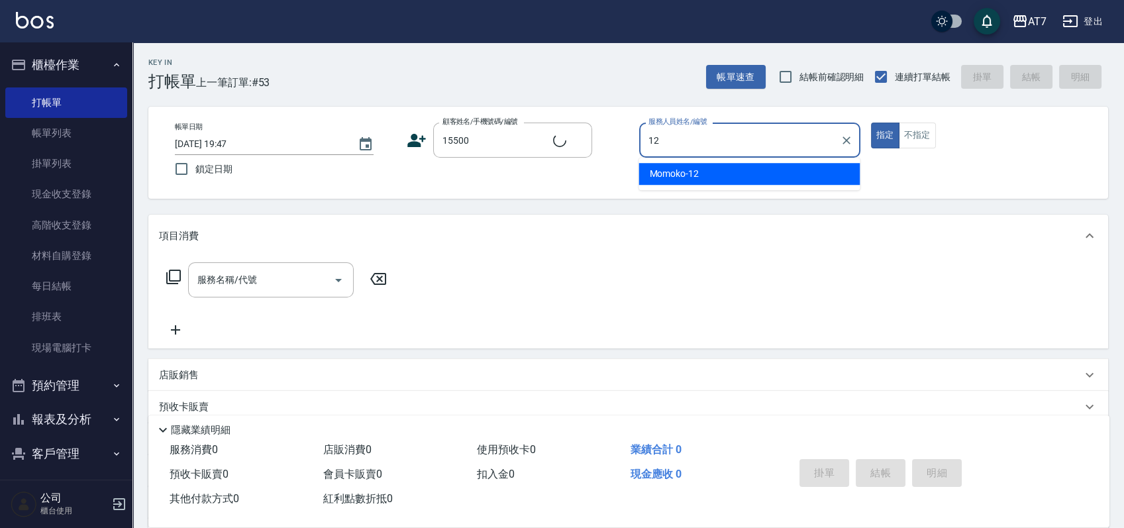
type input "12"
type input "公司/公司15500/15500"
type input "Momoko-12"
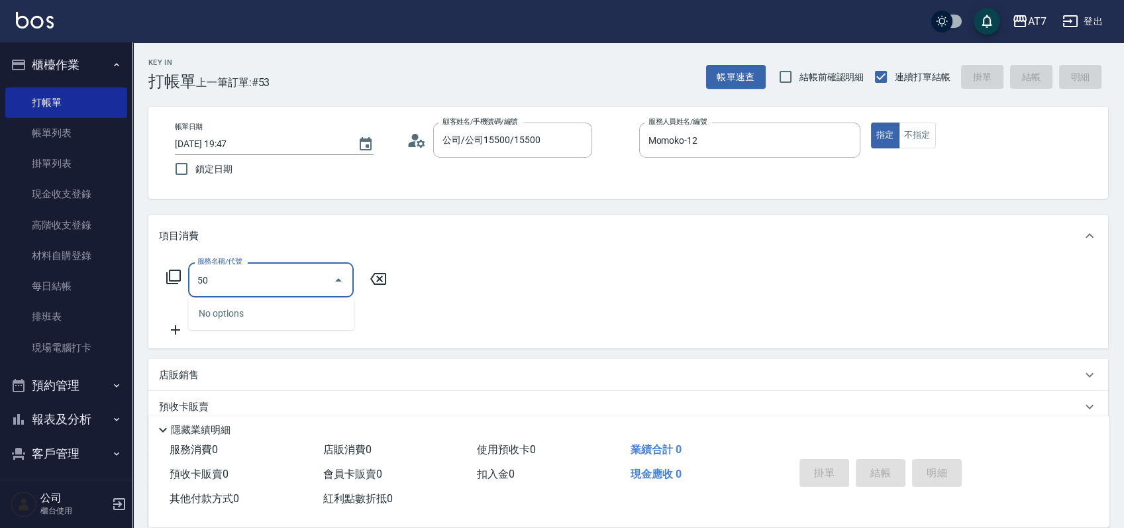
type input "501"
type input "30"
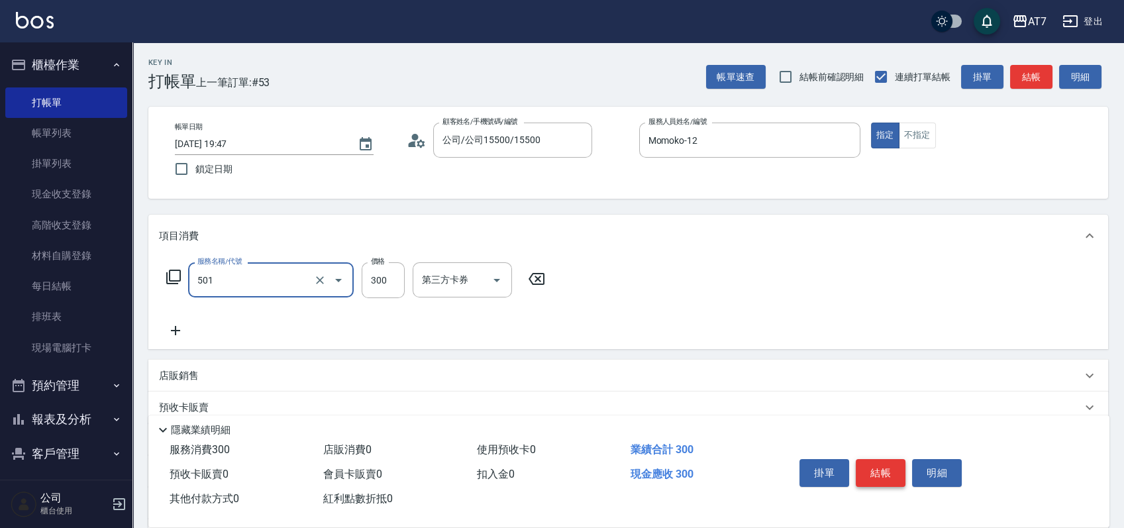
type input "洗髮(互助)(501)"
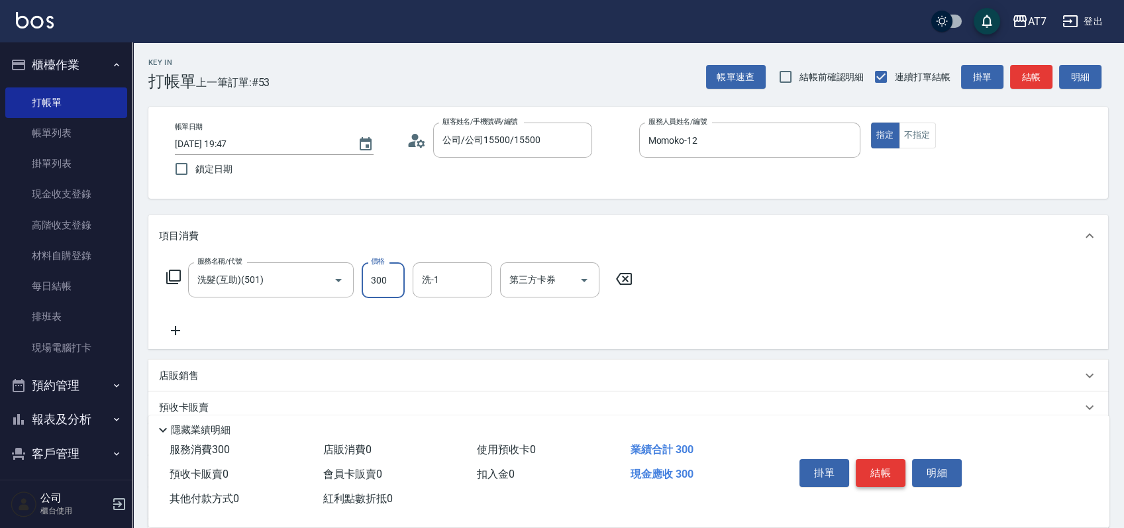
type input "4"
type input "0"
type input "450"
type input "40"
type input "450"
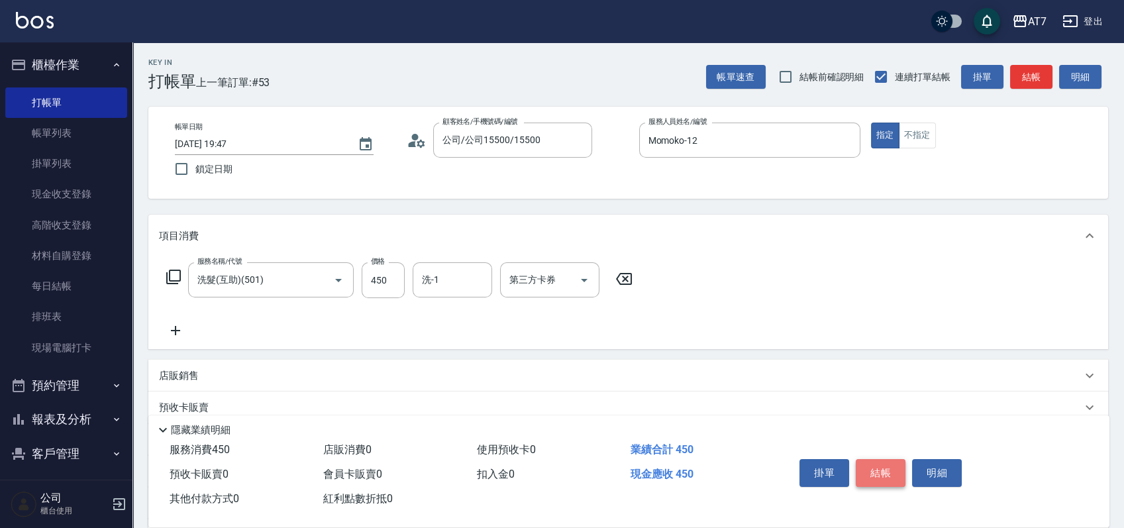
click at [883, 464] on button "結帳" at bounding box center [881, 473] width 50 height 28
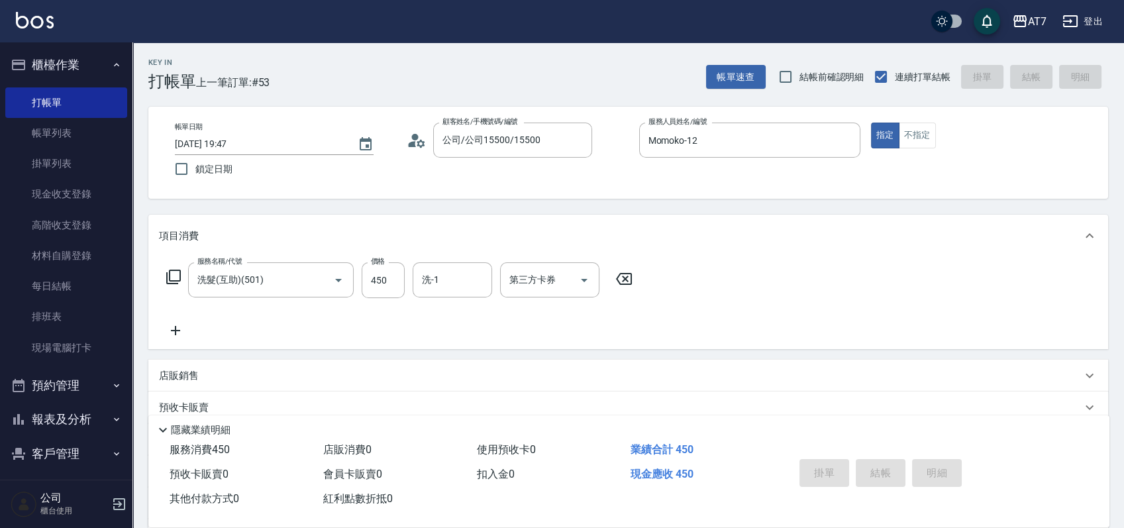
type input "2025/09/12 19:48"
type input "0"
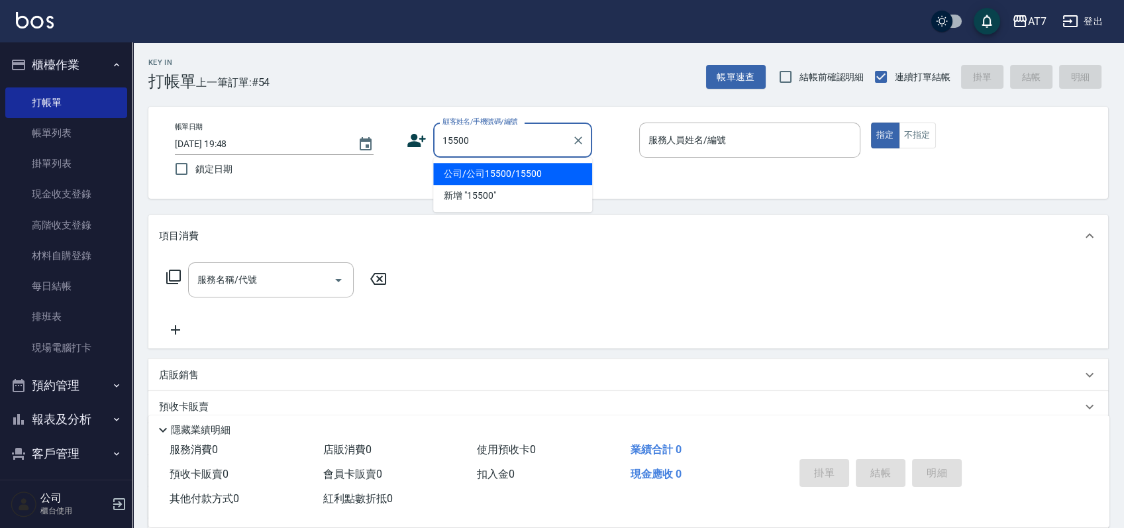
type input "公司/公司15500/15500"
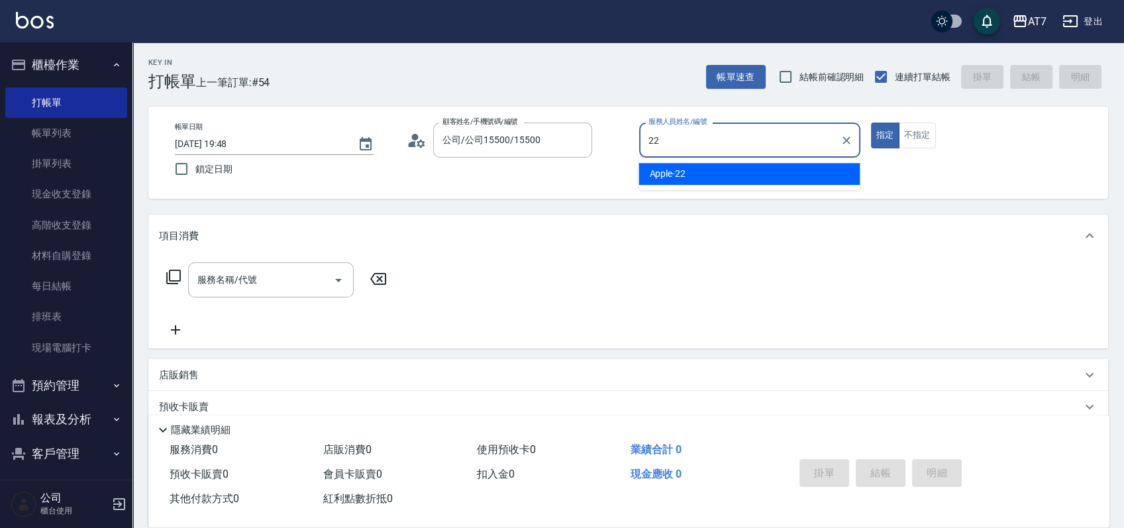
type input "Apple-22"
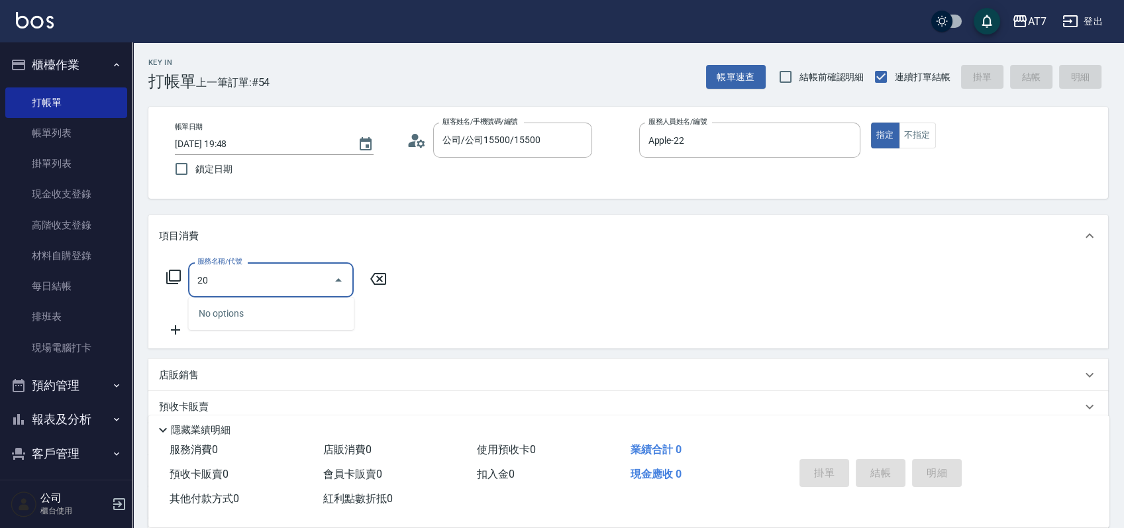
type input "200"
type input "150"
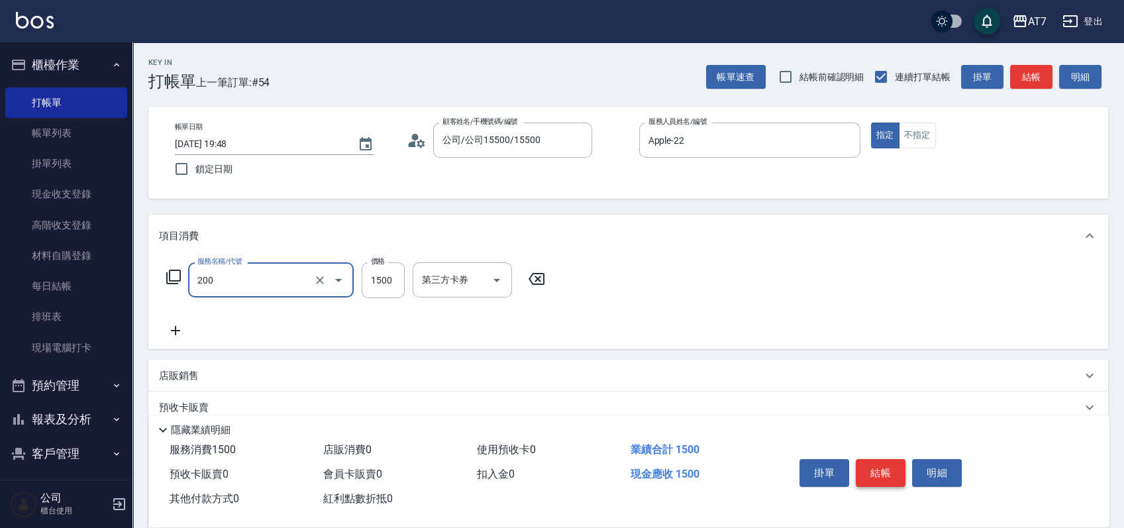
type input "燙髮(200)"
type input "0"
type input "300"
type input "30"
type input "3000"
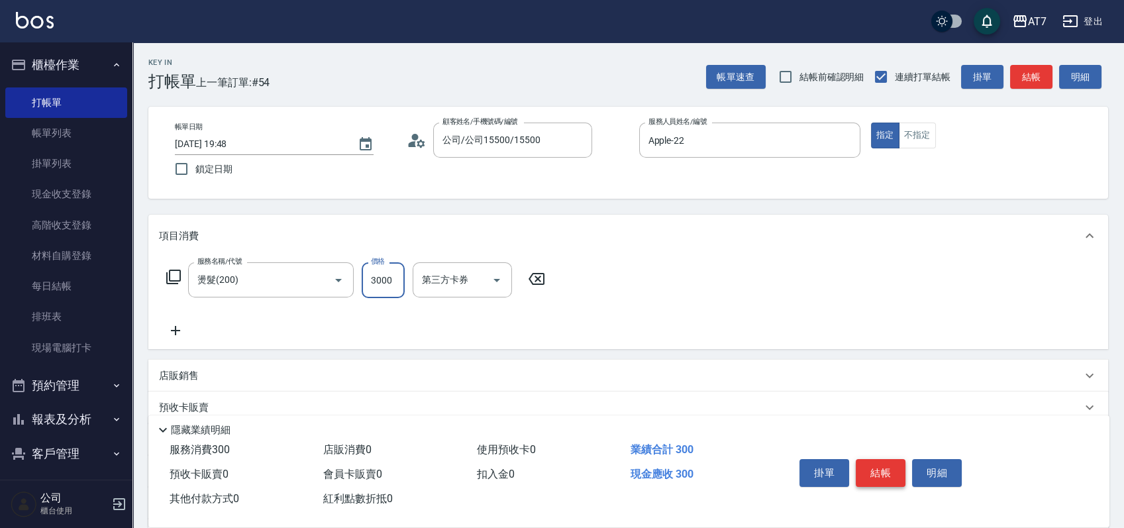
type input "300"
type input "3000"
click at [883, 464] on button "結帳" at bounding box center [881, 473] width 50 height 28
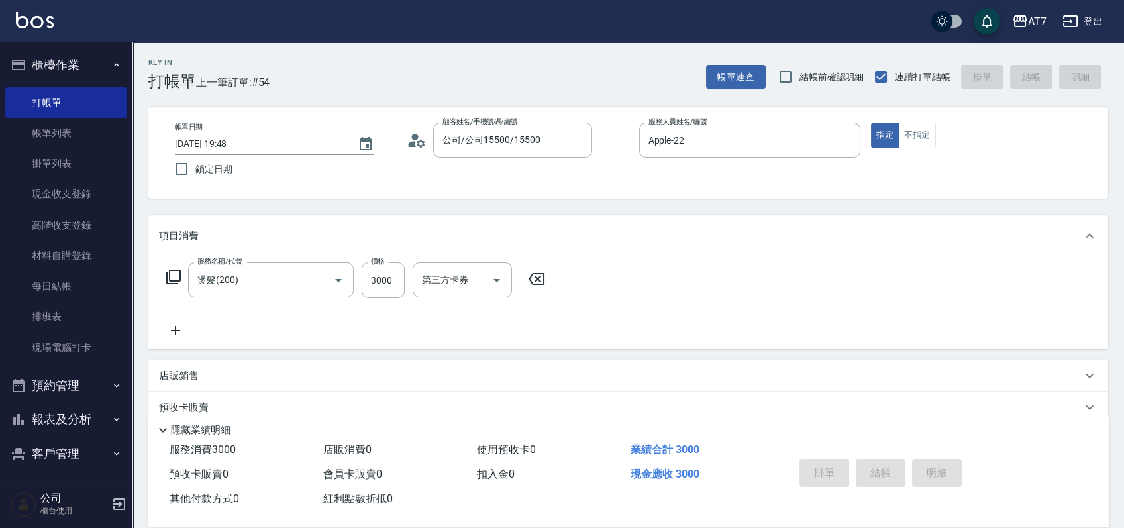
type input "2025/09/12 19:49"
type input "0"
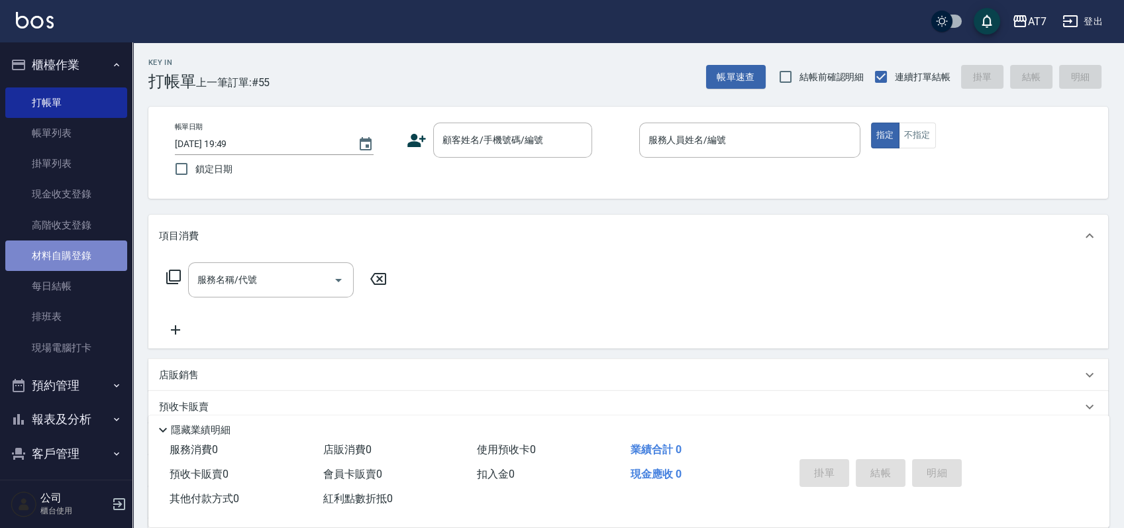
click at [78, 262] on link "材料自購登錄" at bounding box center [66, 255] width 122 height 30
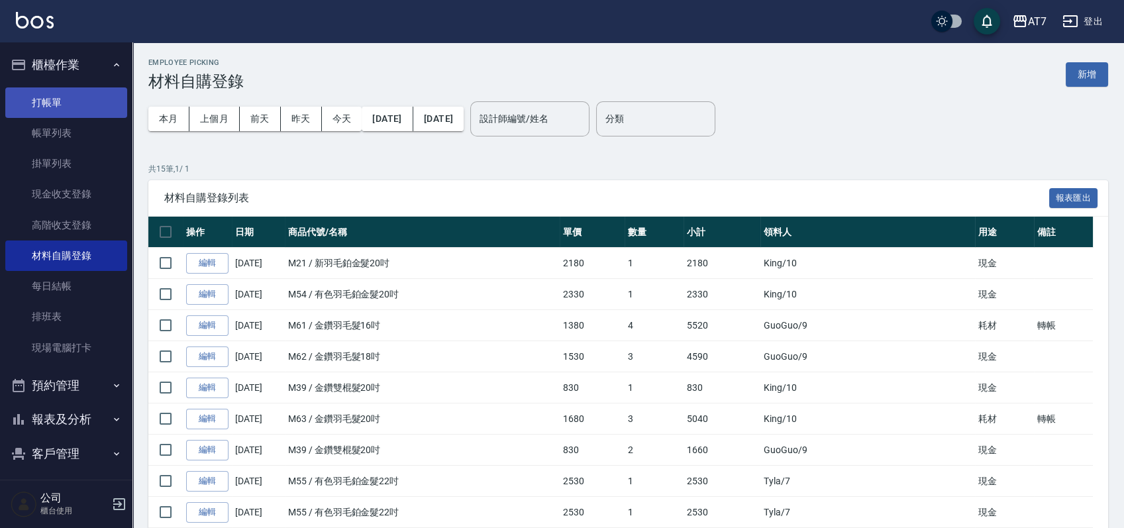
click at [57, 101] on link "打帳單" at bounding box center [66, 102] width 122 height 30
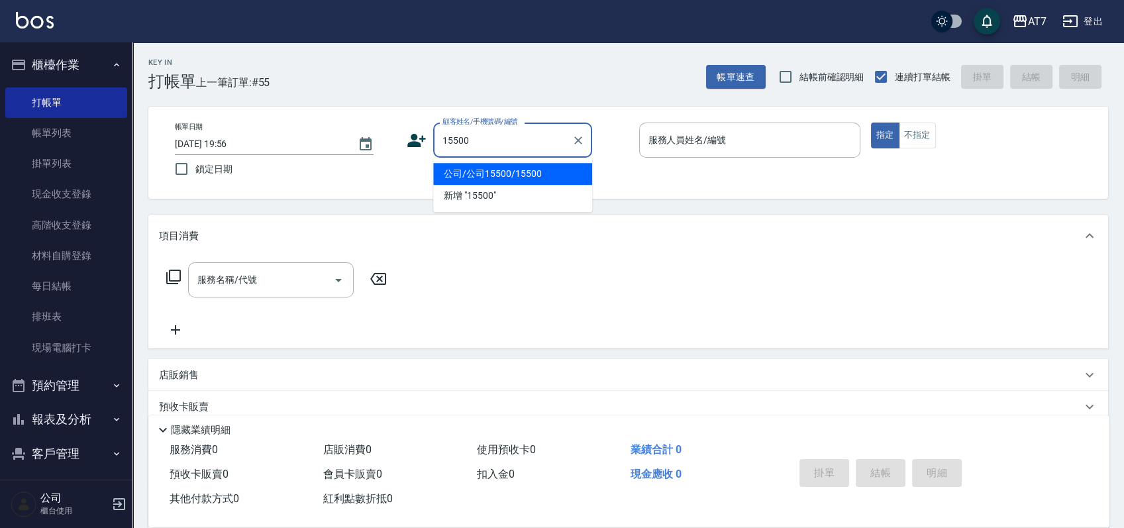
type input "公司/公司15500/15500"
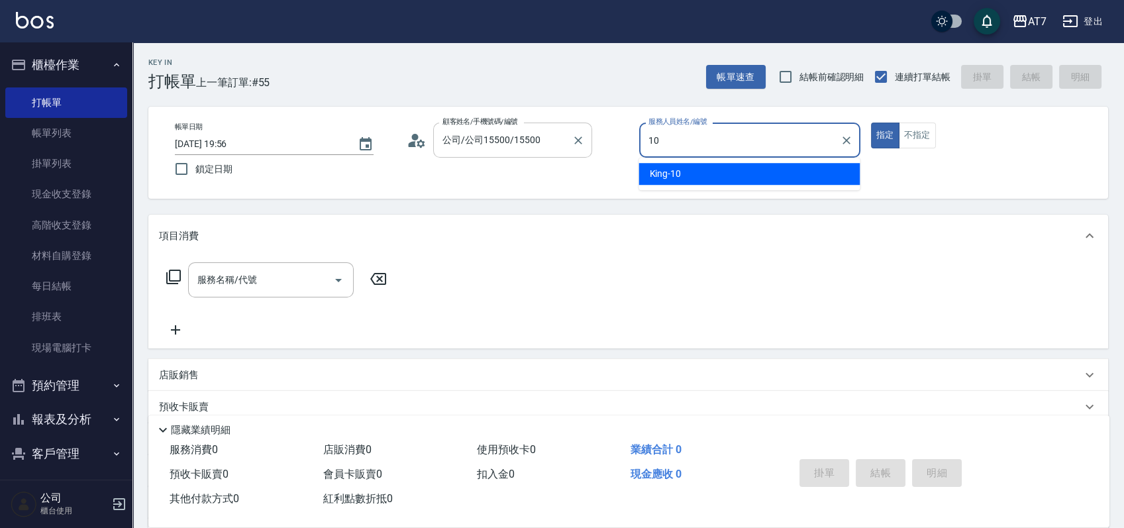
type input "King-10"
type button "true"
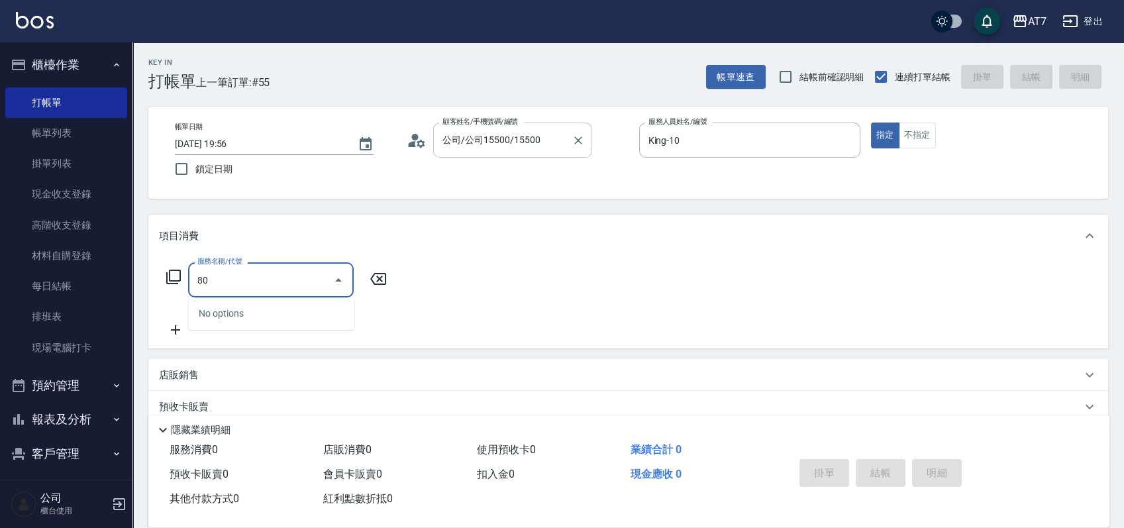
type input "801"
type input "40"
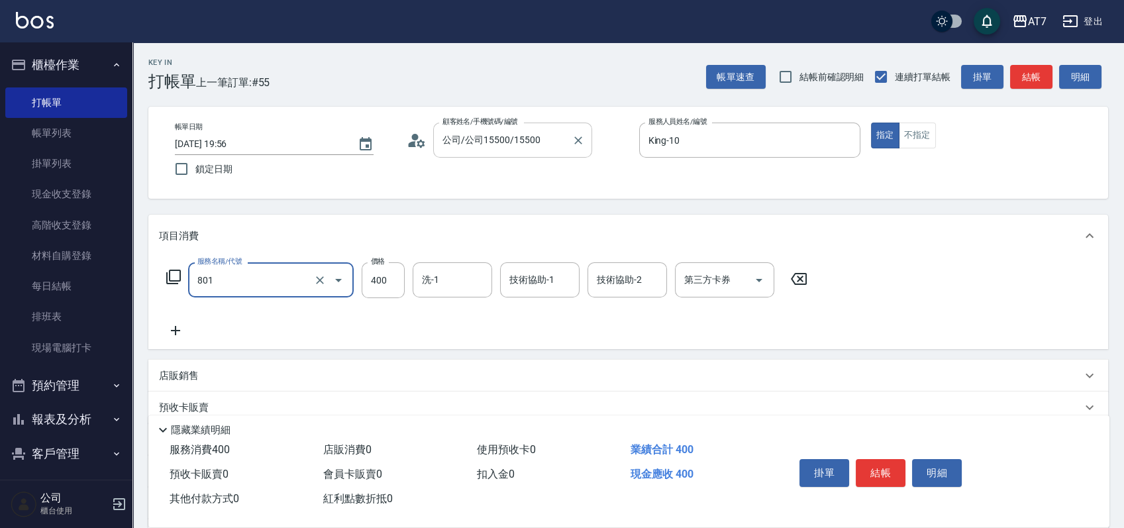
type input "自購-葉綠素洗髮(互助)(801)"
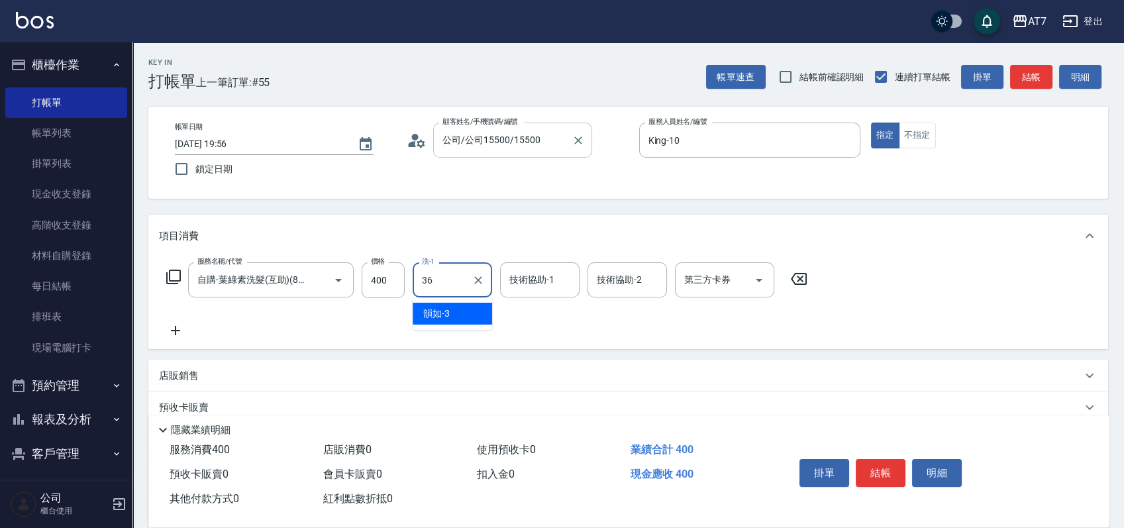
type input "Ivy-36"
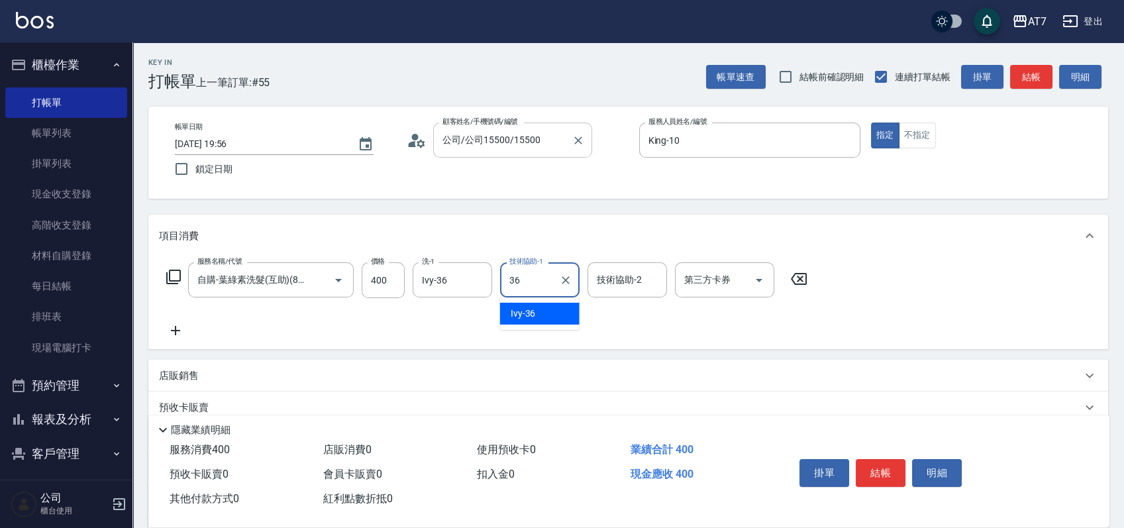
type input "Ivy-36"
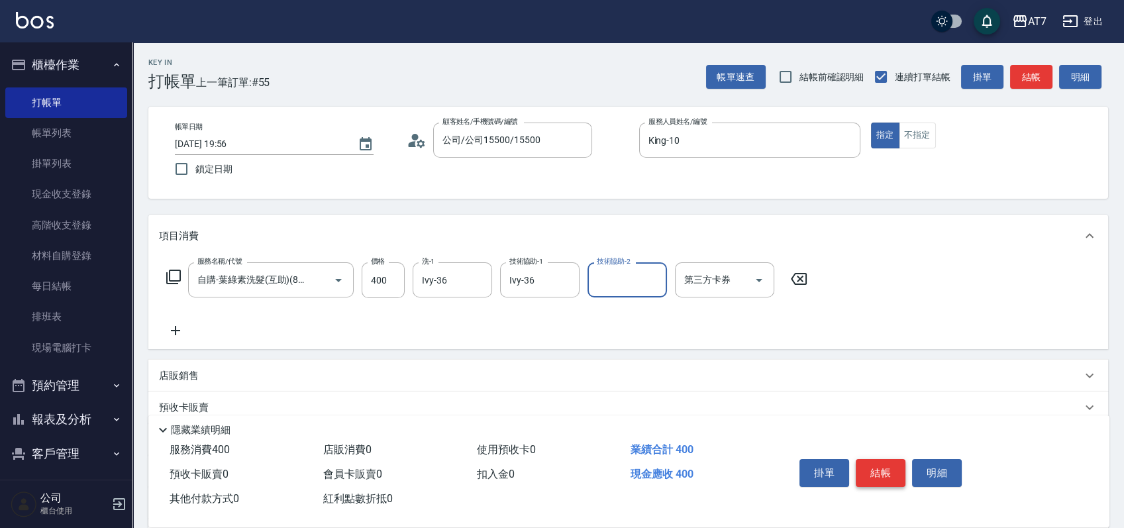
click at [866, 474] on button "結帳" at bounding box center [881, 473] width 50 height 28
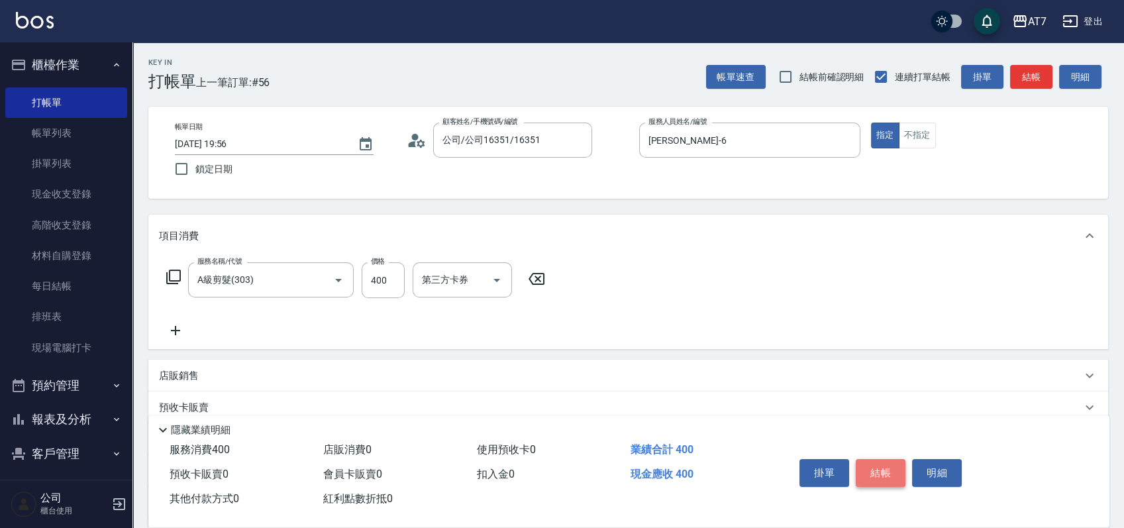
click at [866, 474] on button "結帳" at bounding box center [881, 473] width 50 height 28
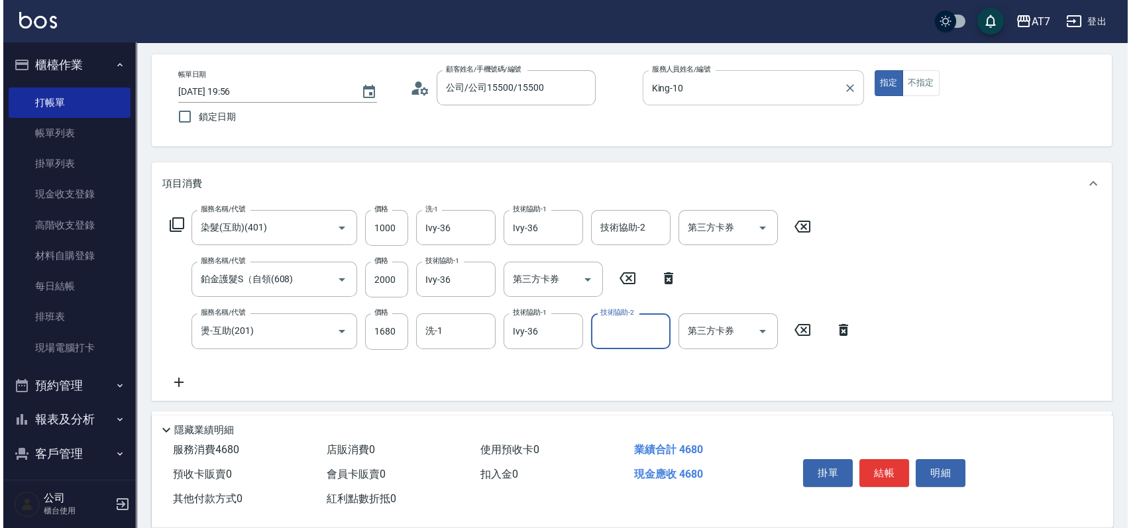
scroll to position [88, 0]
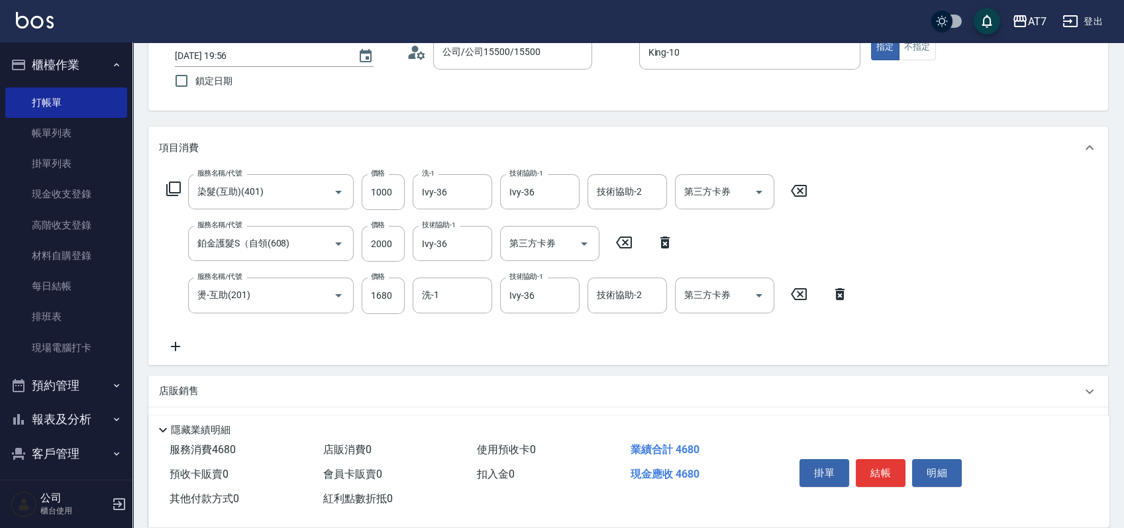
click at [177, 186] on icon at bounding box center [174, 189] width 16 height 16
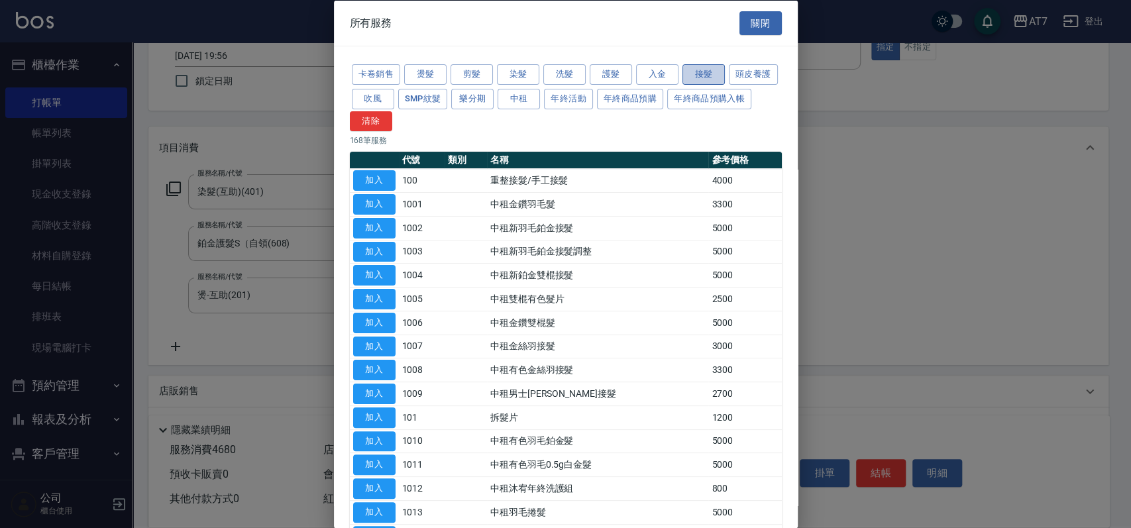
click at [707, 69] on button "接髮" at bounding box center [703, 74] width 42 height 21
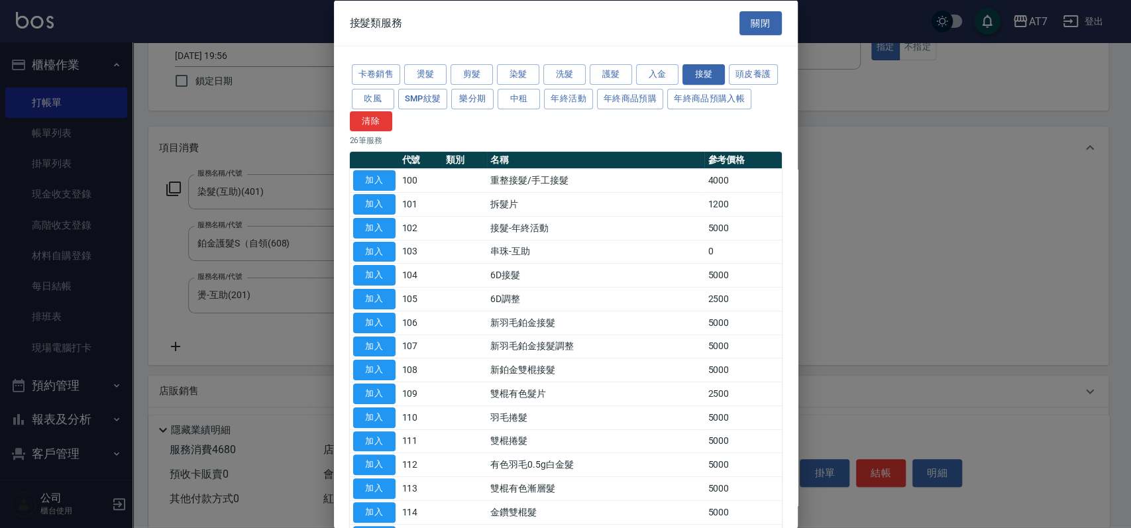
scroll to position [330, 0]
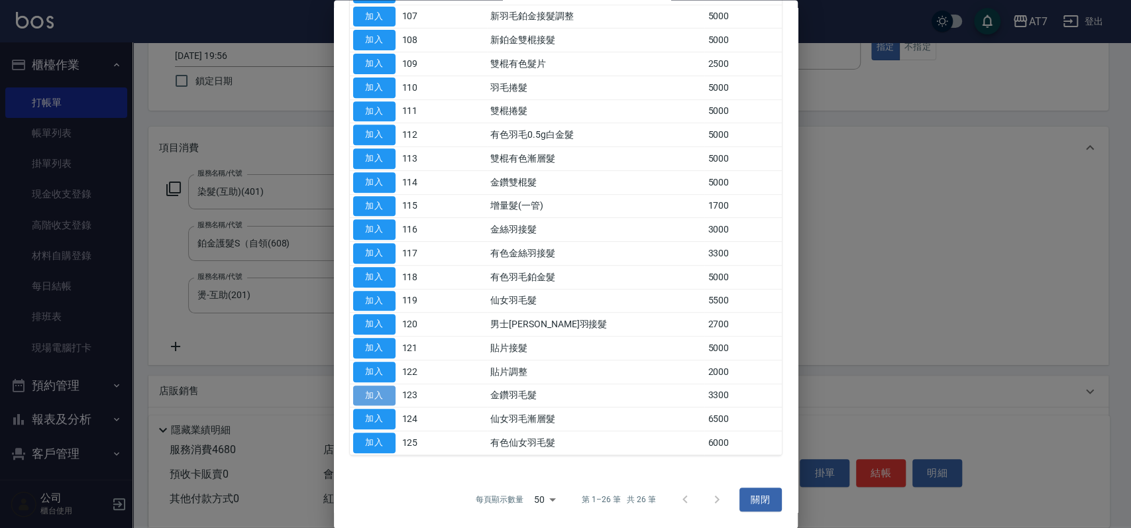
click at [368, 390] on button "加入" at bounding box center [374, 395] width 42 height 21
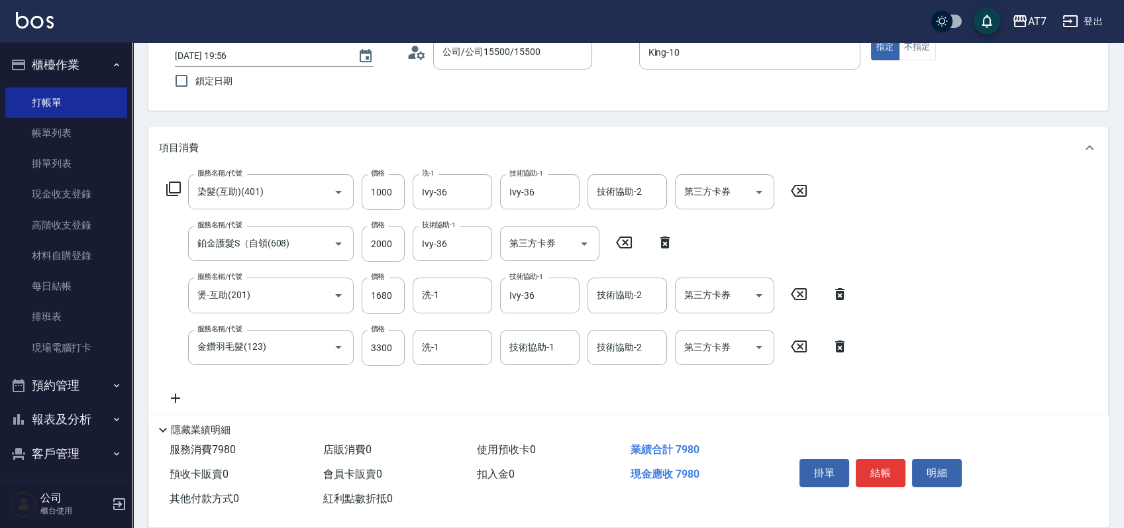
click at [174, 188] on icon at bounding box center [174, 189] width 16 height 16
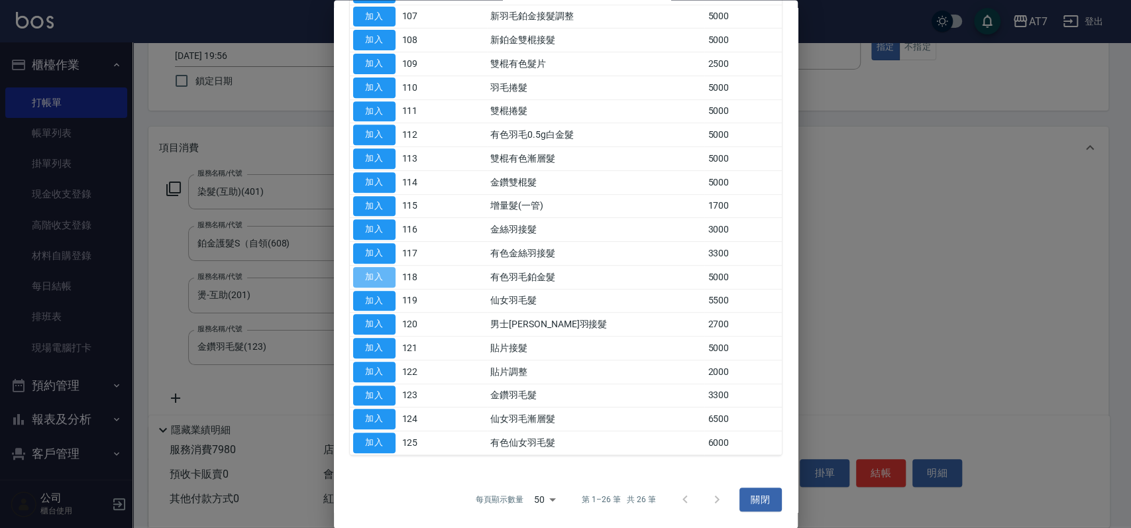
click at [375, 281] on button "加入" at bounding box center [374, 277] width 42 height 21
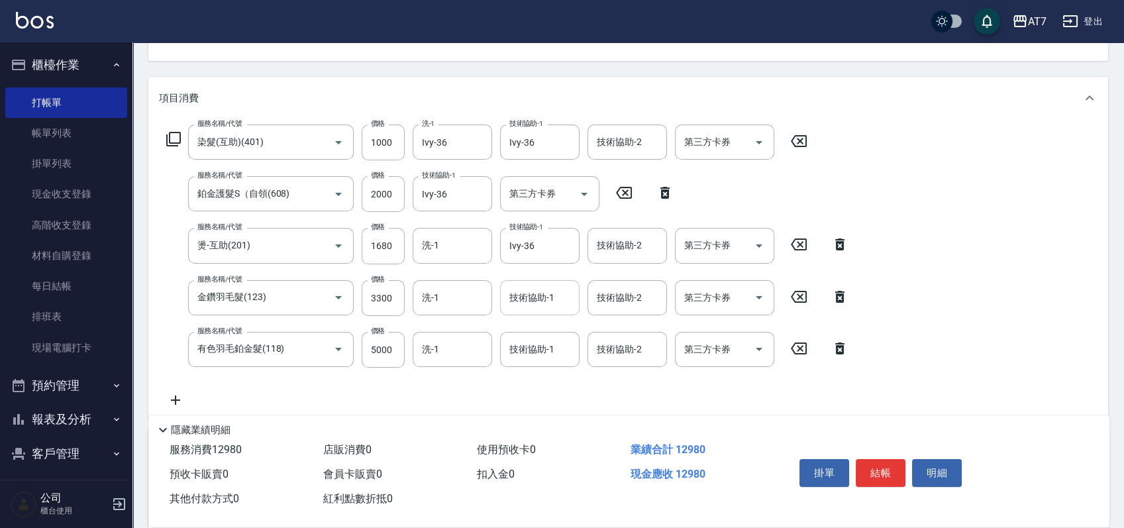
scroll to position [176, 0]
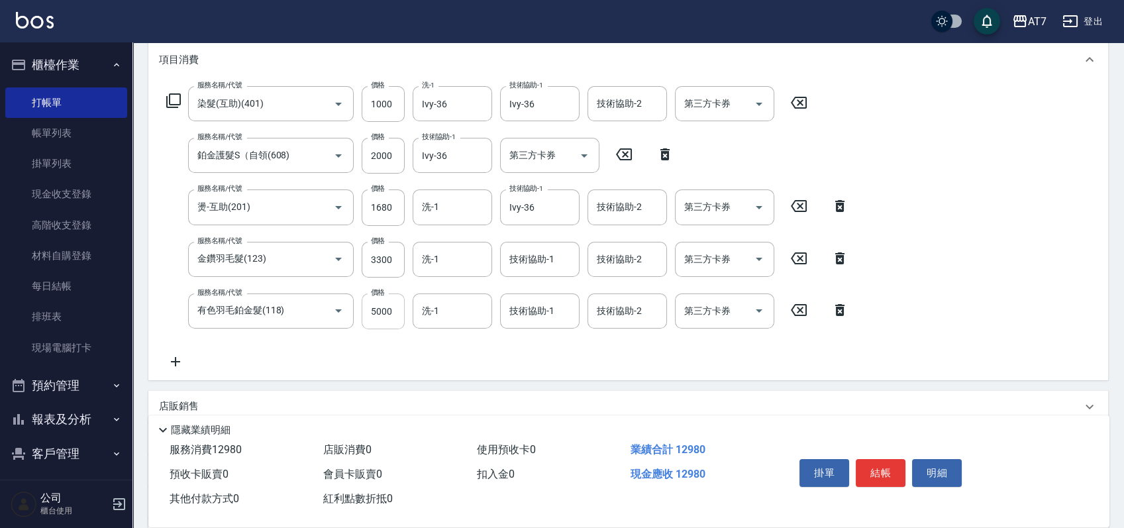
click at [389, 318] on input "5000" at bounding box center [383, 311] width 43 height 36
click at [385, 264] on input "3300" at bounding box center [383, 260] width 43 height 36
click at [370, 310] on input "0" at bounding box center [383, 311] width 43 height 36
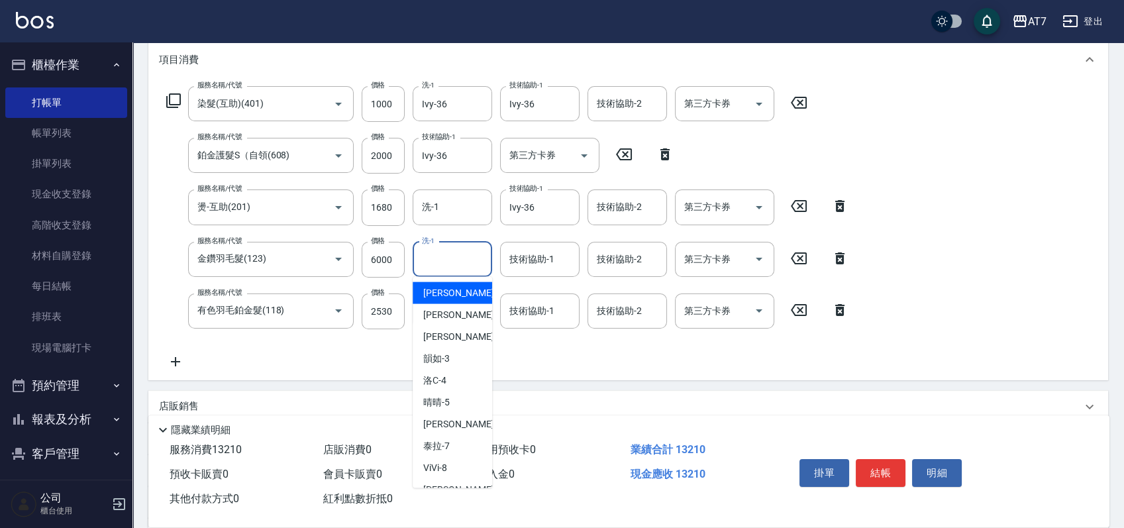
click at [442, 264] on input "洗-1" at bounding box center [453, 259] width 68 height 23
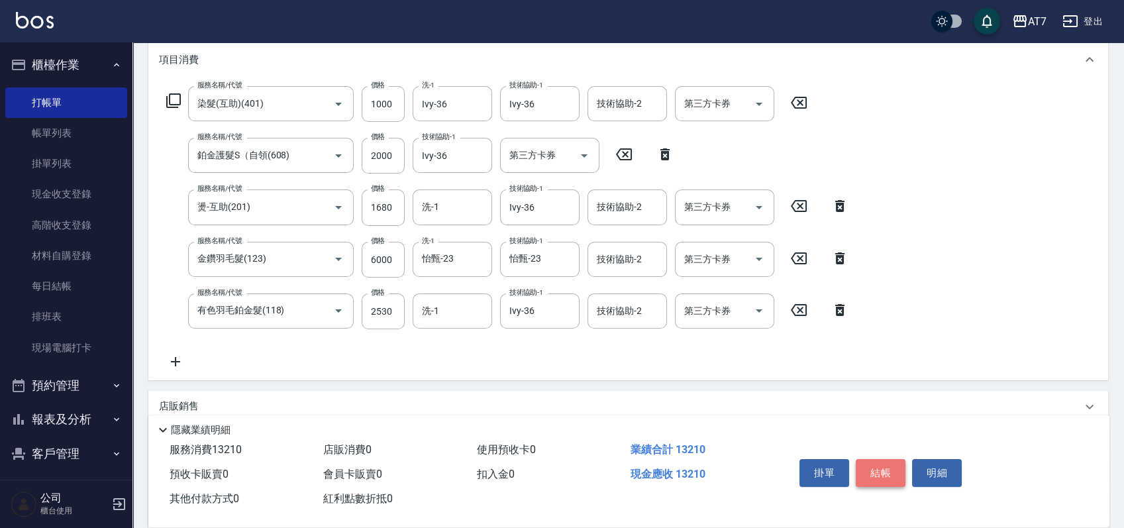
click at [885, 469] on button "結帳" at bounding box center [881, 473] width 50 height 28
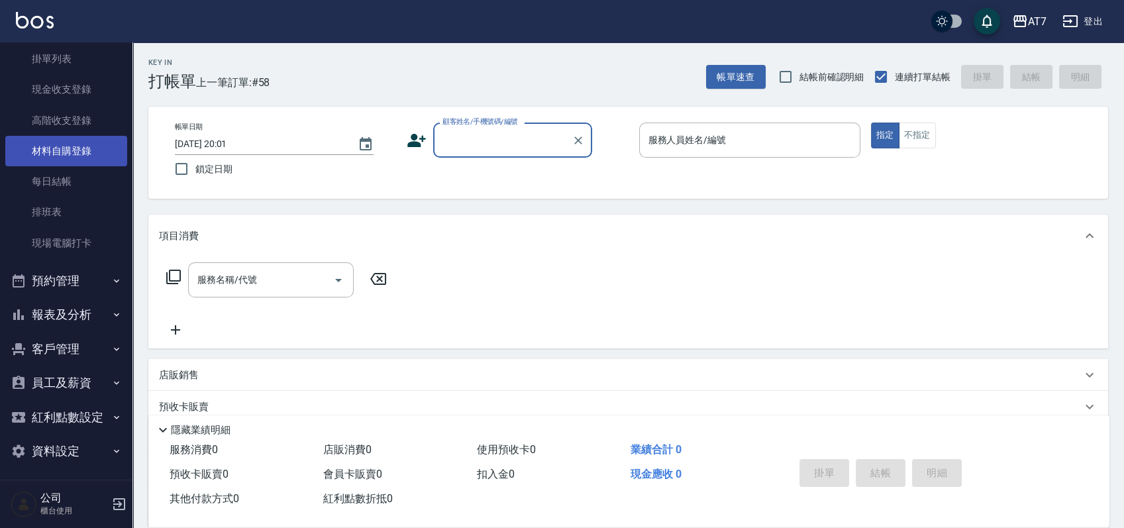
scroll to position [109, 0]
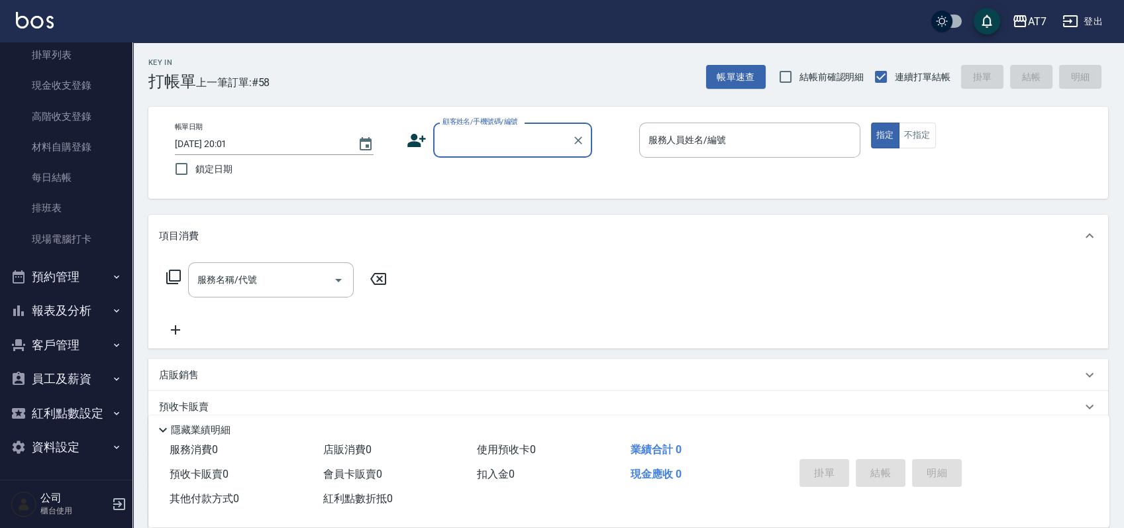
click at [80, 305] on button "報表及分析" at bounding box center [66, 310] width 122 height 34
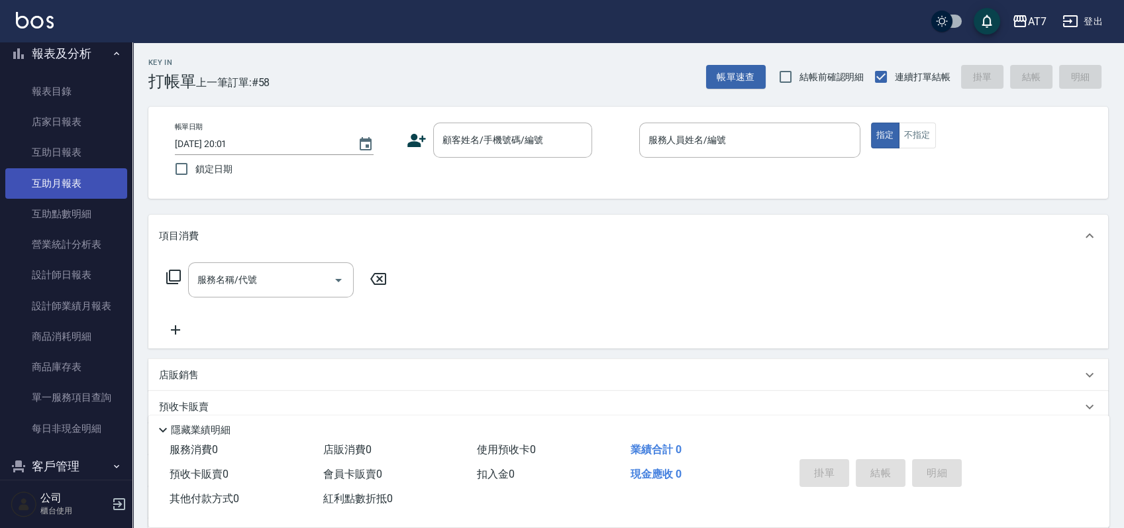
scroll to position [374, 0]
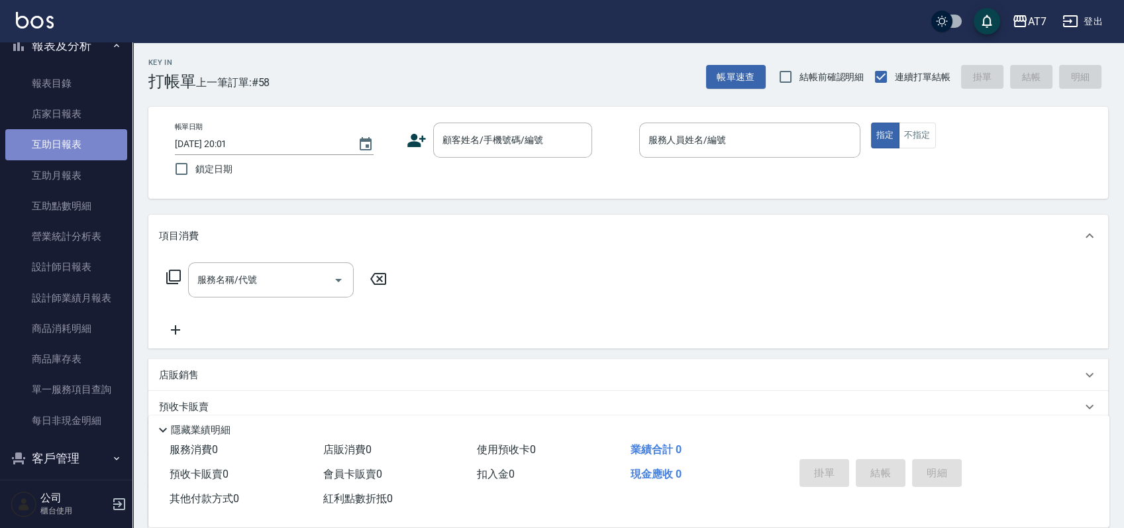
click at [82, 134] on link "互助日報表" at bounding box center [66, 144] width 122 height 30
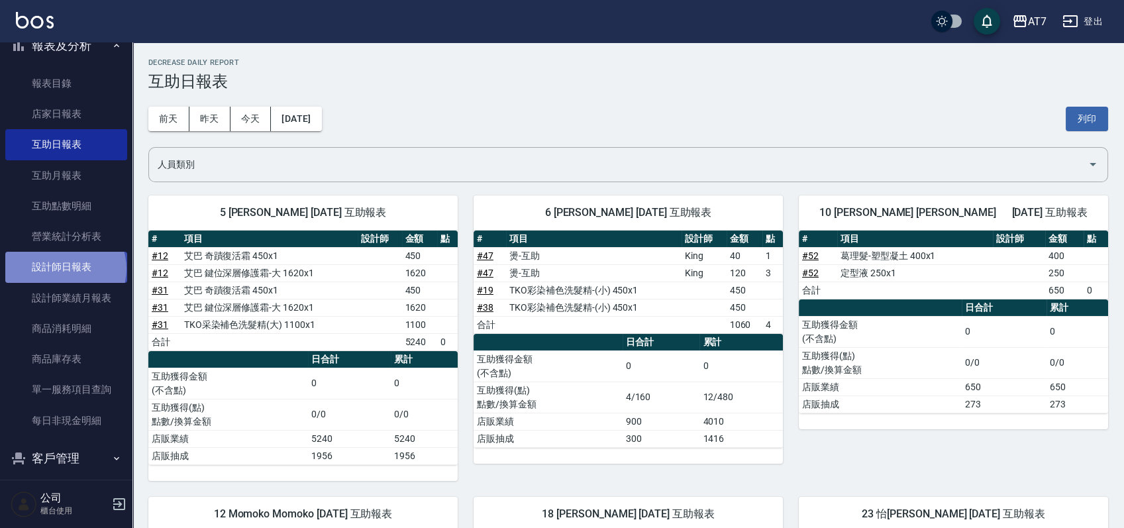
click at [64, 268] on link "設計師日報表" at bounding box center [66, 267] width 122 height 30
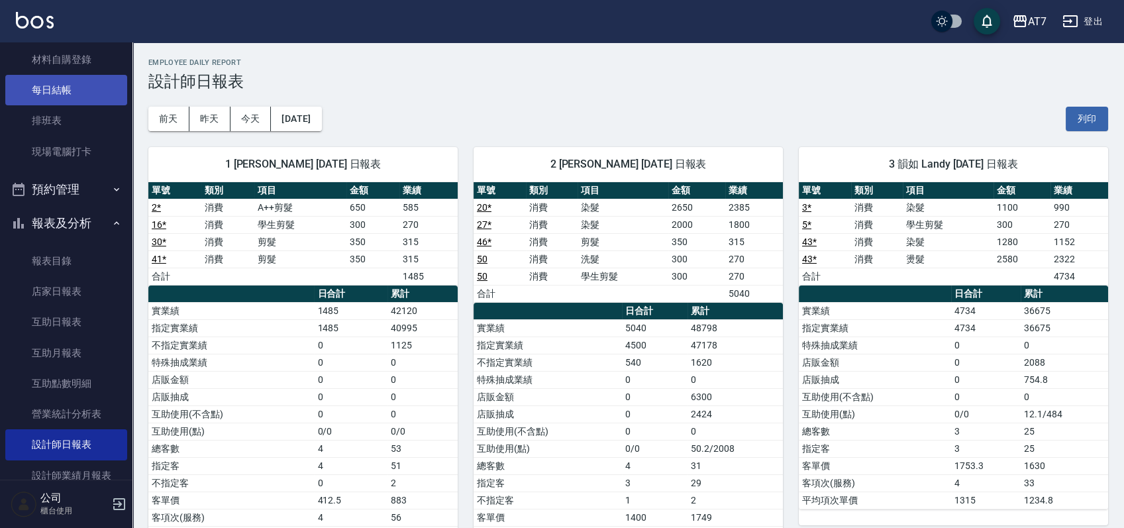
scroll to position [197, 0]
click at [87, 85] on link "每日結帳" at bounding box center [66, 89] width 122 height 30
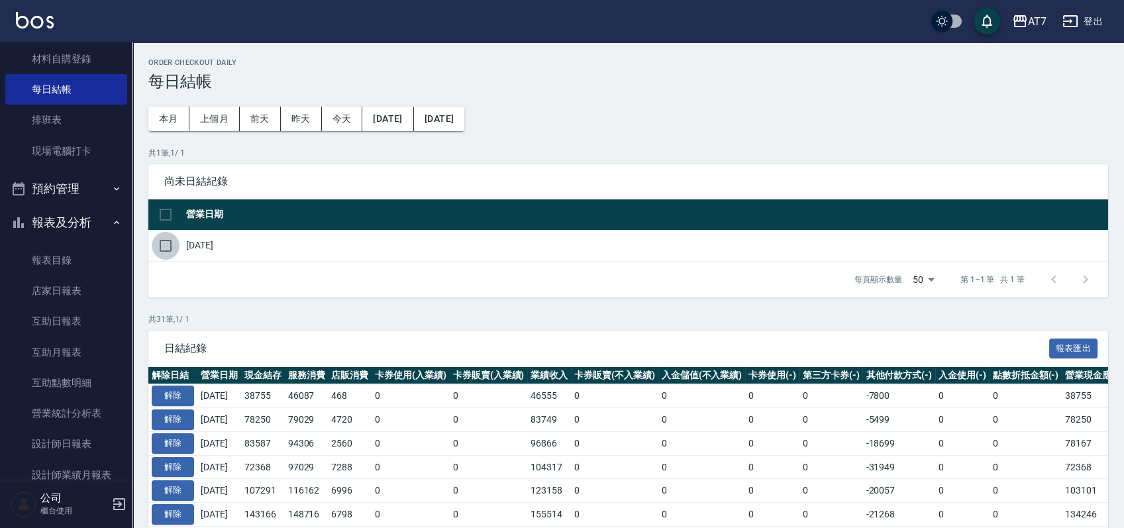
click at [165, 247] on input "checkbox" at bounding box center [166, 246] width 28 height 28
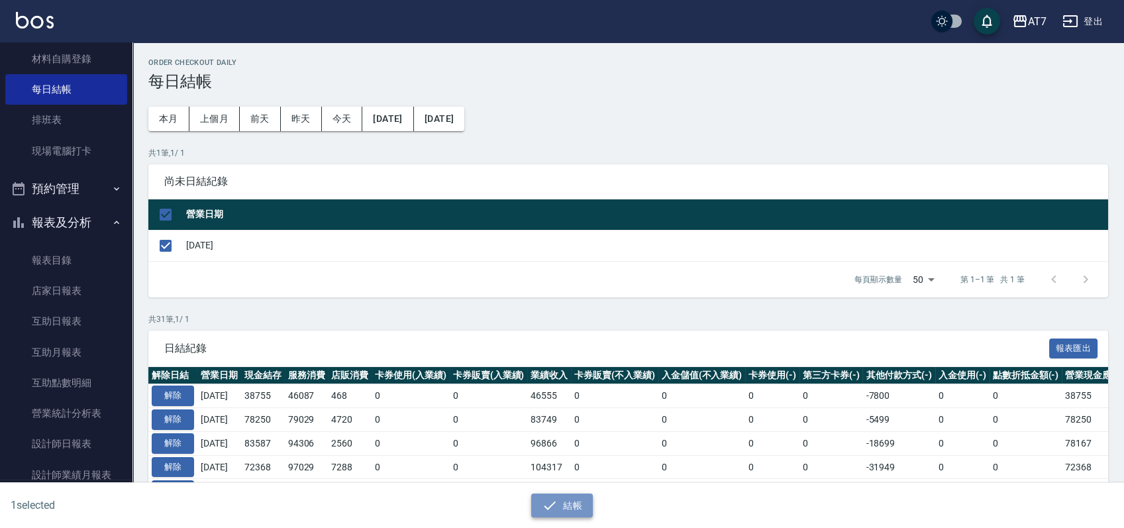
click at [580, 501] on button "結帳" at bounding box center [562, 505] width 62 height 25
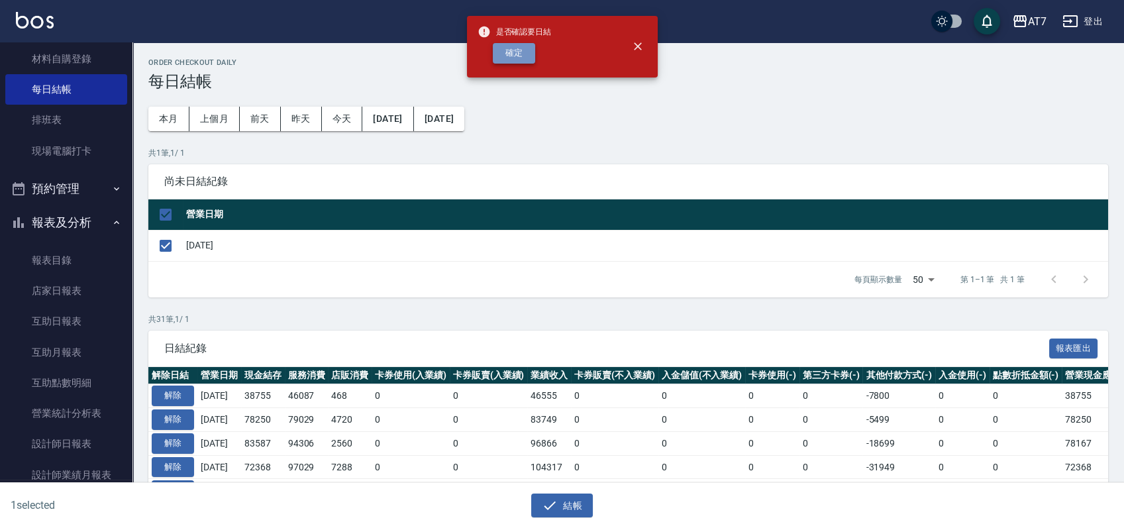
click at [520, 56] on button "確定" at bounding box center [514, 53] width 42 height 21
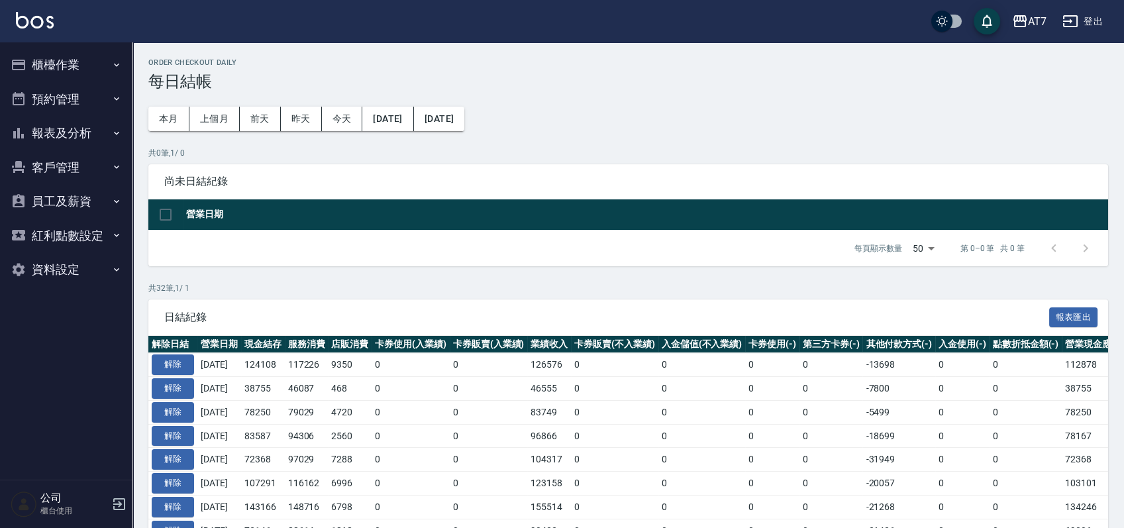
click at [75, 136] on button "報表及分析" at bounding box center [66, 133] width 122 height 34
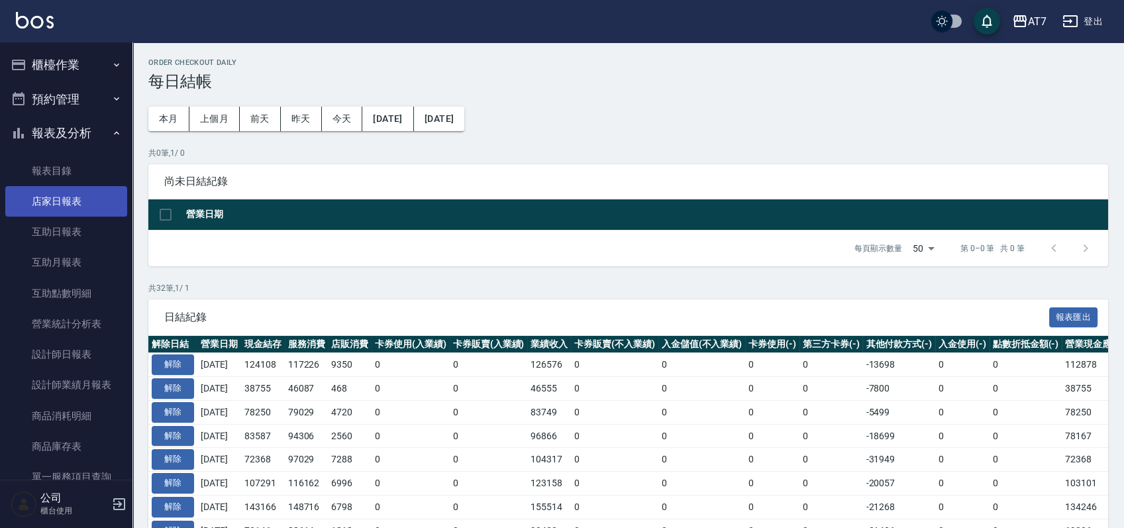
click at [60, 209] on link "店家日報表" at bounding box center [66, 201] width 122 height 30
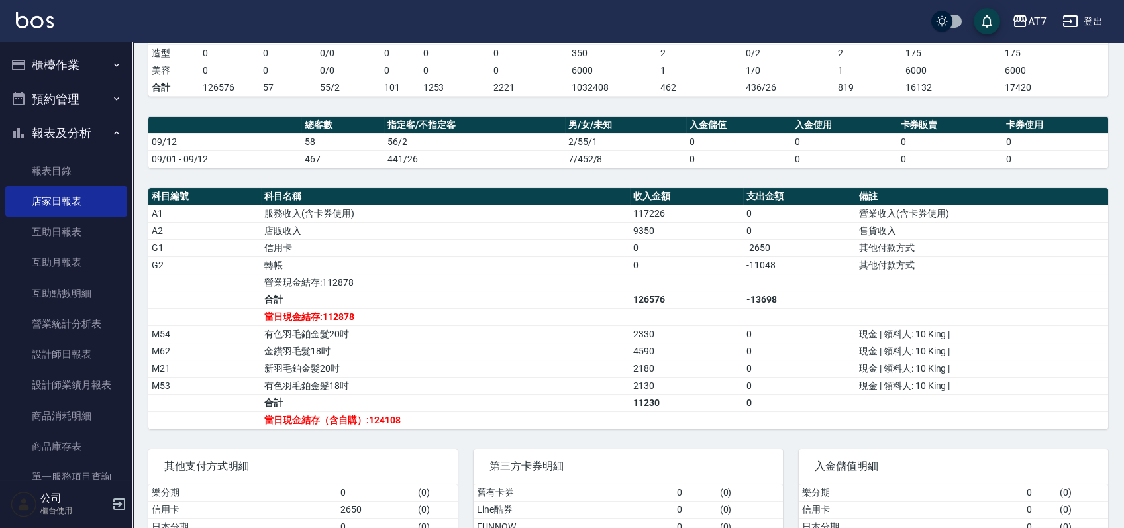
scroll to position [353, 0]
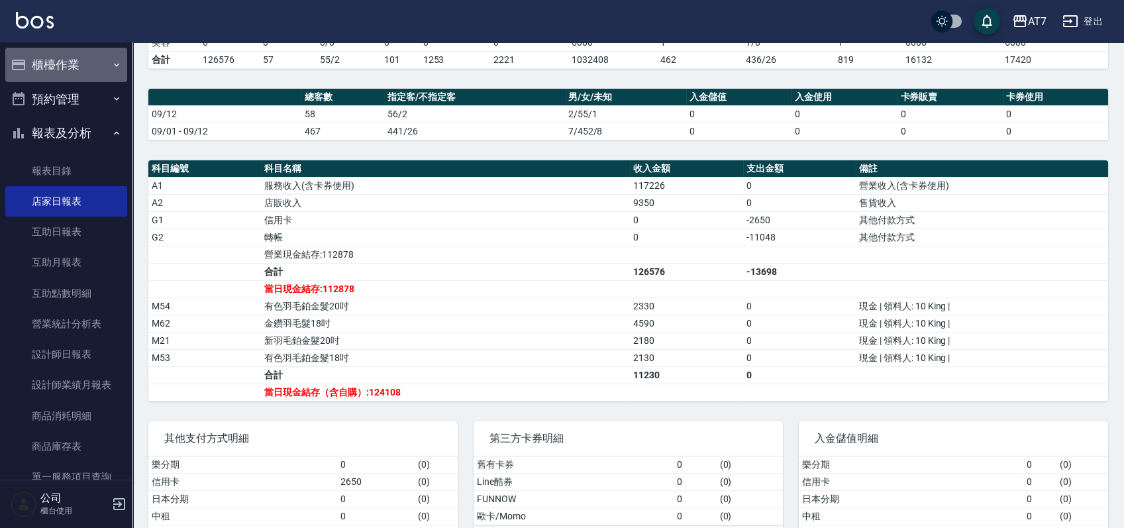
click at [66, 70] on button "櫃檯作業" at bounding box center [66, 65] width 122 height 34
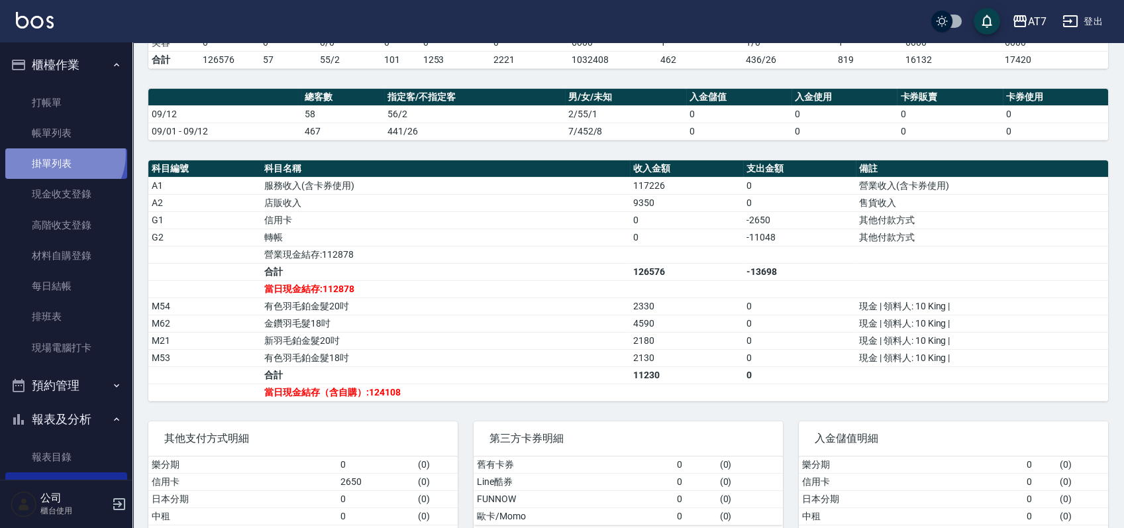
click at [60, 154] on link "掛單列表" at bounding box center [66, 163] width 122 height 30
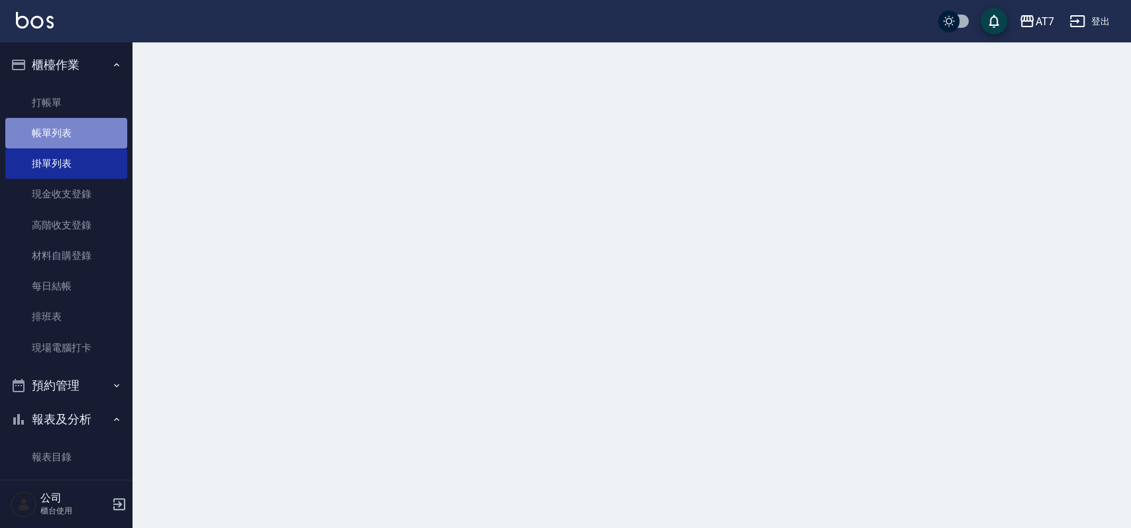
click at [69, 132] on link "帳單列表" at bounding box center [66, 133] width 122 height 30
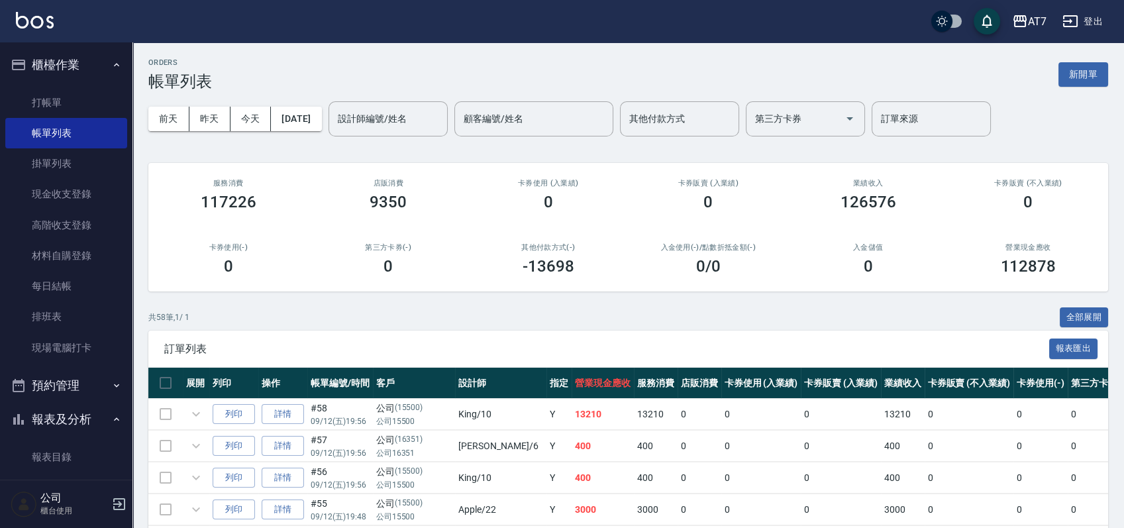
click at [392, 98] on div "前天 昨天 今天 2025/09/12 設計師編號/姓名 設計師編號/姓名 顧客編號/姓名 顧客編號/姓名 其他付款方式 其他付款方式 第三方卡券 第三方卡券…" at bounding box center [628, 119] width 960 height 56
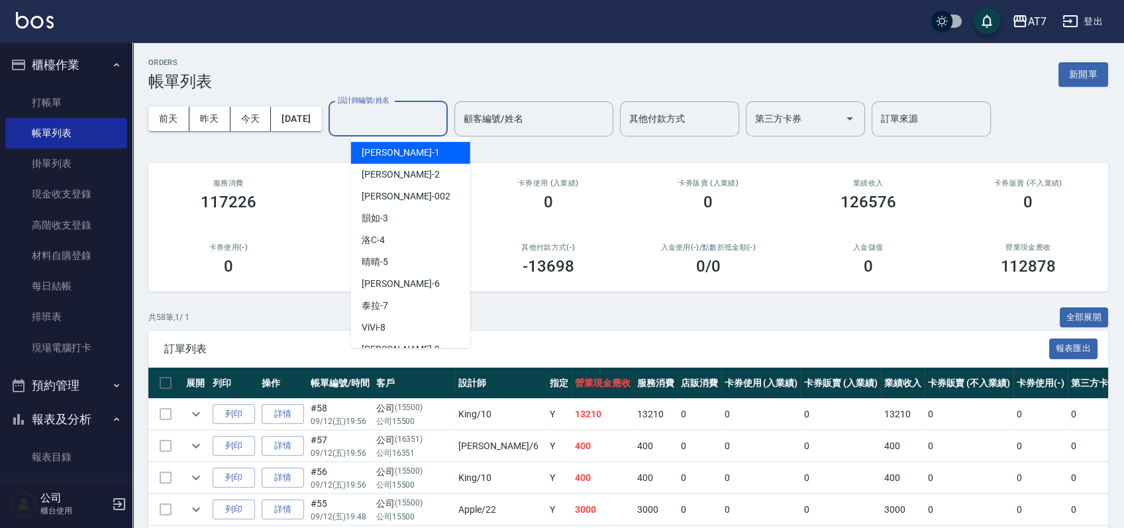
click at [394, 111] on div "設計師編號/姓名 設計師編號/姓名" at bounding box center [388, 118] width 119 height 35
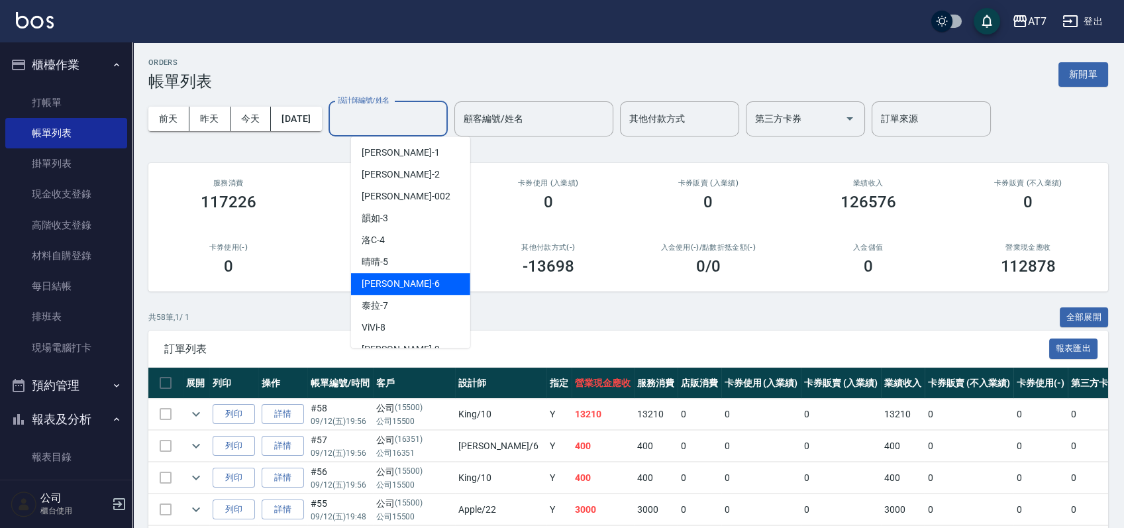
scroll to position [88, 0]
click at [398, 285] on div "King -10" at bounding box center [410, 283] width 119 height 22
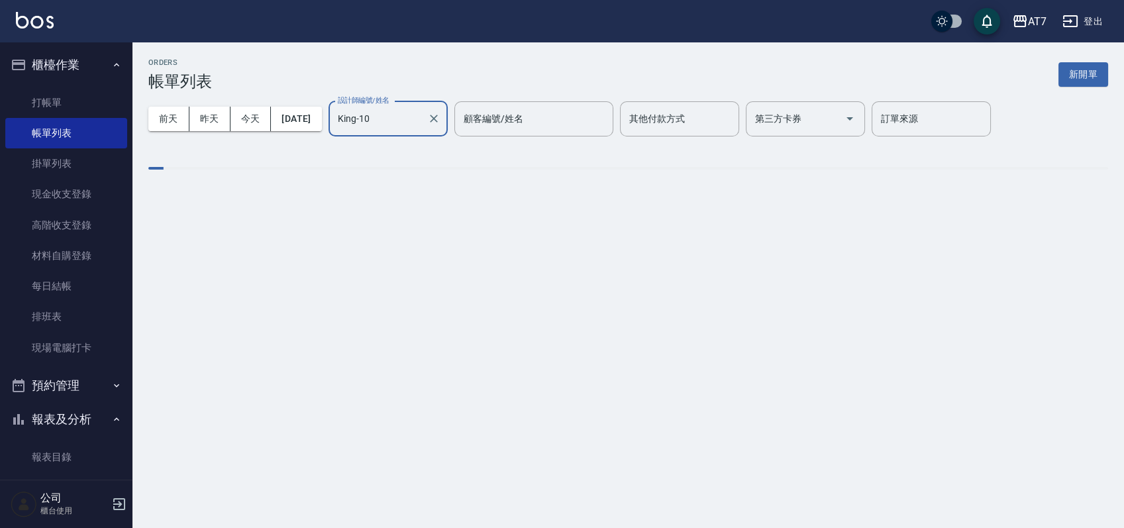
type input "King-10"
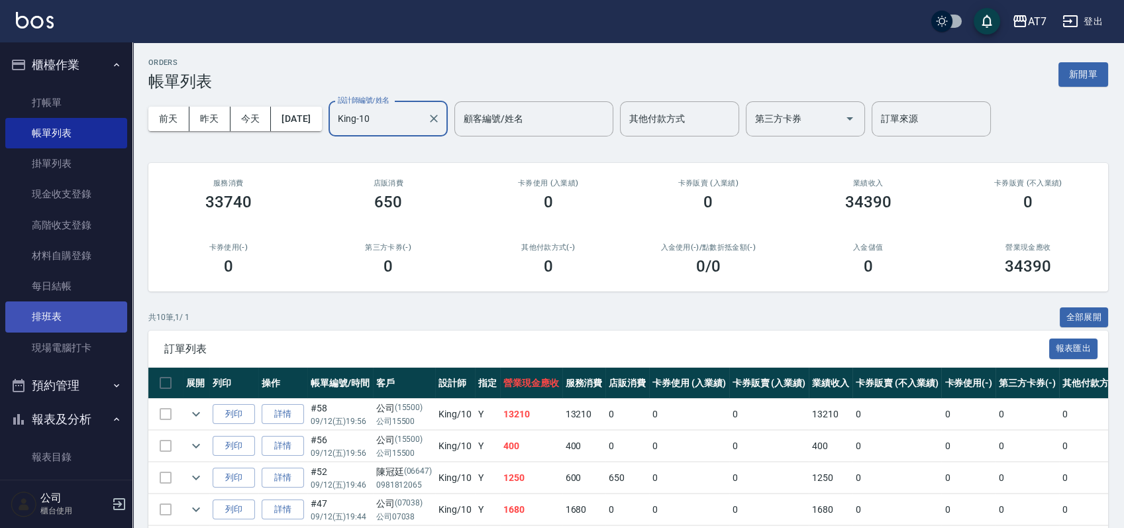
scroll to position [353, 0]
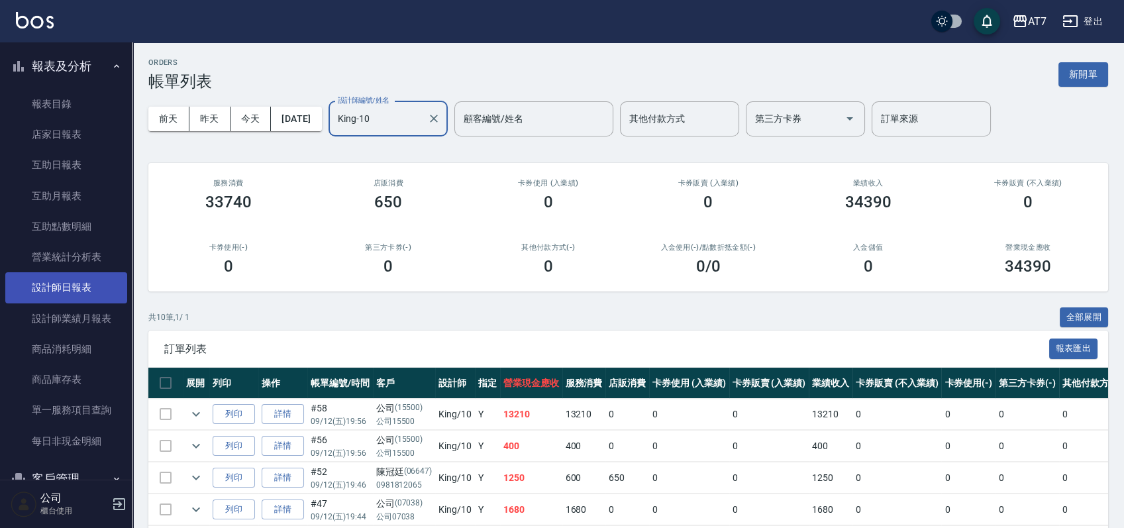
click at [78, 296] on link "設計師日報表" at bounding box center [66, 287] width 122 height 30
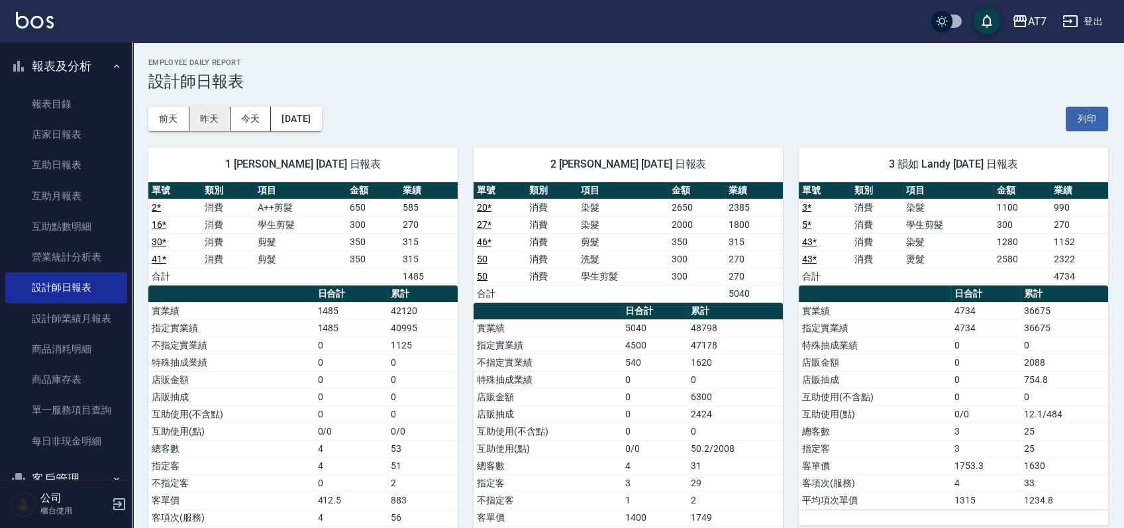
click at [217, 125] on button "昨天" at bounding box center [209, 119] width 41 height 25
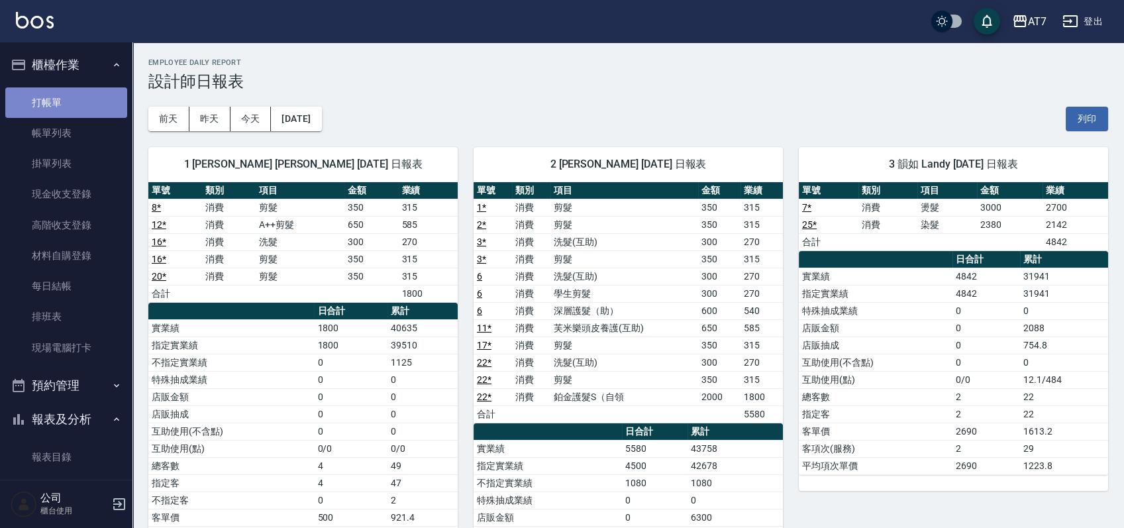
click at [79, 104] on link "打帳單" at bounding box center [66, 102] width 122 height 30
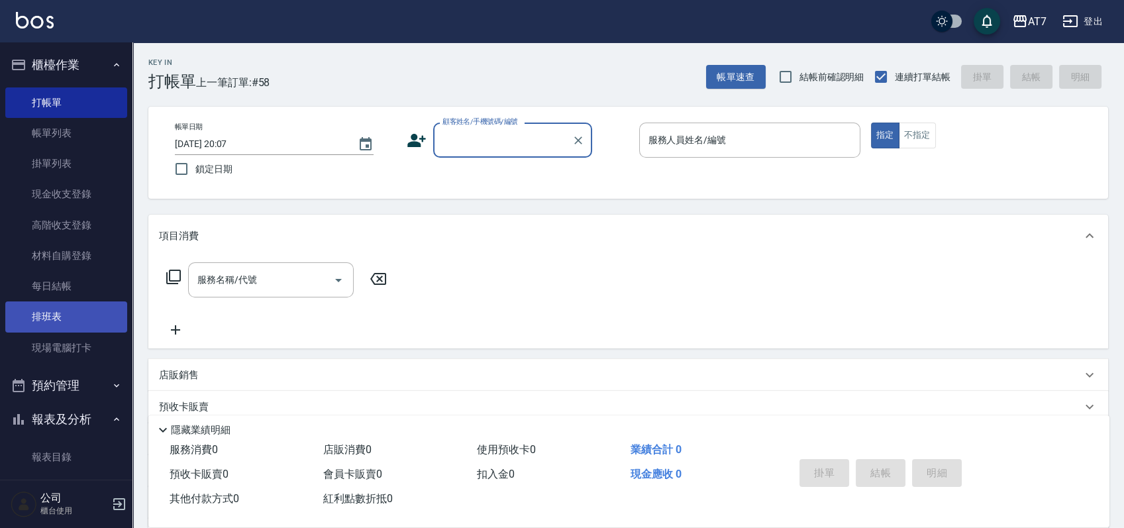
scroll to position [88, 0]
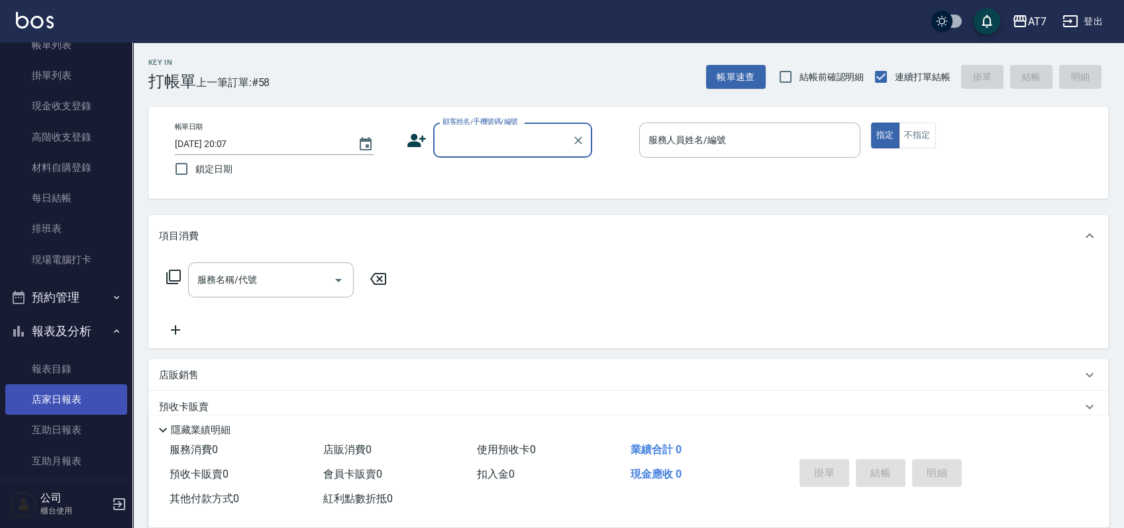
click at [66, 395] on link "店家日報表" at bounding box center [66, 399] width 122 height 30
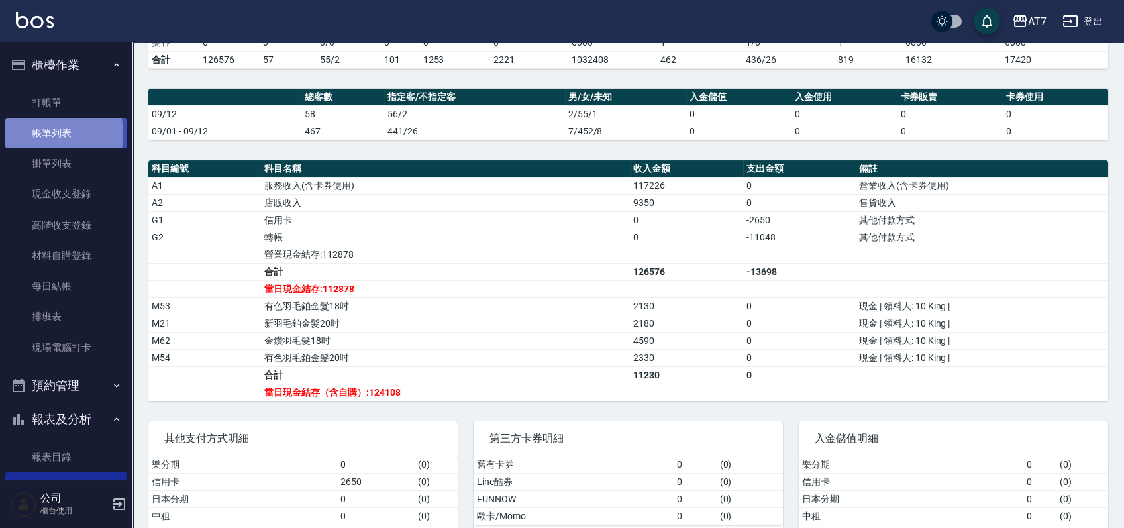
click at [35, 134] on link "帳單列表" at bounding box center [66, 133] width 122 height 30
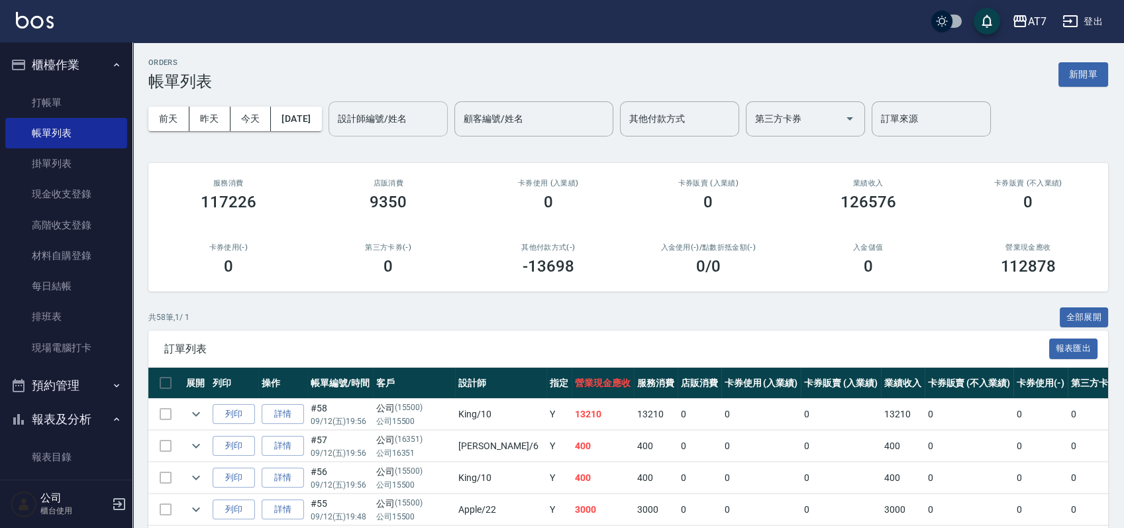
click at [434, 127] on input "設計師編號/姓名" at bounding box center [387, 118] width 107 height 23
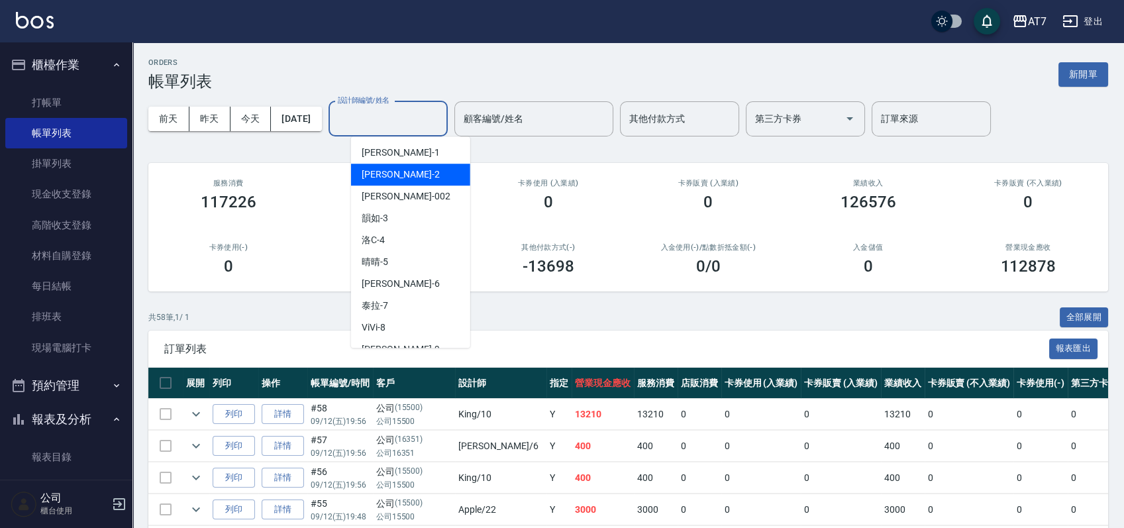
click at [421, 172] on div "伊蕾 -2" at bounding box center [410, 175] width 119 height 22
type input "伊蕾-2"
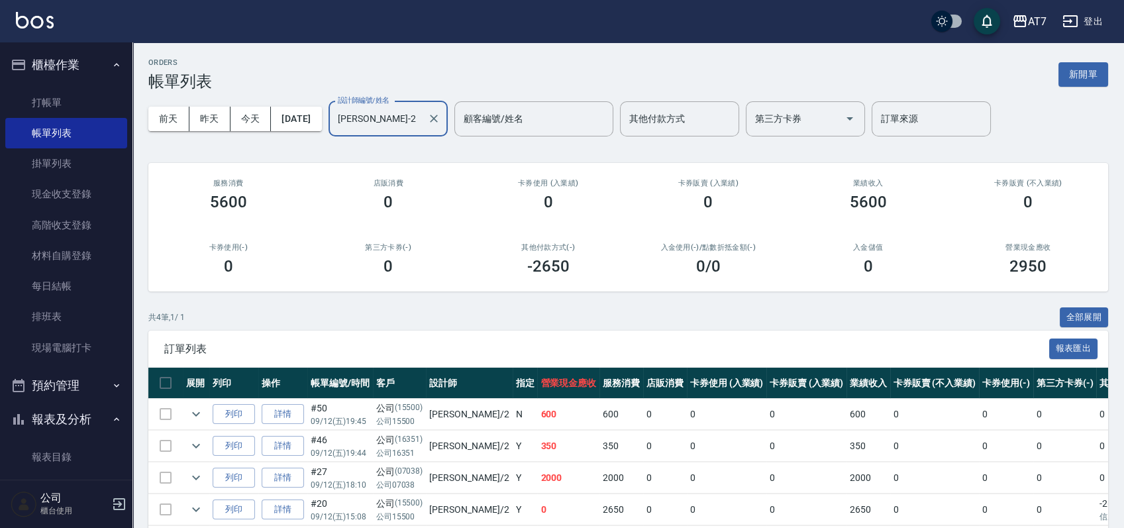
scroll to position [62, 0]
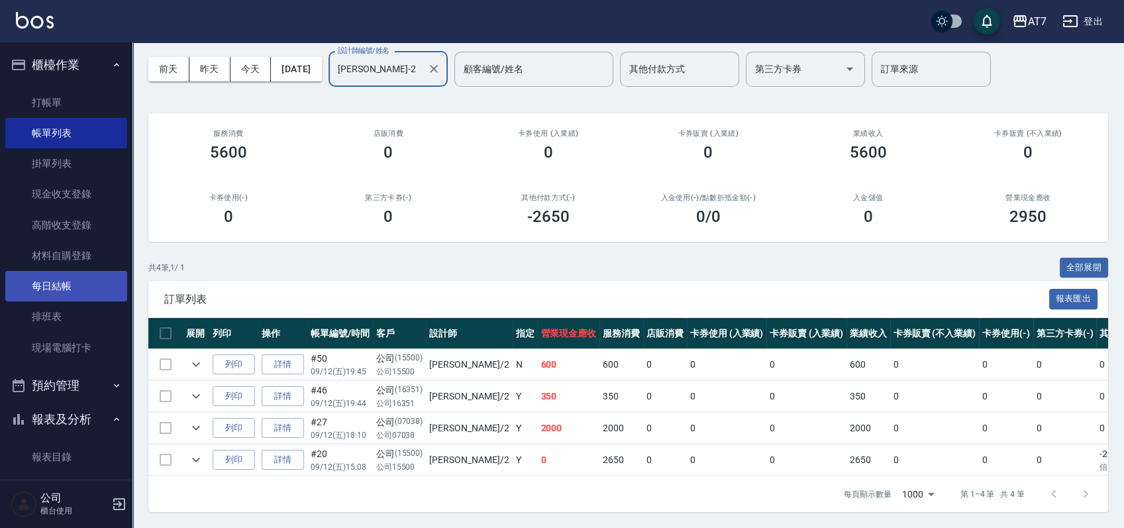
click at [72, 278] on link "每日結帳" at bounding box center [66, 286] width 122 height 30
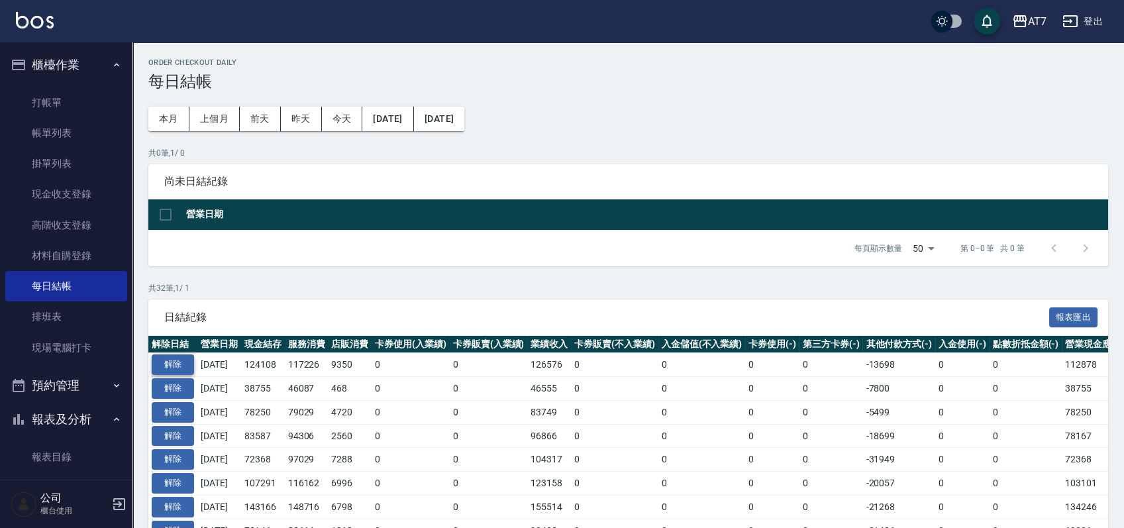
click at [180, 359] on button "解除" at bounding box center [173, 364] width 42 height 21
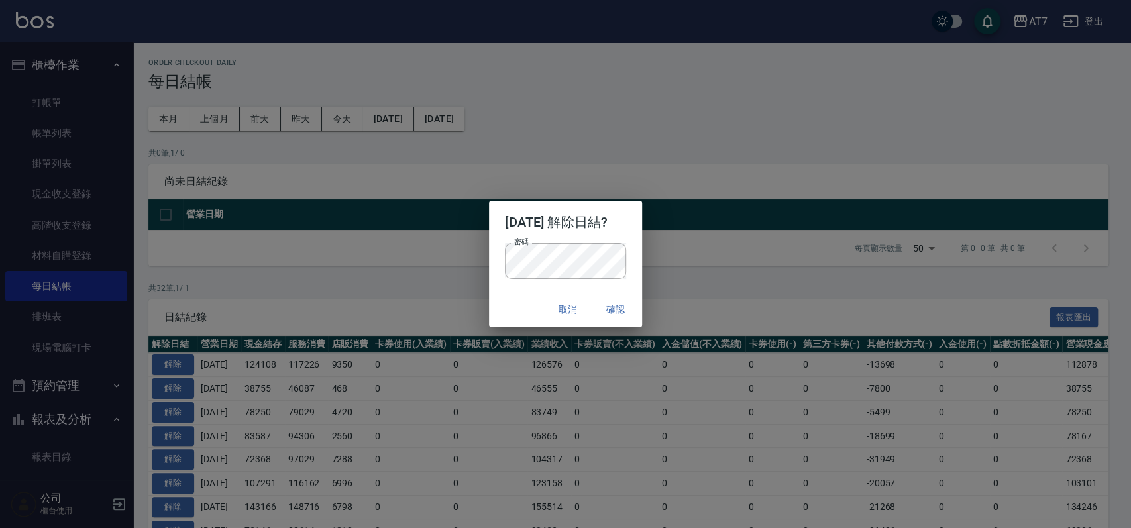
click at [509, 303] on div "取消 確認" at bounding box center [565, 309] width 153 height 35
click at [625, 308] on button "確認" at bounding box center [615, 309] width 42 height 25
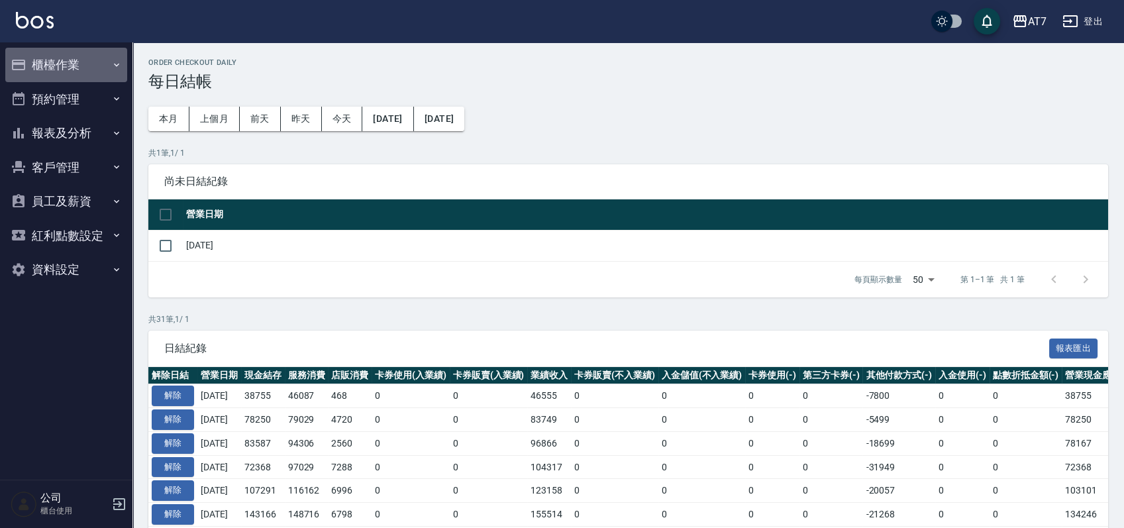
click at [86, 60] on button "櫃檯作業" at bounding box center [66, 65] width 122 height 34
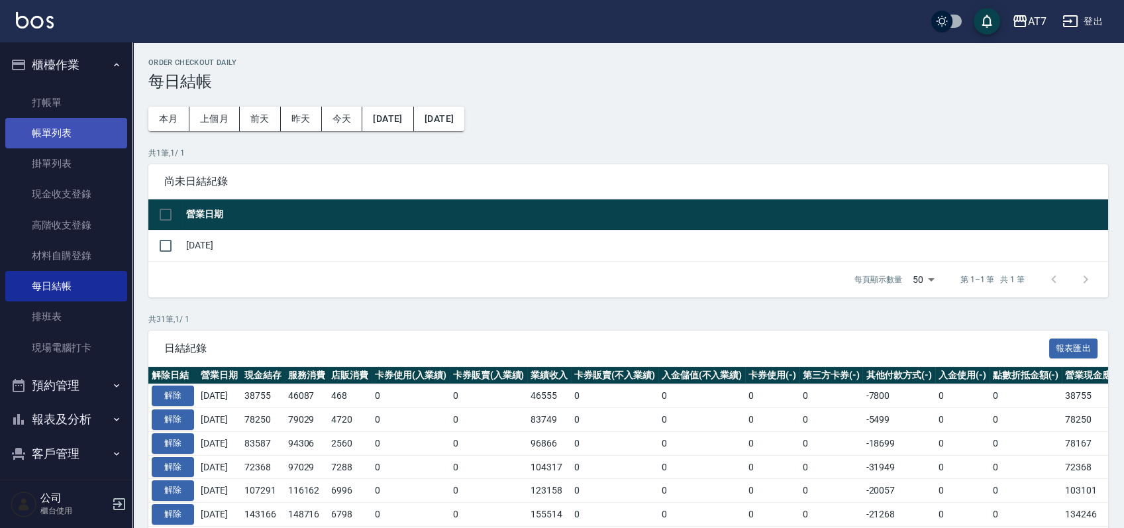
click at [64, 130] on link "帳單列表" at bounding box center [66, 133] width 122 height 30
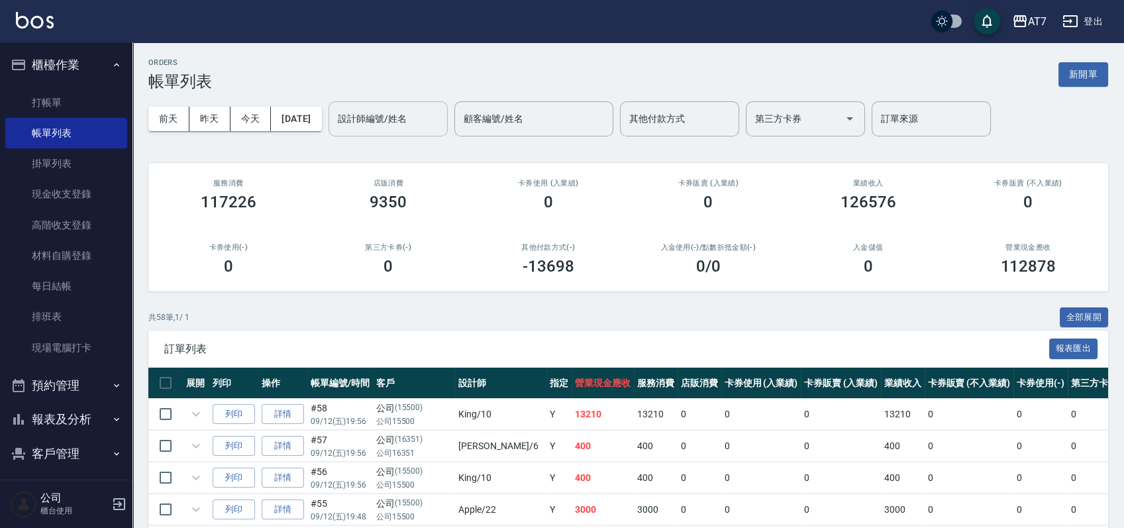
click at [429, 115] on input "設計師編號/姓名" at bounding box center [387, 118] width 107 height 23
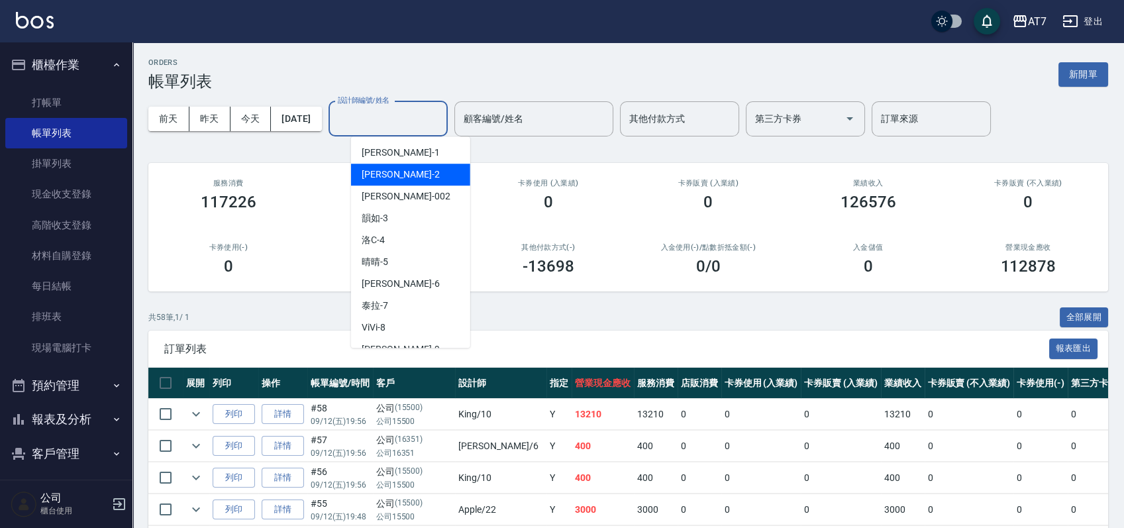
click at [411, 170] on div "伊蕾 -2" at bounding box center [410, 175] width 119 height 22
type input "伊蕾-2"
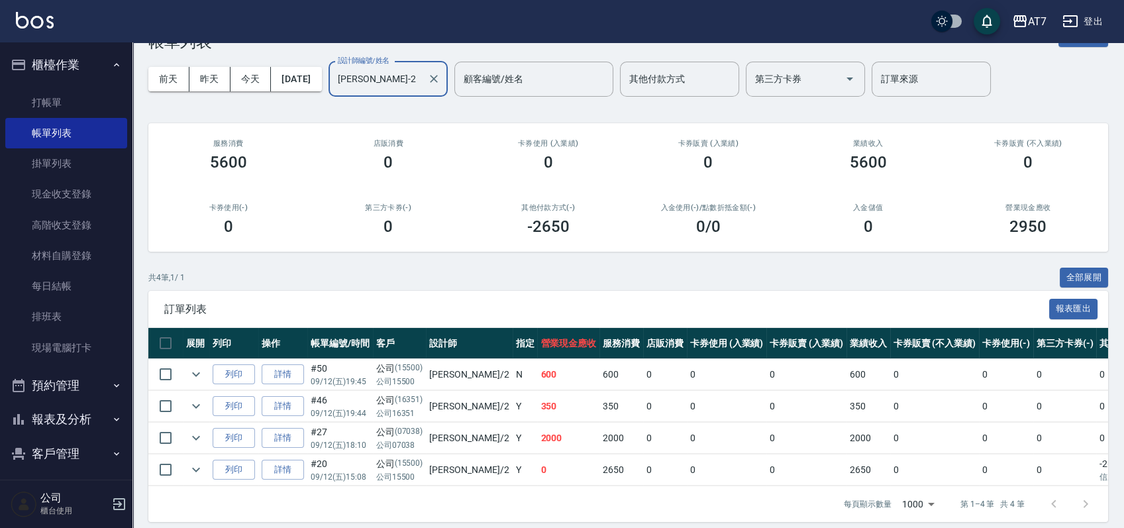
scroll to position [62, 0]
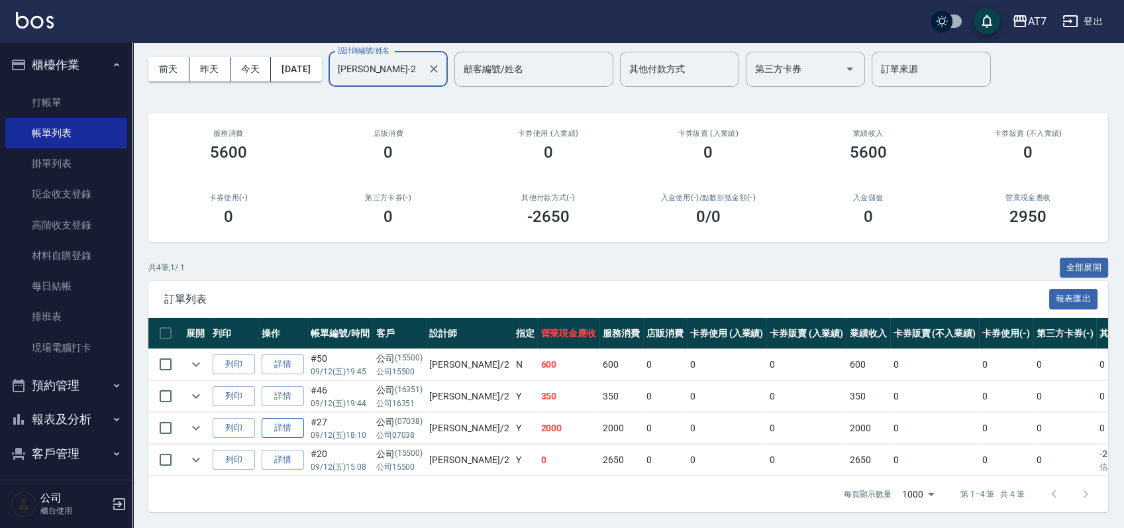
click at [285, 418] on link "詳情" at bounding box center [283, 428] width 42 height 21
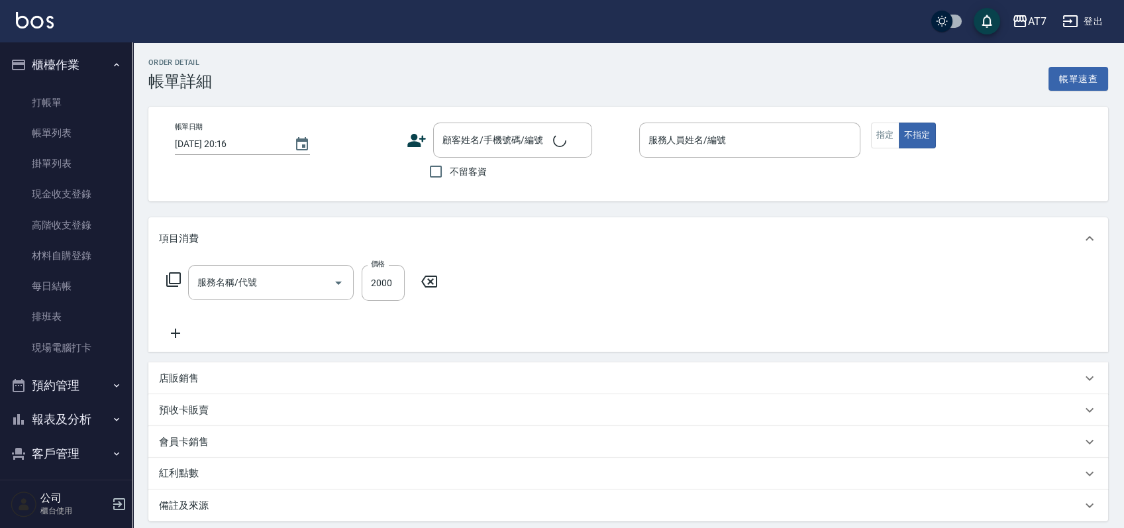
type input "2025/09/12 18:10"
type input "伊蕾-2"
type input "200"
type input "染髮(400)"
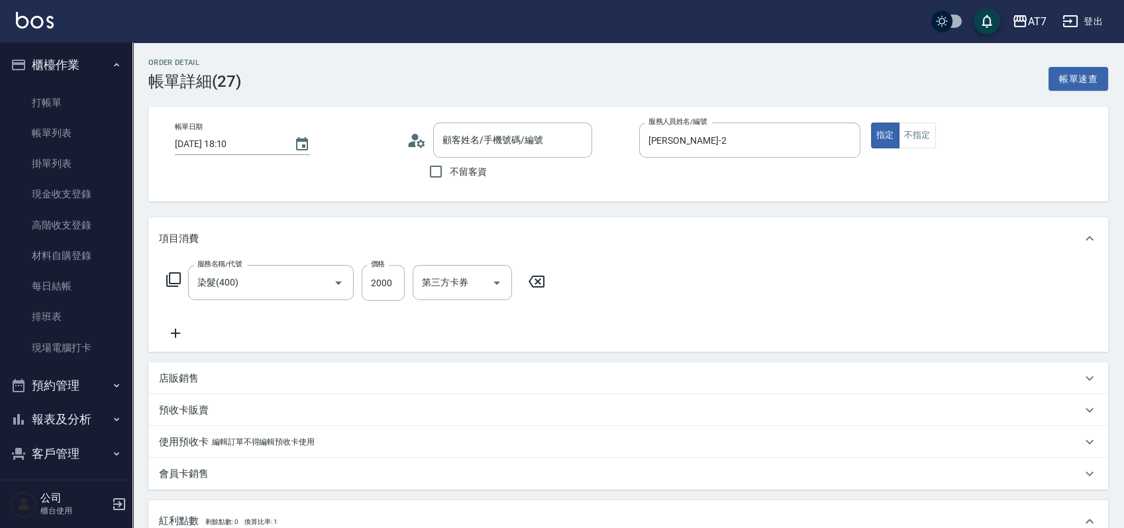
type input "公司/公司07038/07038"
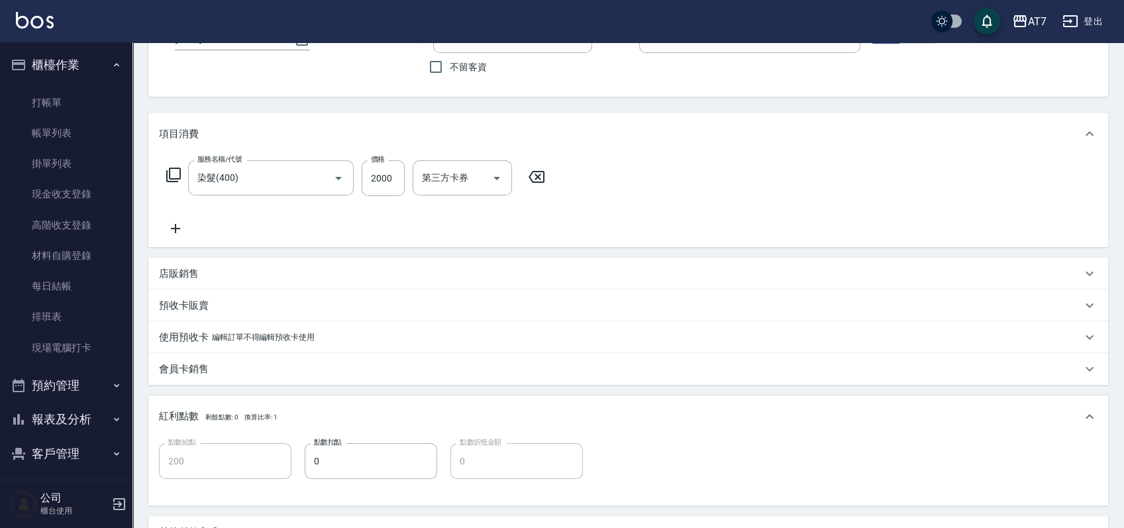
scroll to position [265, 0]
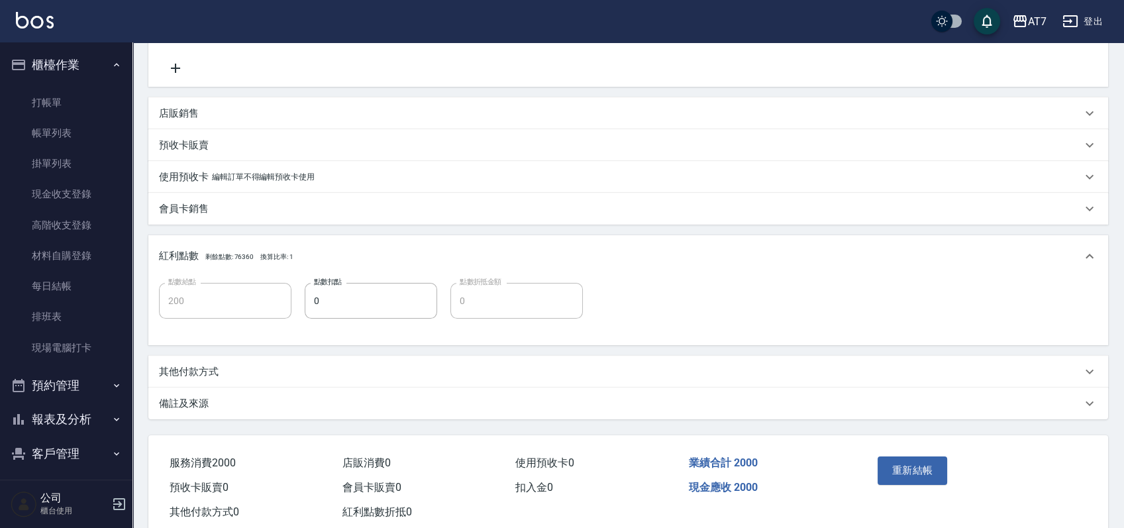
click at [259, 378] on div "其他付款方式" at bounding box center [620, 372] width 923 height 14
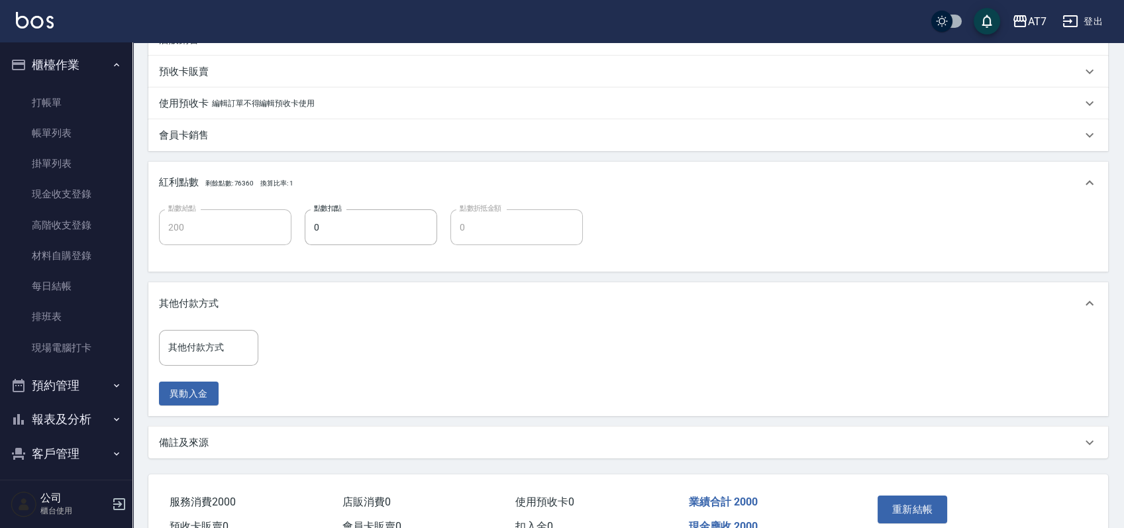
scroll to position [409, 0]
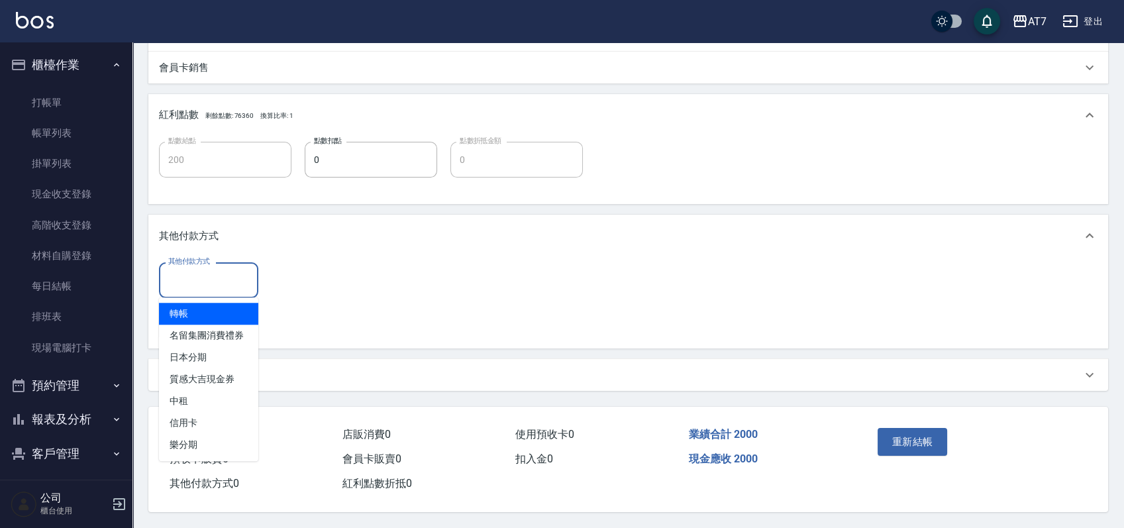
click at [193, 273] on input "其他付款方式" at bounding box center [208, 279] width 87 height 23
click at [193, 311] on span "轉帳" at bounding box center [208, 314] width 99 height 22
type input "轉帳"
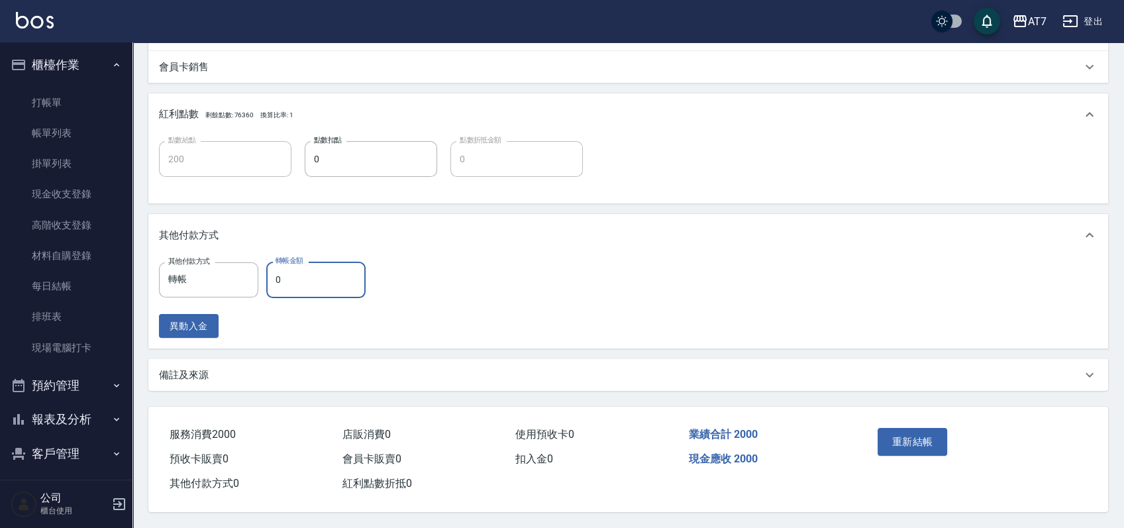
click at [272, 274] on input "0" at bounding box center [315, 280] width 99 height 36
type input "190"
type input "20"
type input "180"
type input "200"
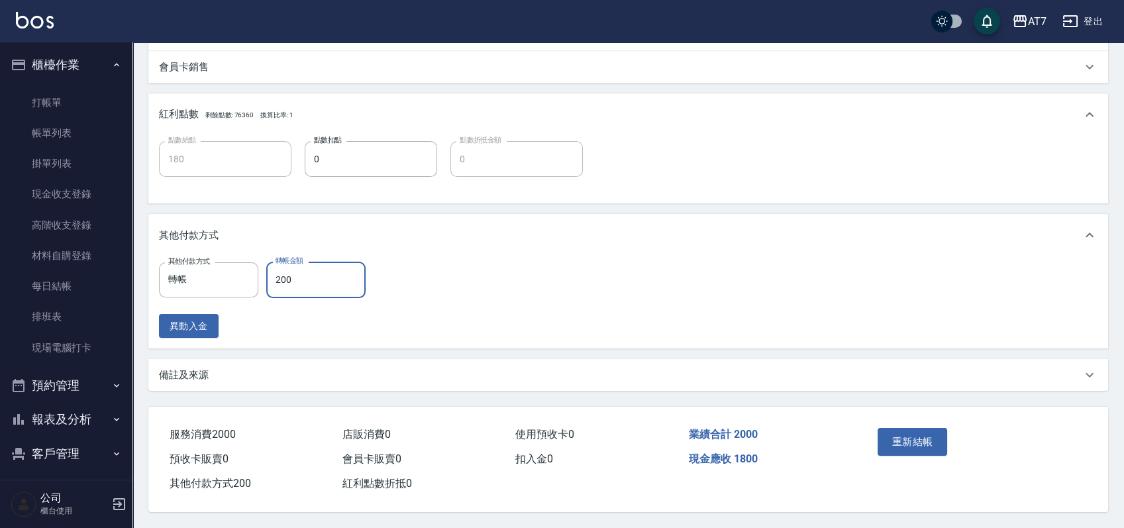
type input "0"
type input "2000"
click at [909, 436] on button "重新結帳" at bounding box center [913, 442] width 70 height 28
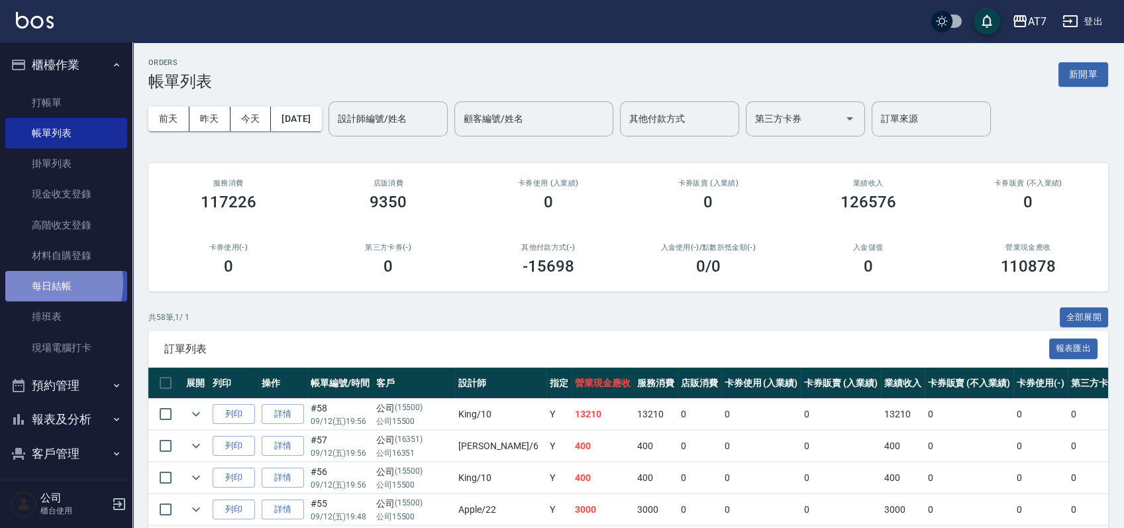
click at [44, 283] on link "每日結帳" at bounding box center [66, 286] width 122 height 30
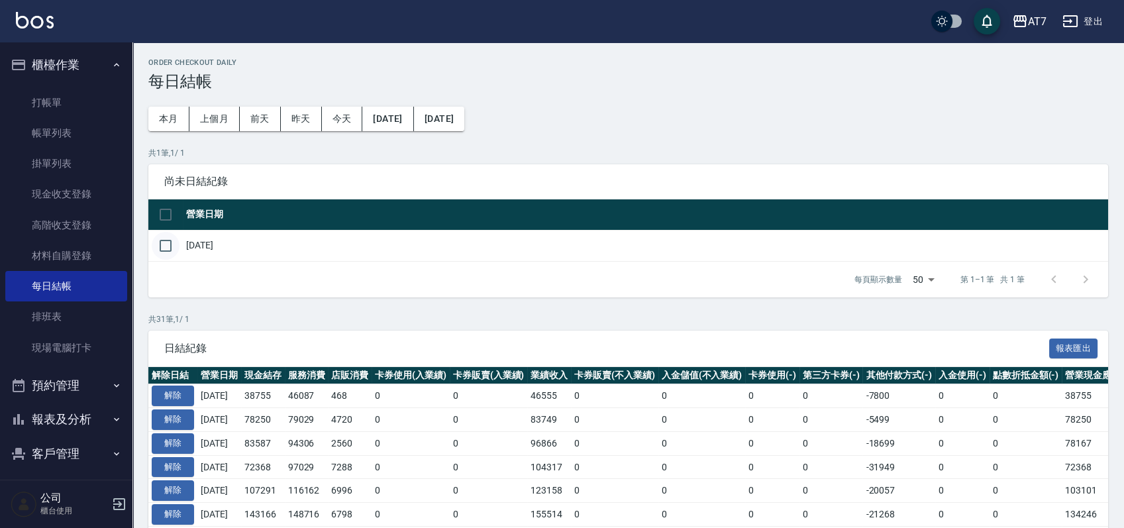
click at [172, 242] on input "checkbox" at bounding box center [166, 246] width 28 height 28
checkbox input "true"
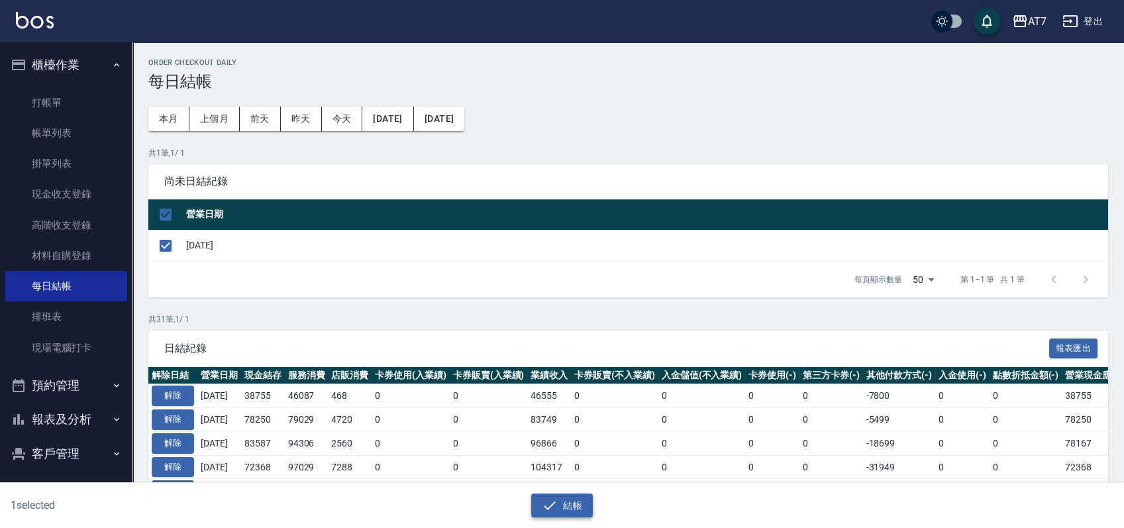
click at [561, 505] on button "結帳" at bounding box center [562, 505] width 62 height 25
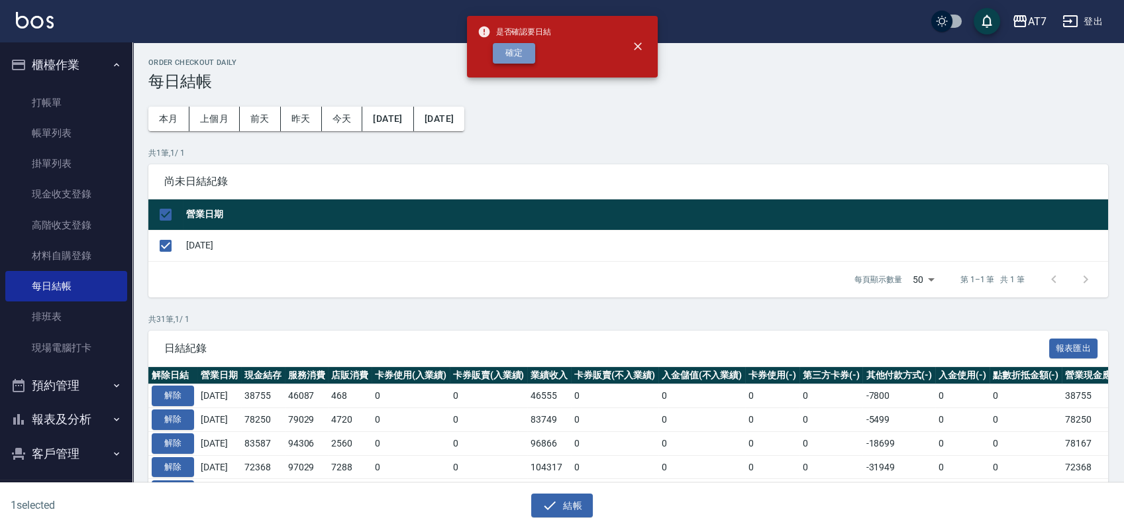
click at [520, 56] on button "確定" at bounding box center [514, 53] width 42 height 21
checkbox input "false"
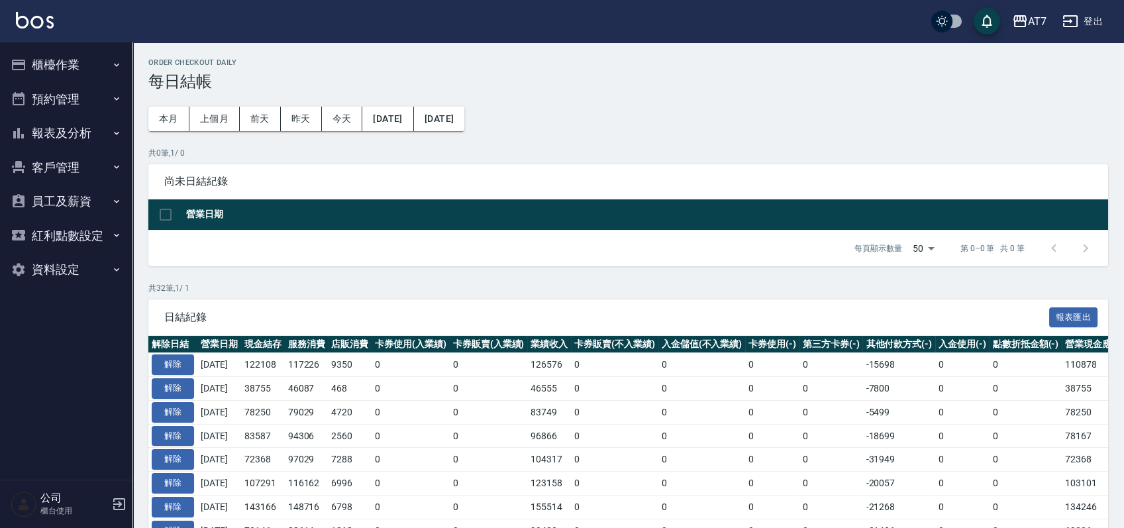
click at [49, 63] on button "櫃檯作業" at bounding box center [66, 65] width 122 height 34
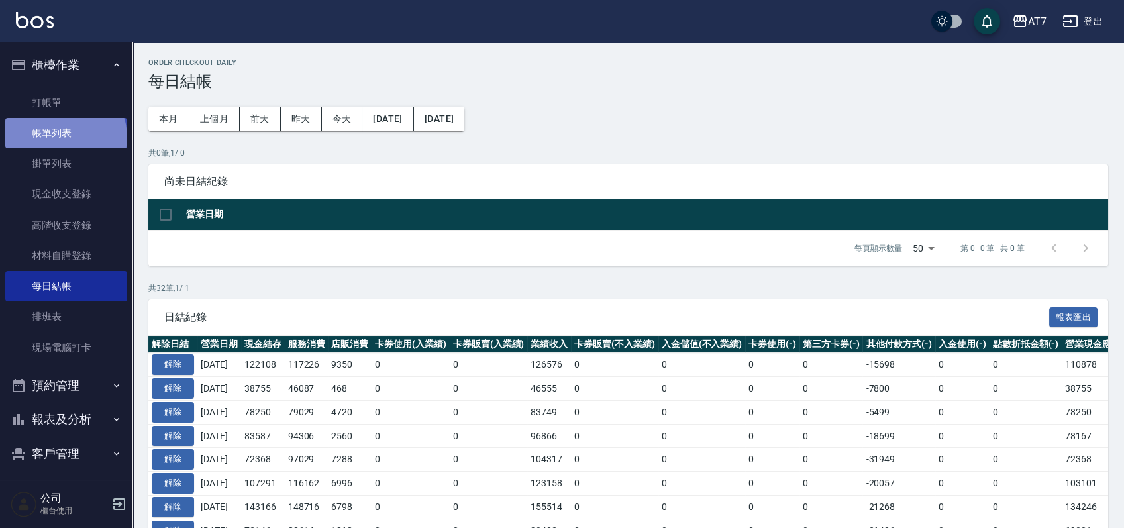
click at [64, 137] on link "帳單列表" at bounding box center [66, 133] width 122 height 30
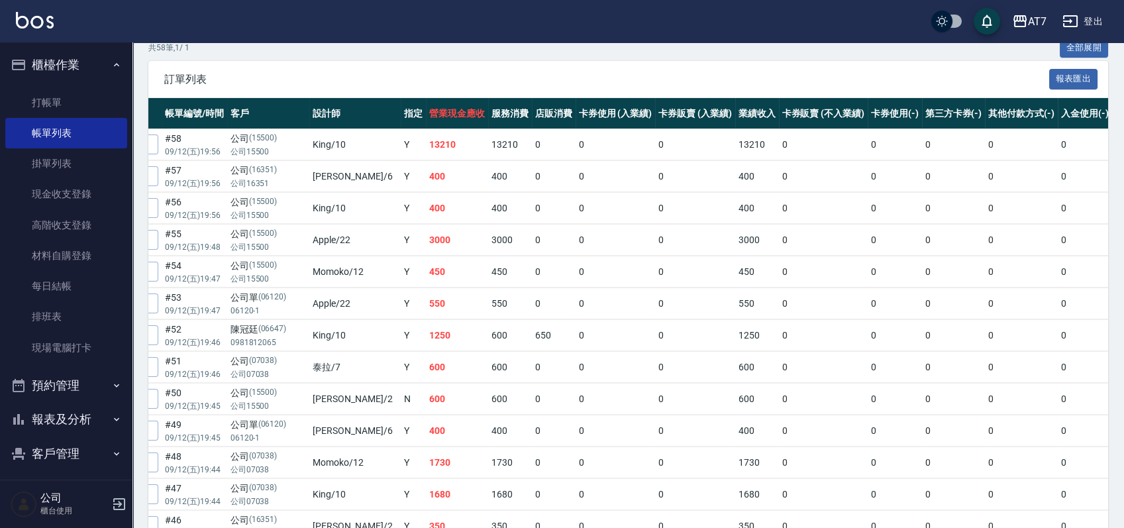
scroll to position [5, 0]
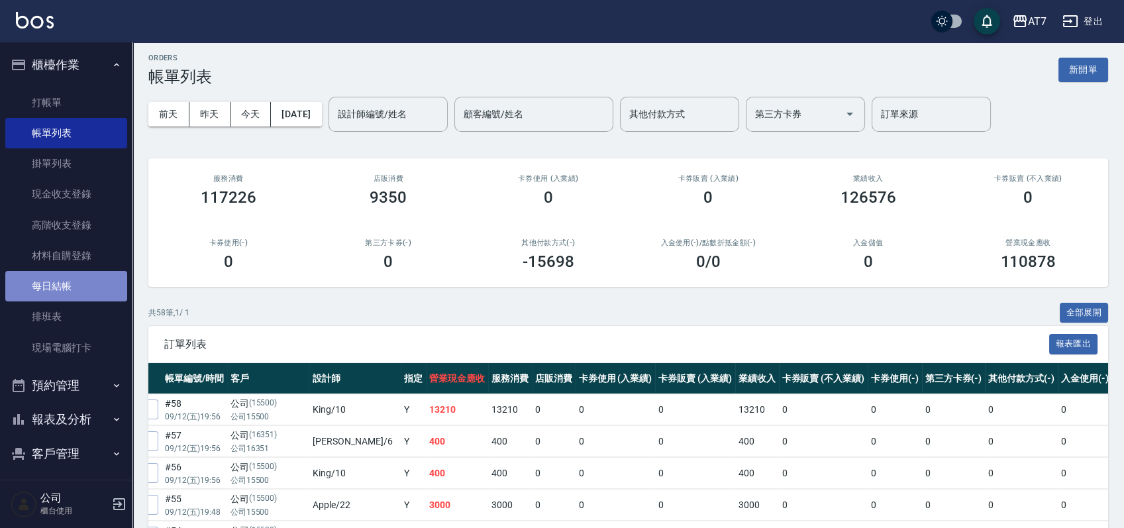
click at [70, 278] on link "每日結帳" at bounding box center [66, 286] width 122 height 30
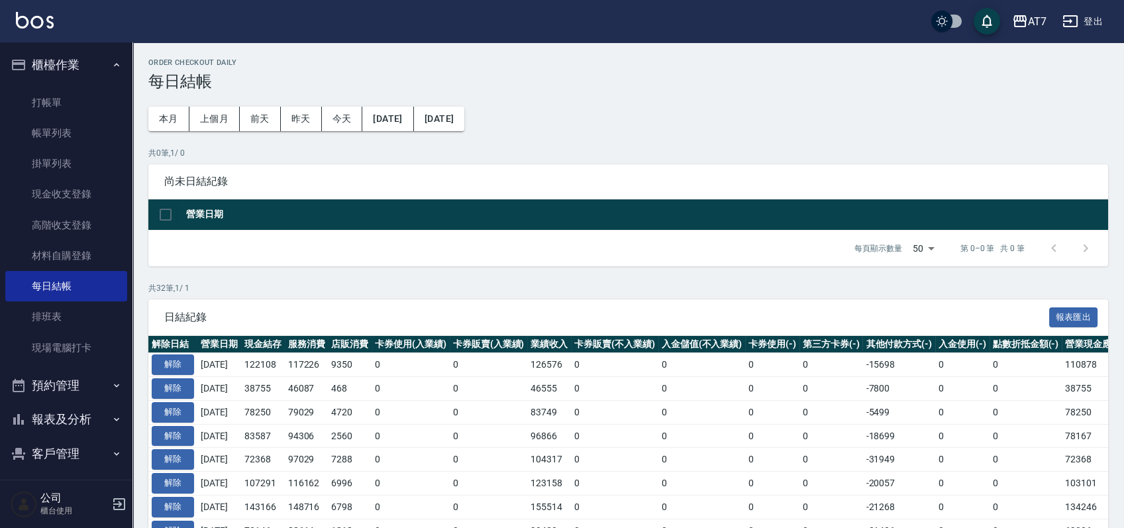
scroll to position [176, 0]
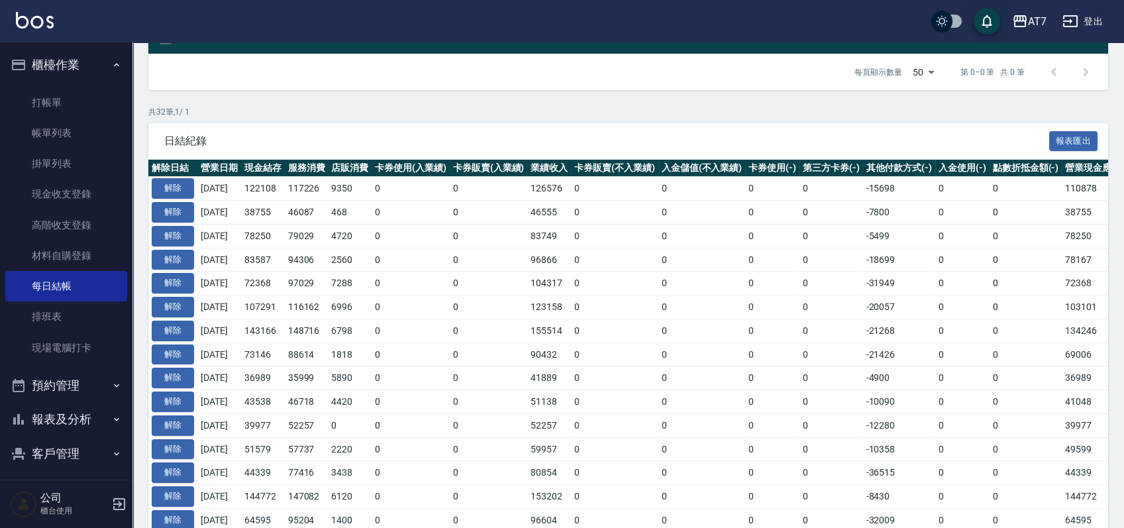
click at [74, 414] on button "報表及分析" at bounding box center [66, 419] width 122 height 34
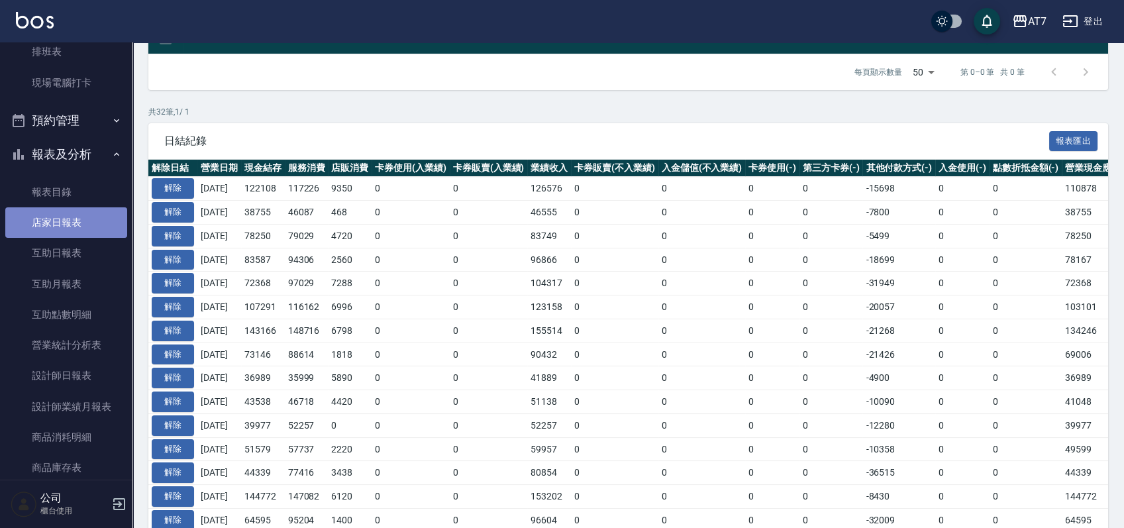
click at [80, 220] on link "店家日報表" at bounding box center [66, 222] width 122 height 30
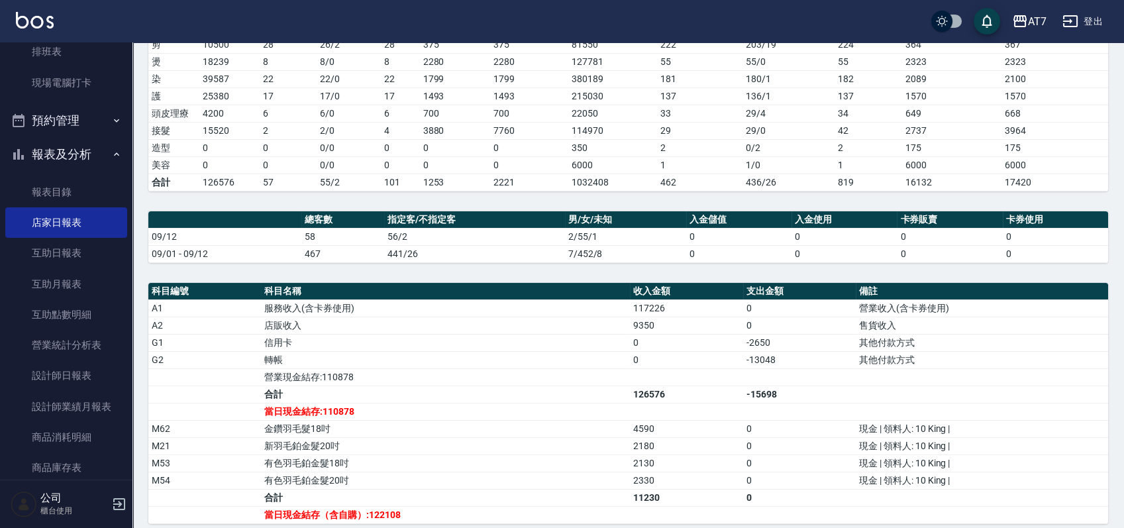
scroll to position [265, 0]
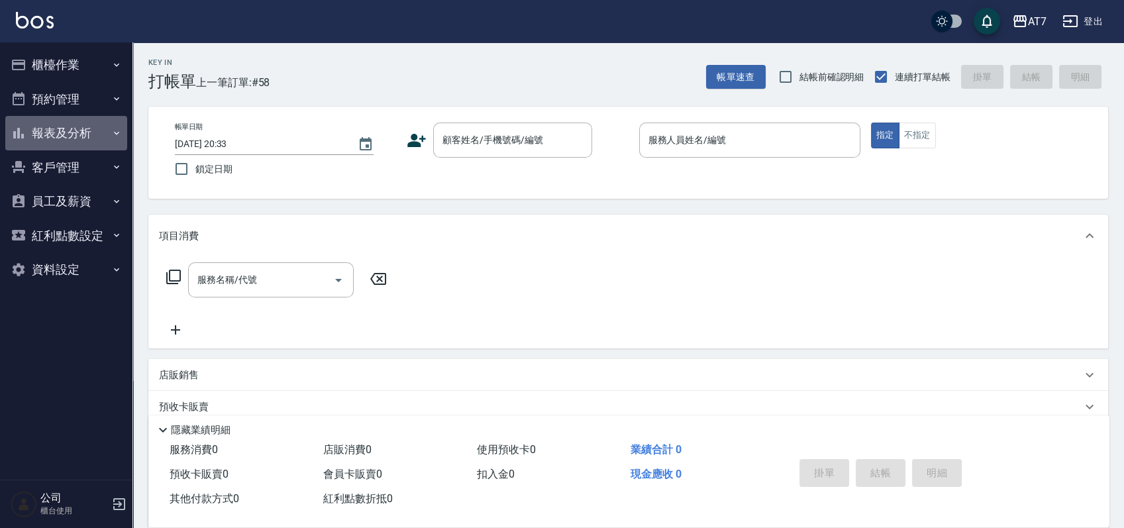
click at [103, 135] on button "報表及分析" at bounding box center [66, 133] width 122 height 34
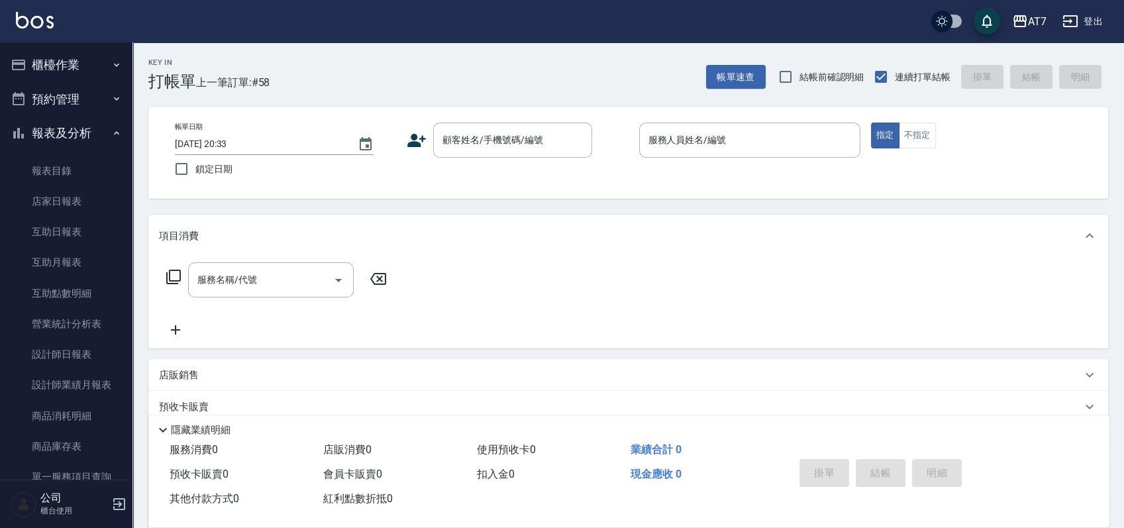
click at [91, 68] on button "櫃檯作業" at bounding box center [66, 65] width 122 height 34
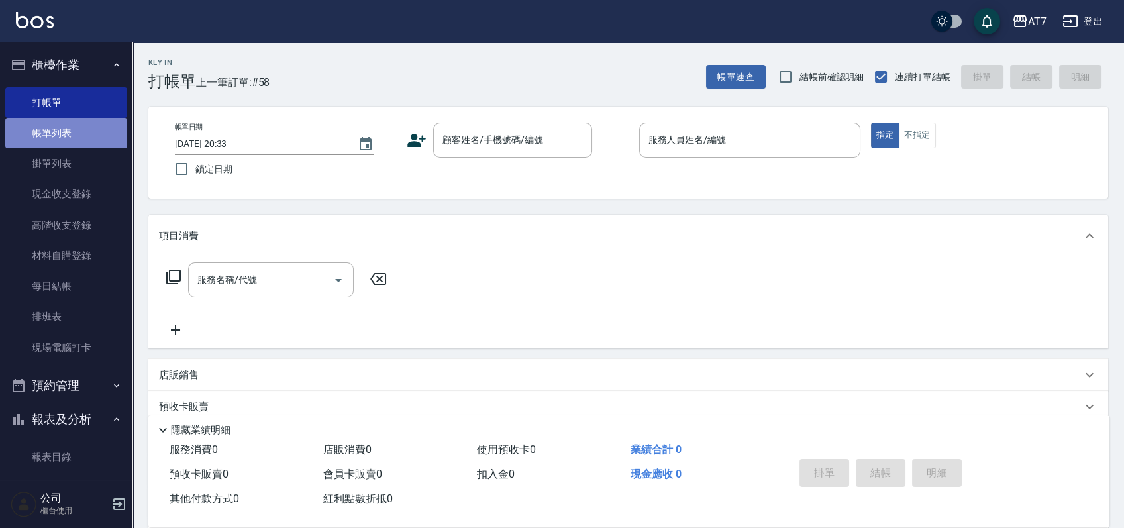
click at [83, 125] on link "帳單列表" at bounding box center [66, 133] width 122 height 30
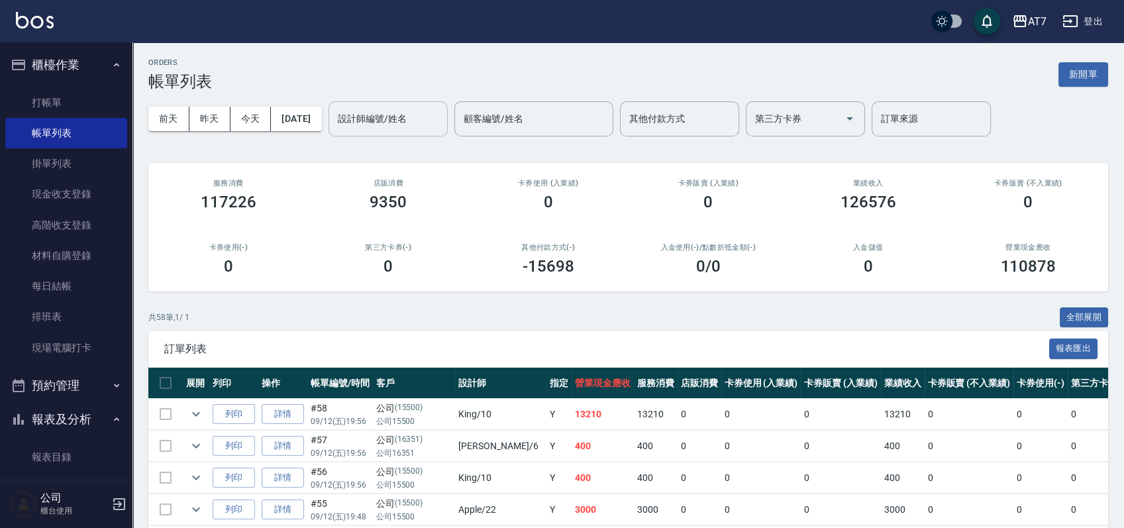
click at [392, 117] on div "設計師編號/姓名 設計師編號/姓名" at bounding box center [388, 118] width 119 height 35
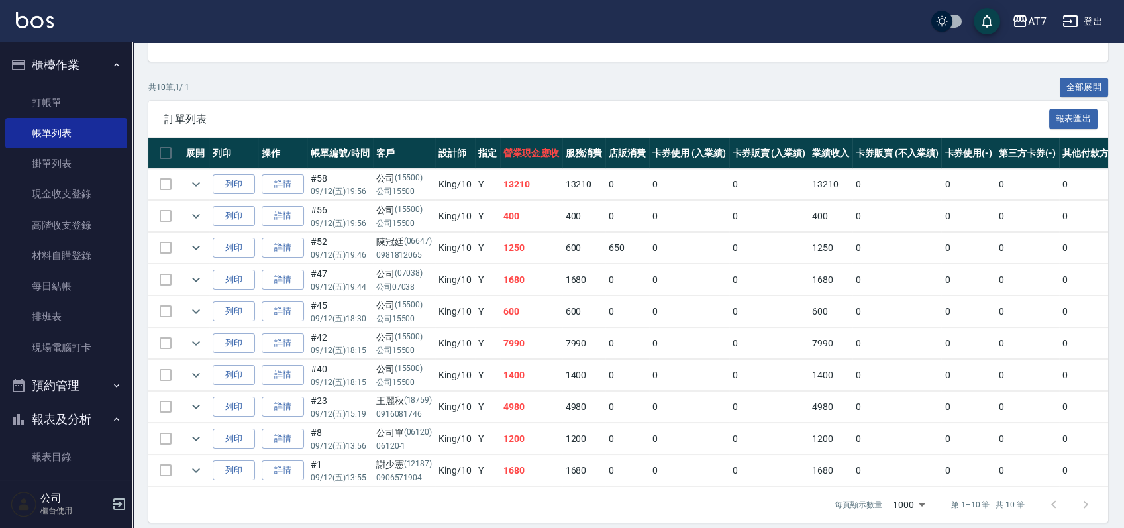
scroll to position [252, 0]
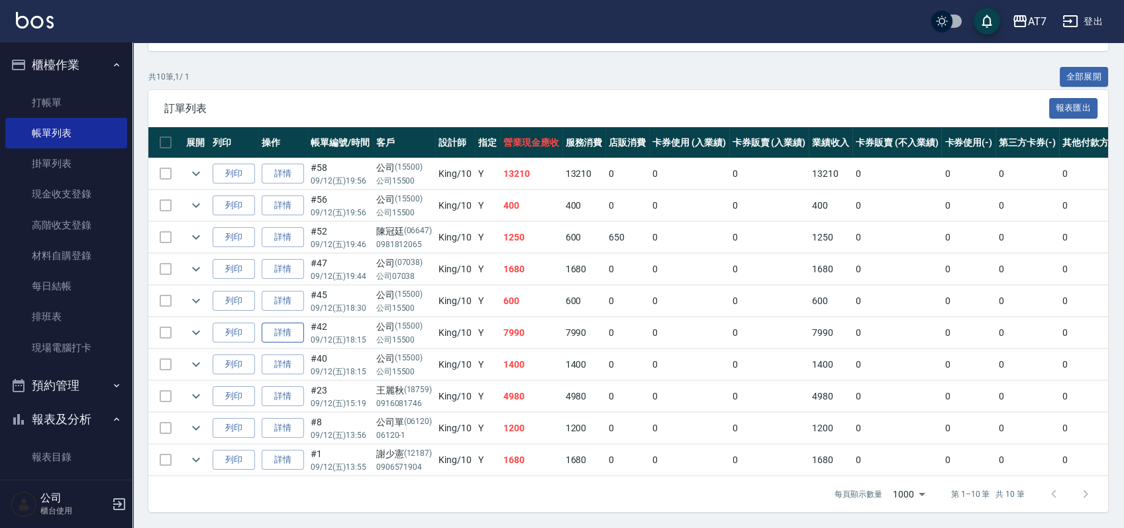
type input "King-10"
click at [286, 325] on link "詳情" at bounding box center [283, 333] width 42 height 21
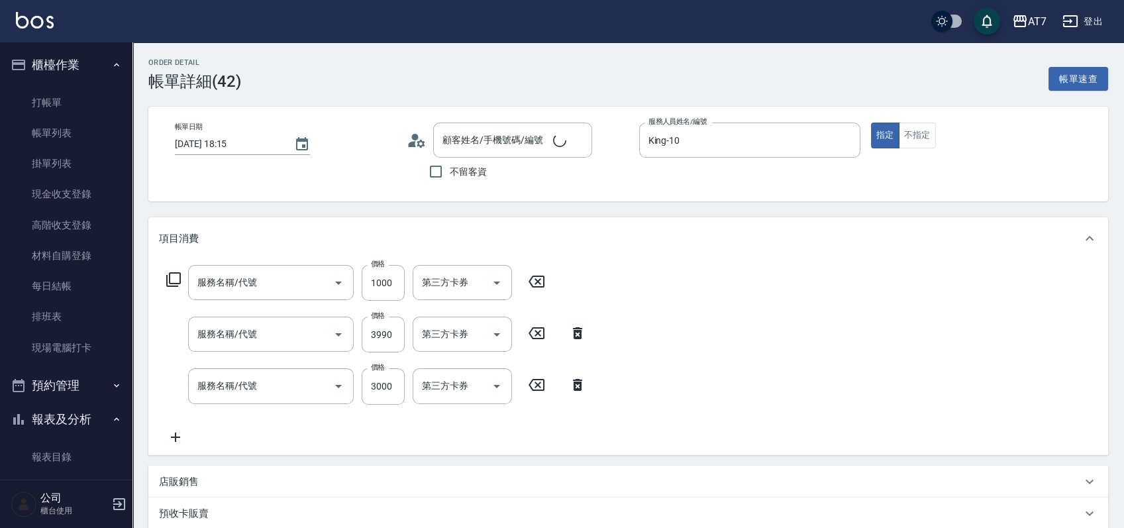
type input "[DATE] 18:15"
type input "King-10"
type input "790"
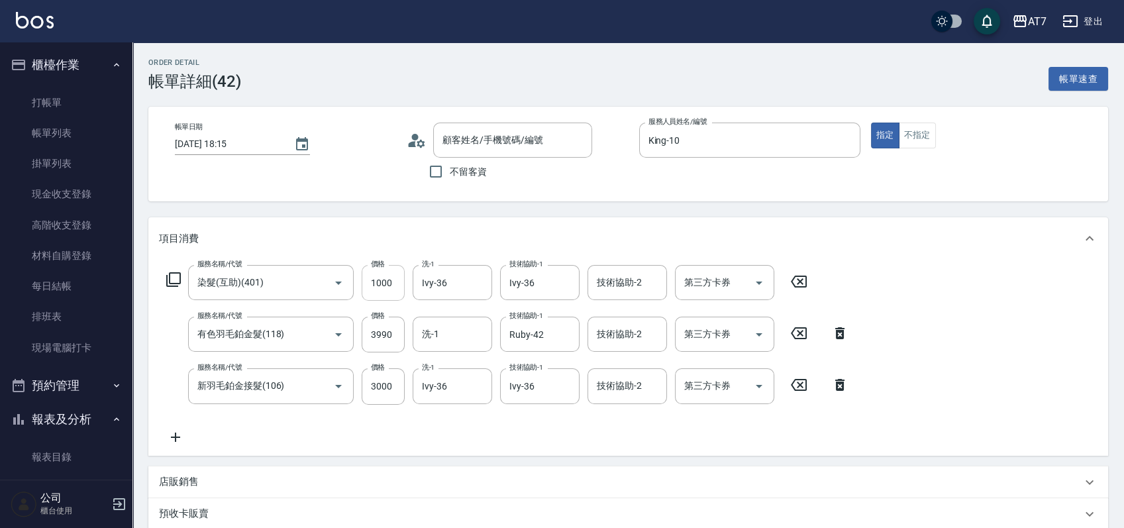
type input "染髮(互助)(401)"
type input "有色羽毛鉑金髮(118)"
type input "新羽毛鉑金接髮(106)"
type input "公司/公司15500/15500"
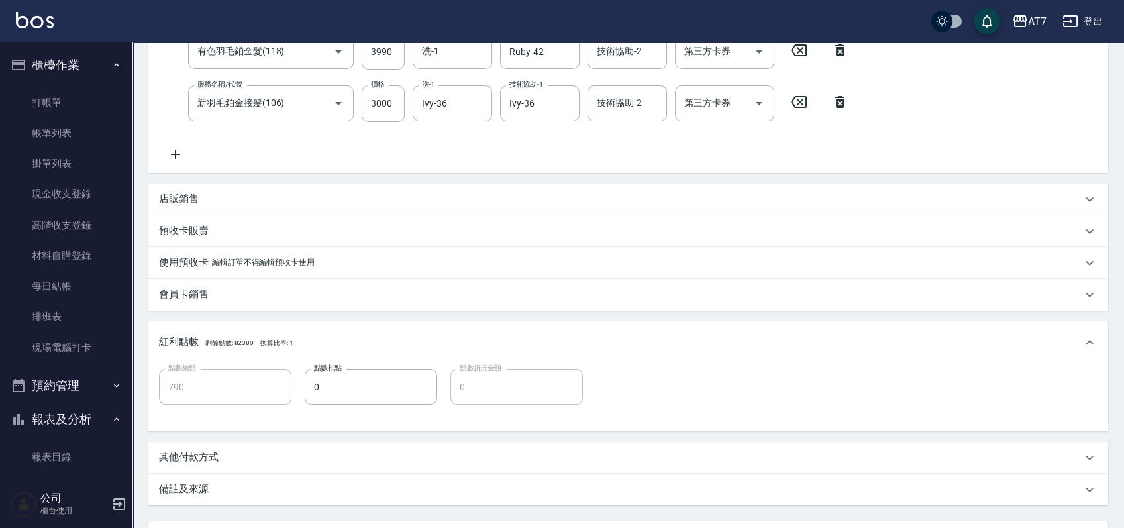
scroll to position [176, 0]
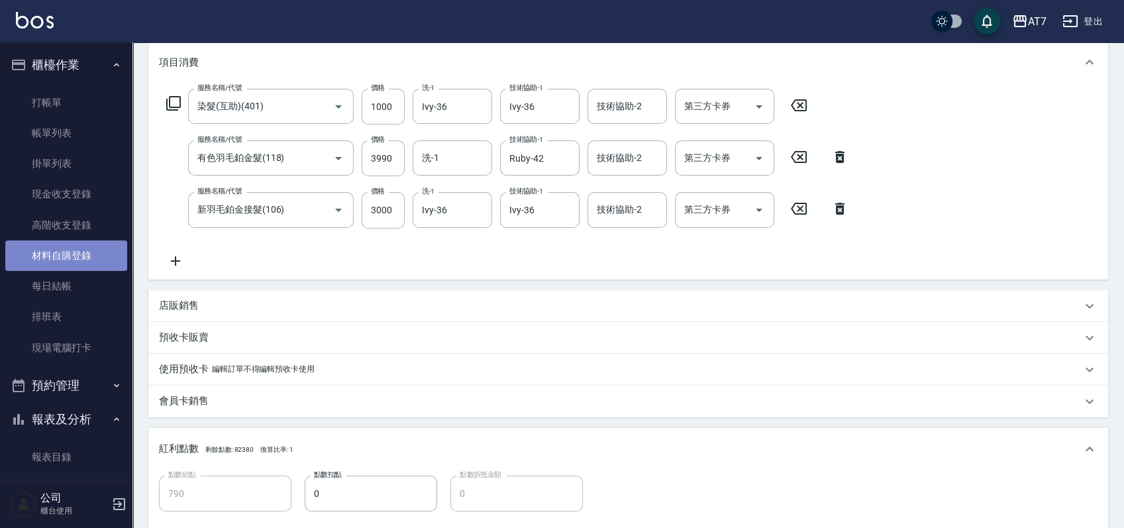
click at [87, 259] on link "材料自購登錄" at bounding box center [66, 255] width 122 height 30
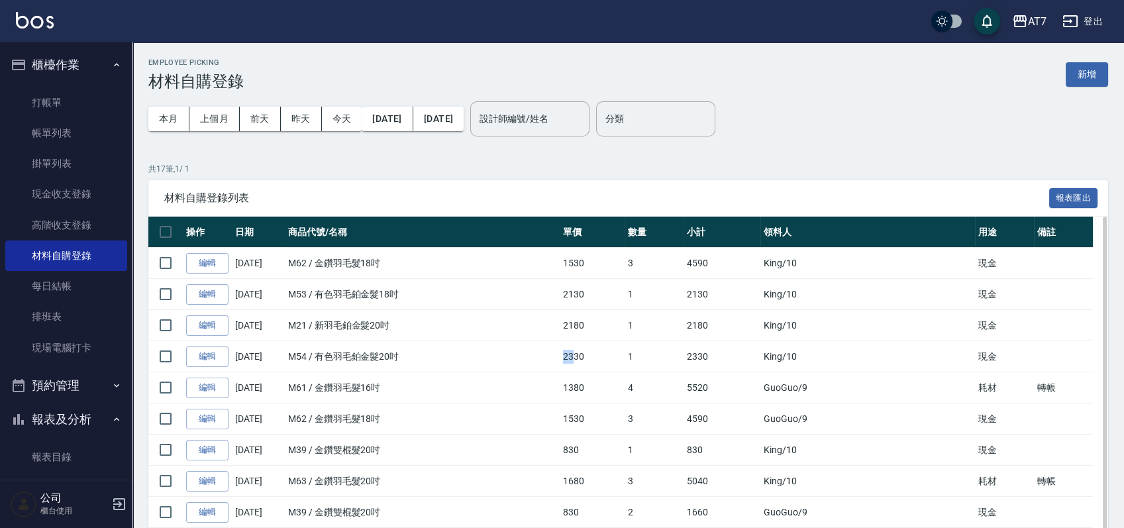
drag, startPoint x: 603, startPoint y: 356, endPoint x: 596, endPoint y: 350, distance: 8.9
click at [595, 356] on td "2330" at bounding box center [592, 356] width 65 height 31
click at [602, 326] on td "2180" at bounding box center [592, 325] width 65 height 31
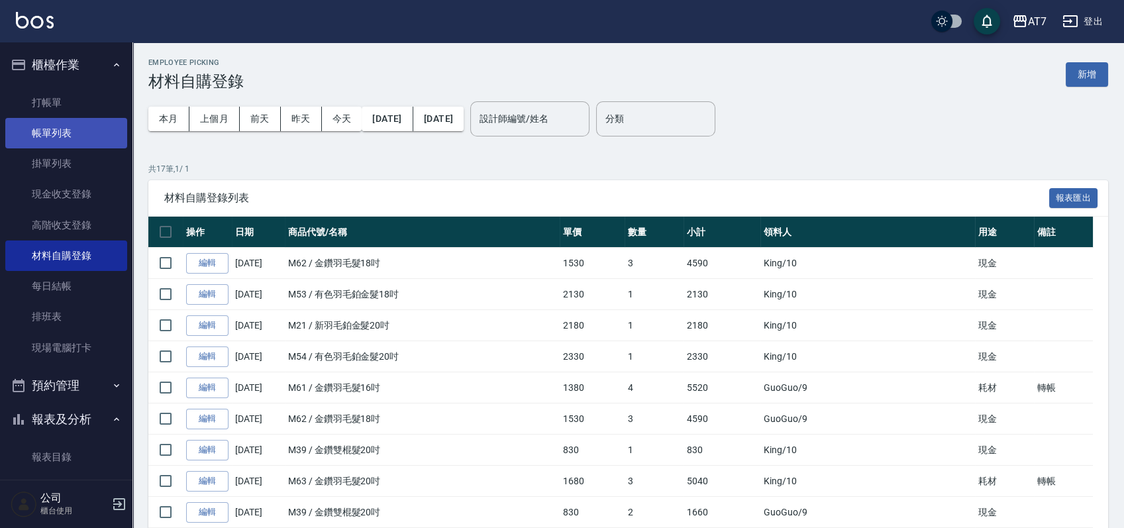
click at [77, 130] on link "帳單列表" at bounding box center [66, 133] width 122 height 30
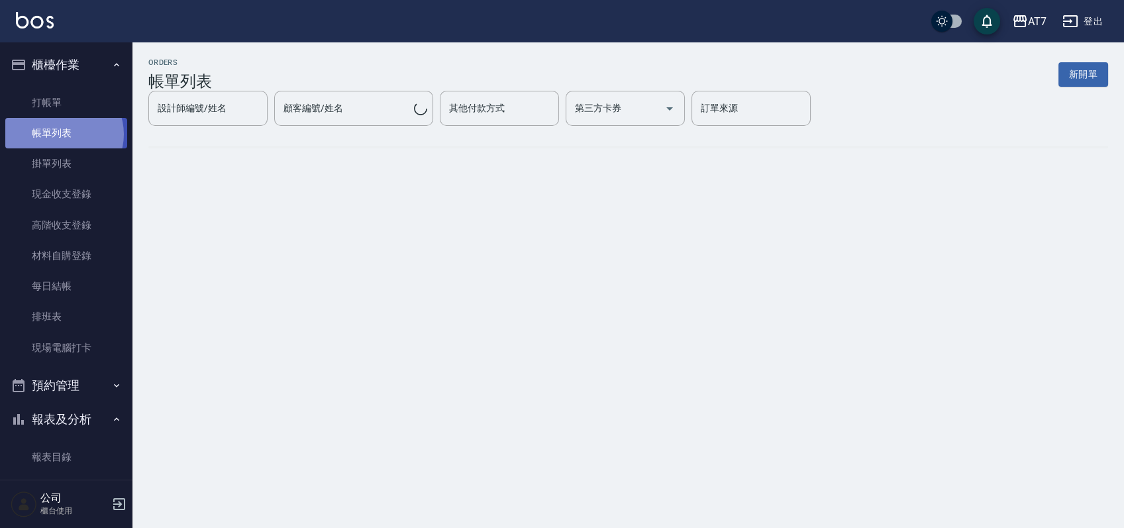
click at [62, 134] on link "帳單列表" at bounding box center [66, 133] width 122 height 30
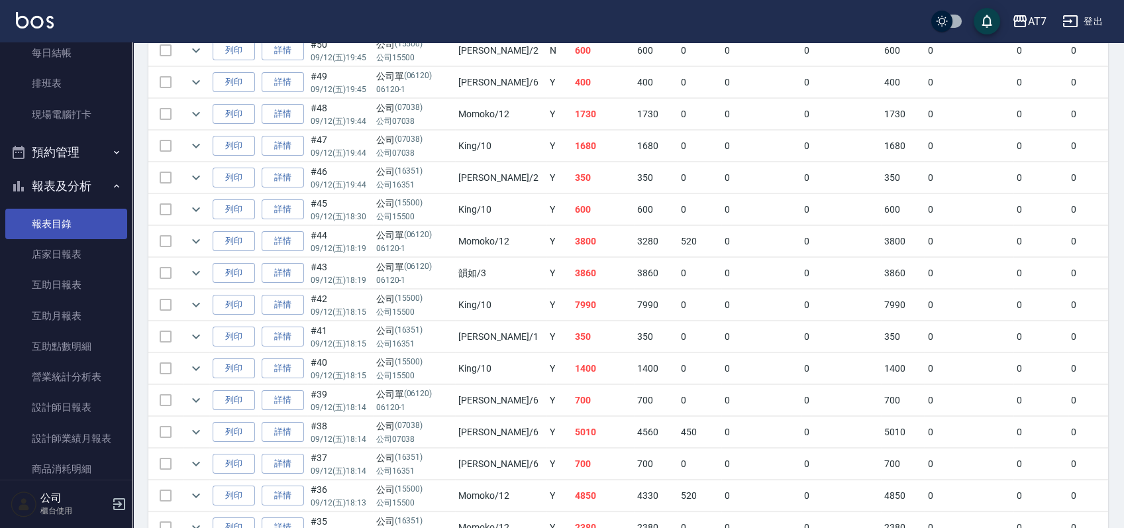
scroll to position [222, 0]
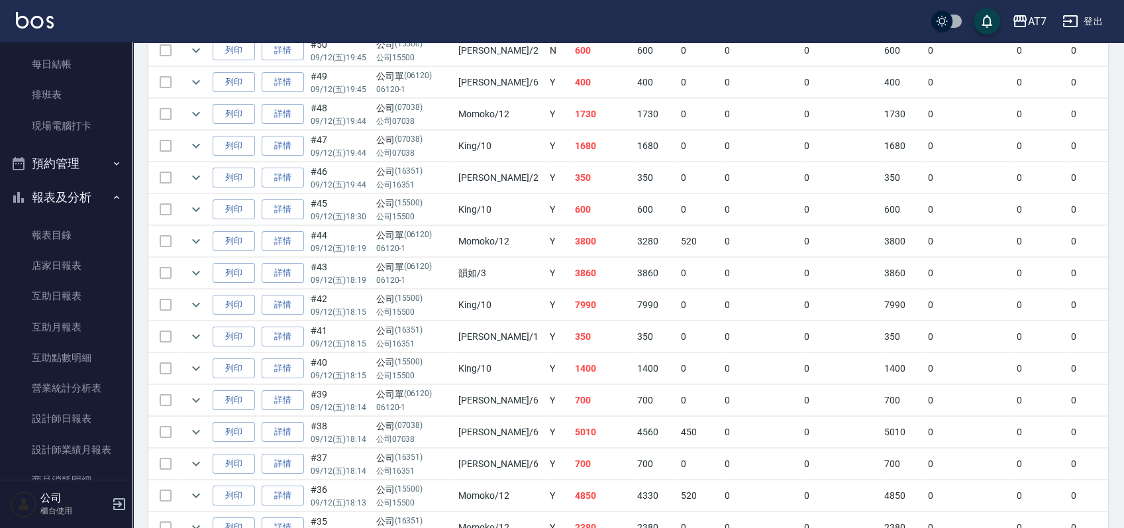
click at [90, 198] on button "報表及分析" at bounding box center [66, 197] width 122 height 34
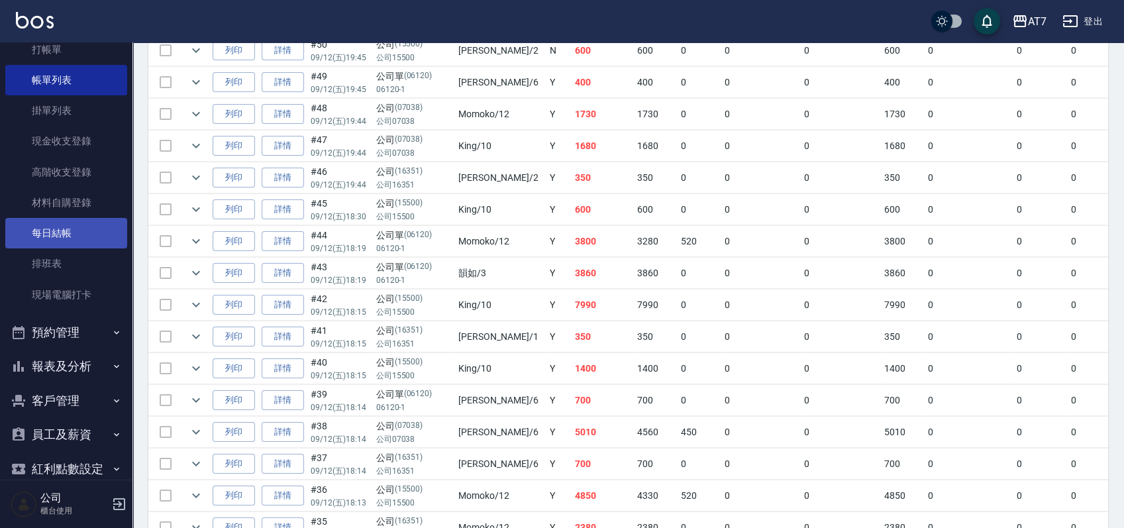
scroll to position [0, 0]
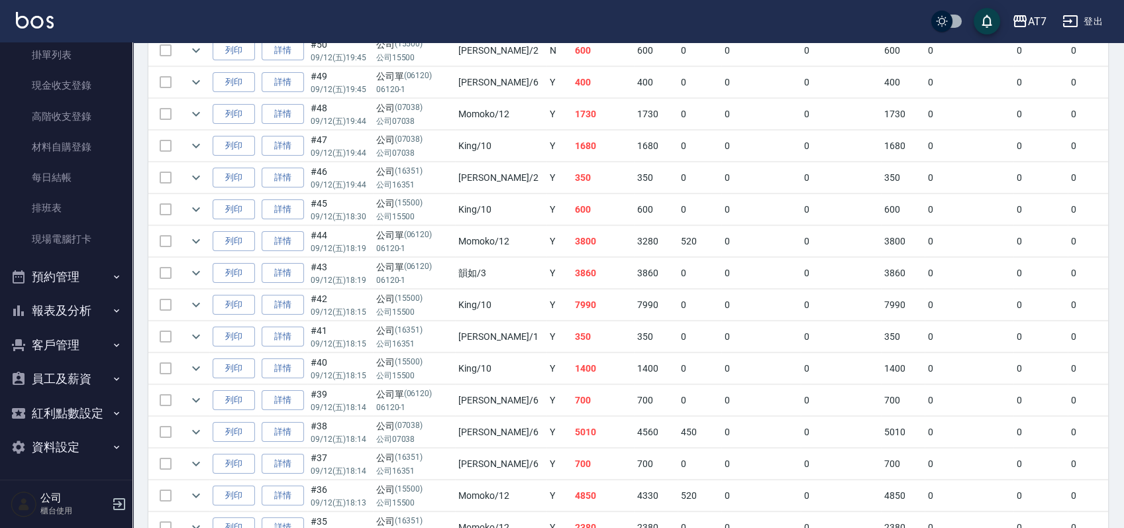
click at [100, 305] on button "報表及分析" at bounding box center [66, 310] width 122 height 34
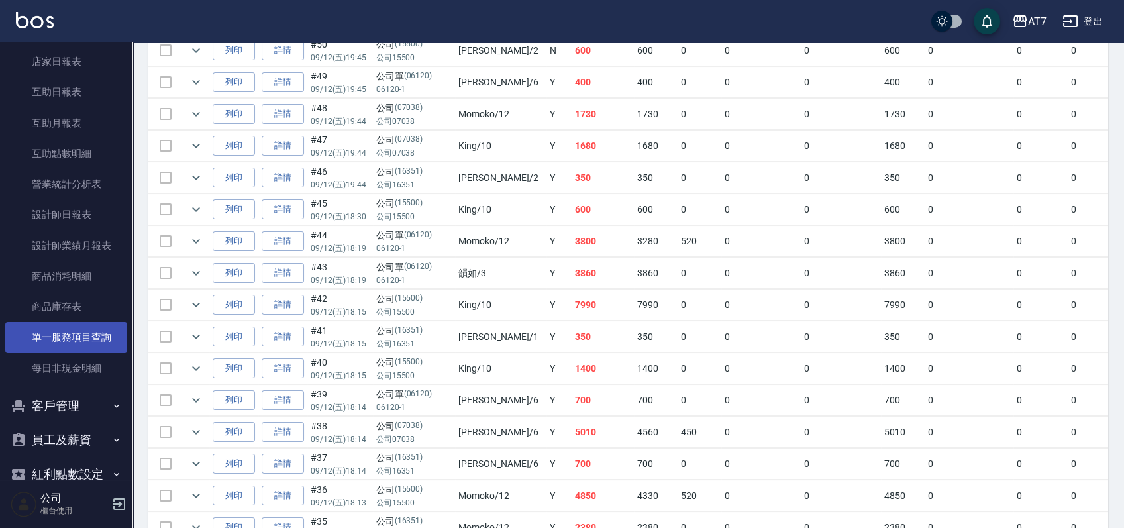
scroll to position [398, 0]
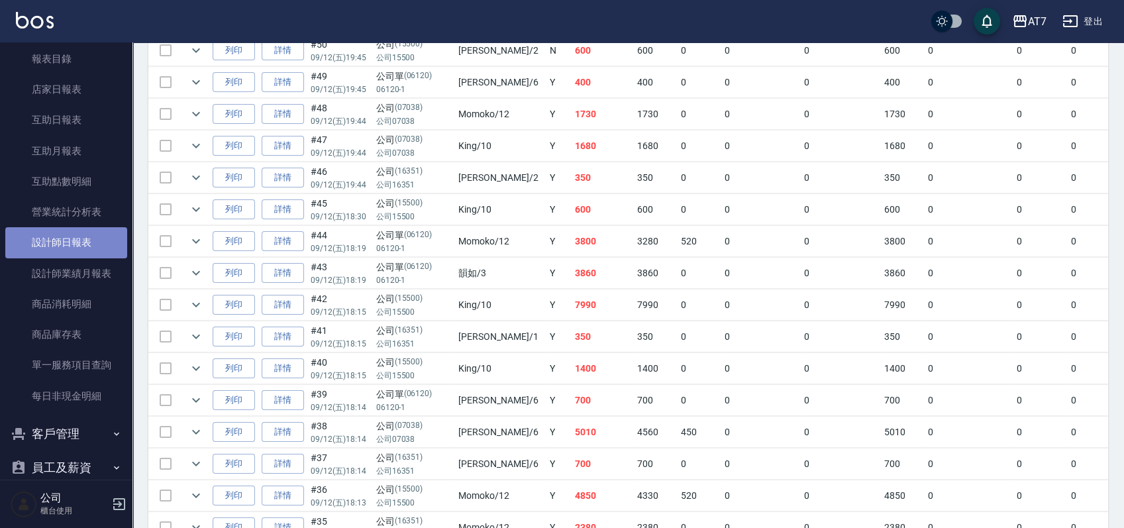
click at [87, 241] on link "設計師日報表" at bounding box center [66, 242] width 122 height 30
